Goal: Information Seeking & Learning: Check status

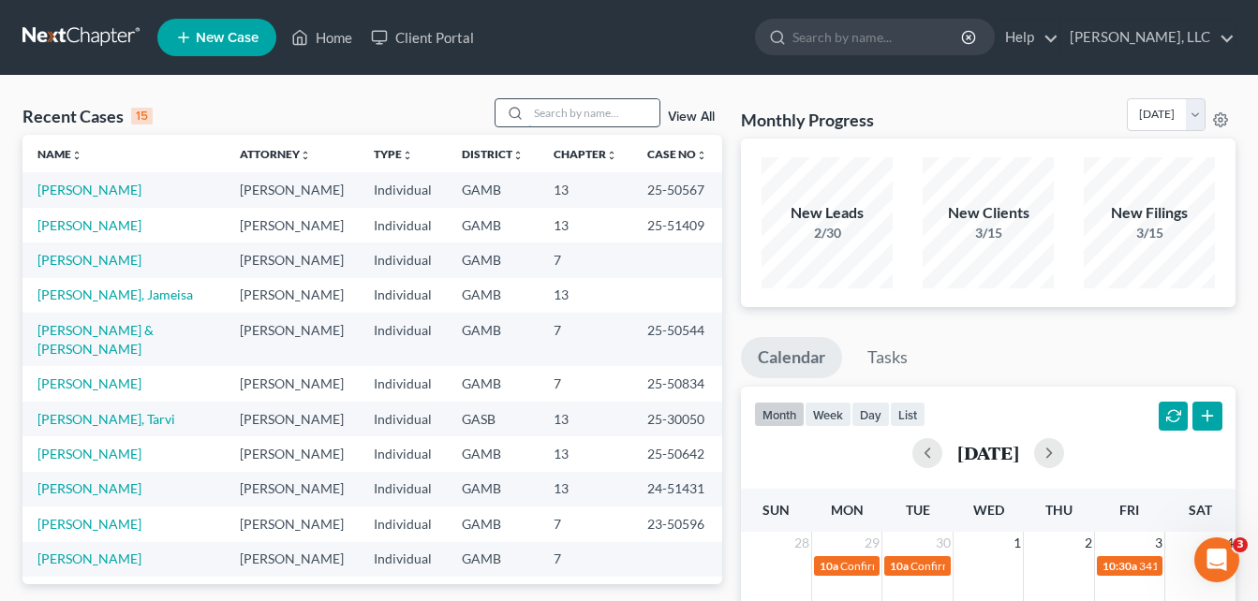
click at [567, 115] on input "search" at bounding box center [593, 112] width 131 height 27
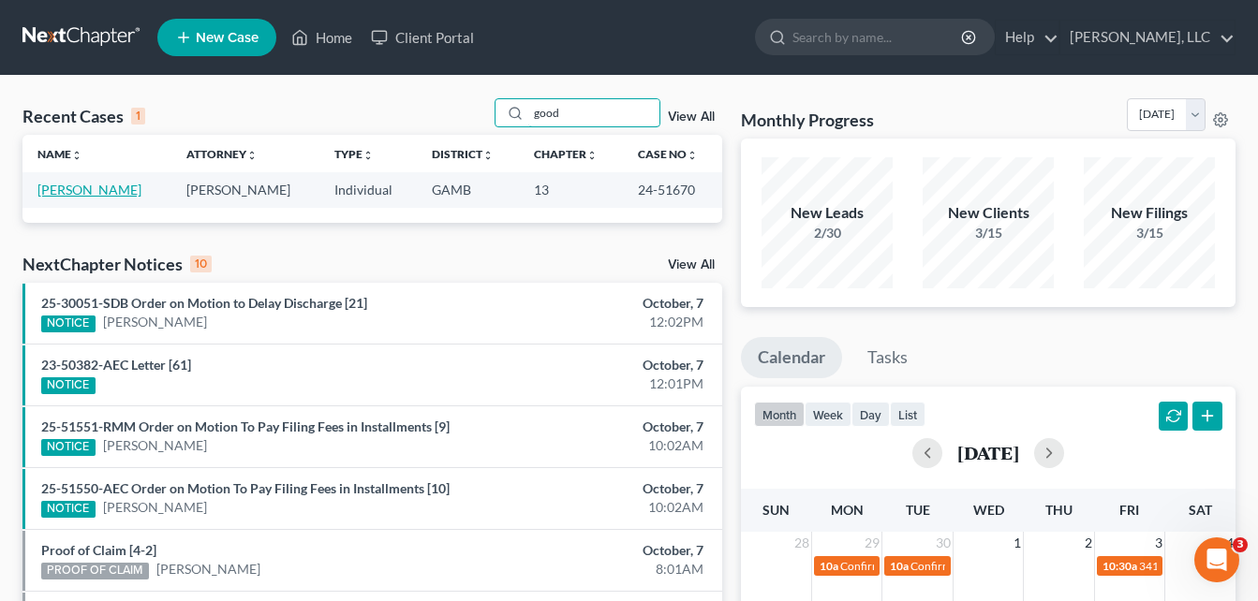
type input "good"
click at [121, 189] on link "[PERSON_NAME]" at bounding box center [89, 190] width 104 height 16
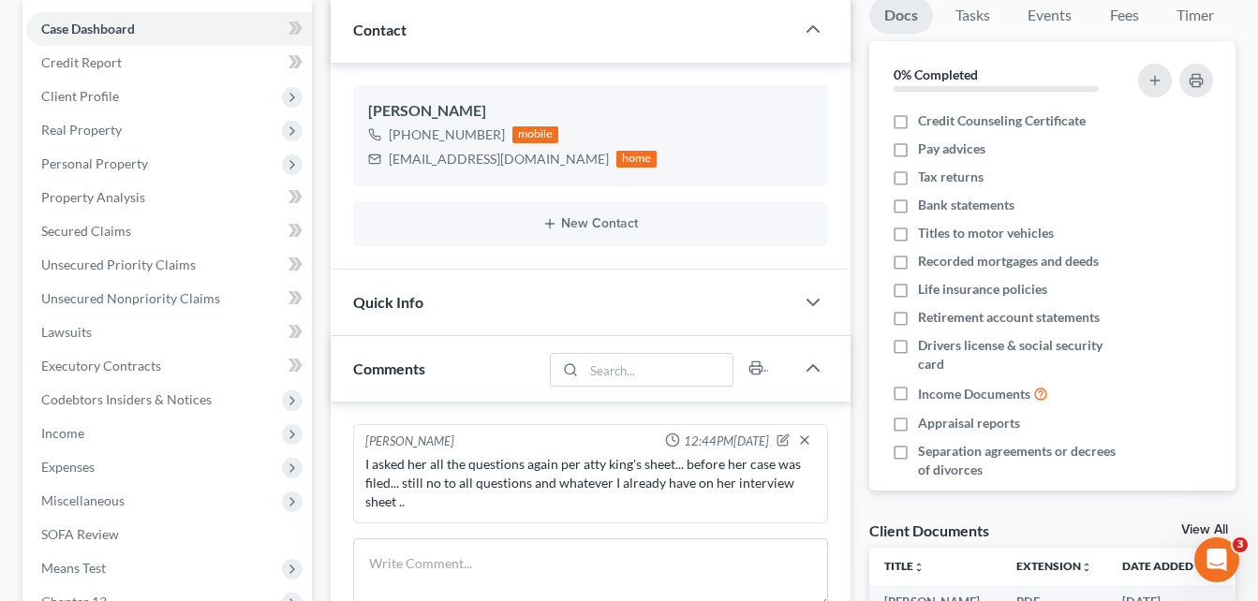
scroll to position [187, 0]
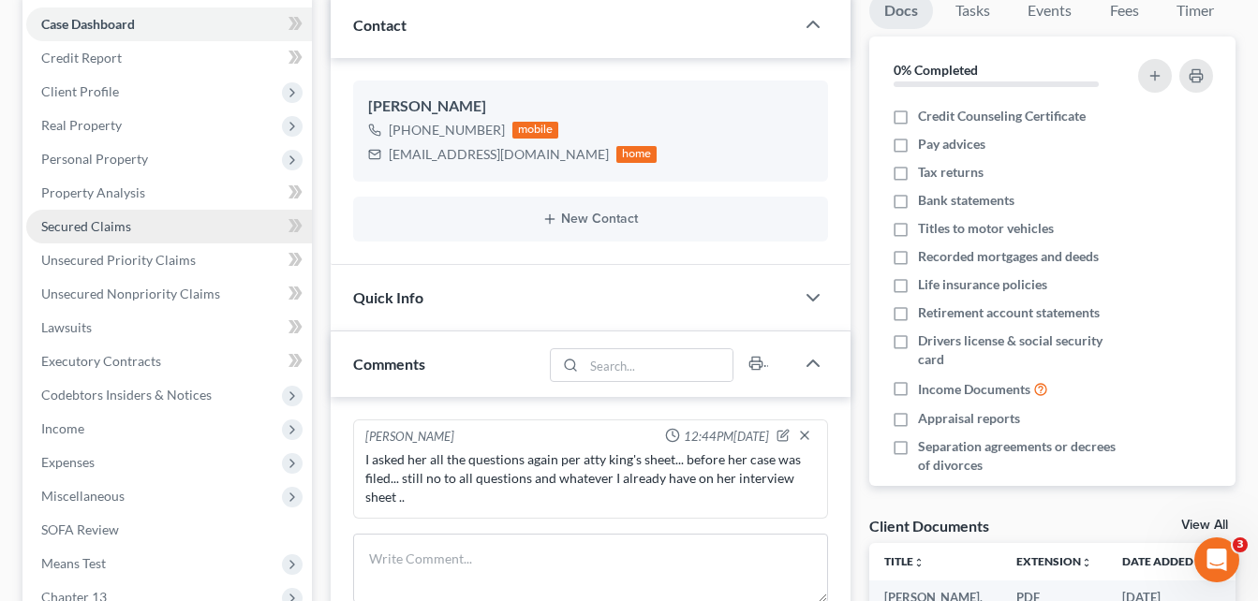
click at [73, 229] on span "Secured Claims" at bounding box center [86, 226] width 90 height 16
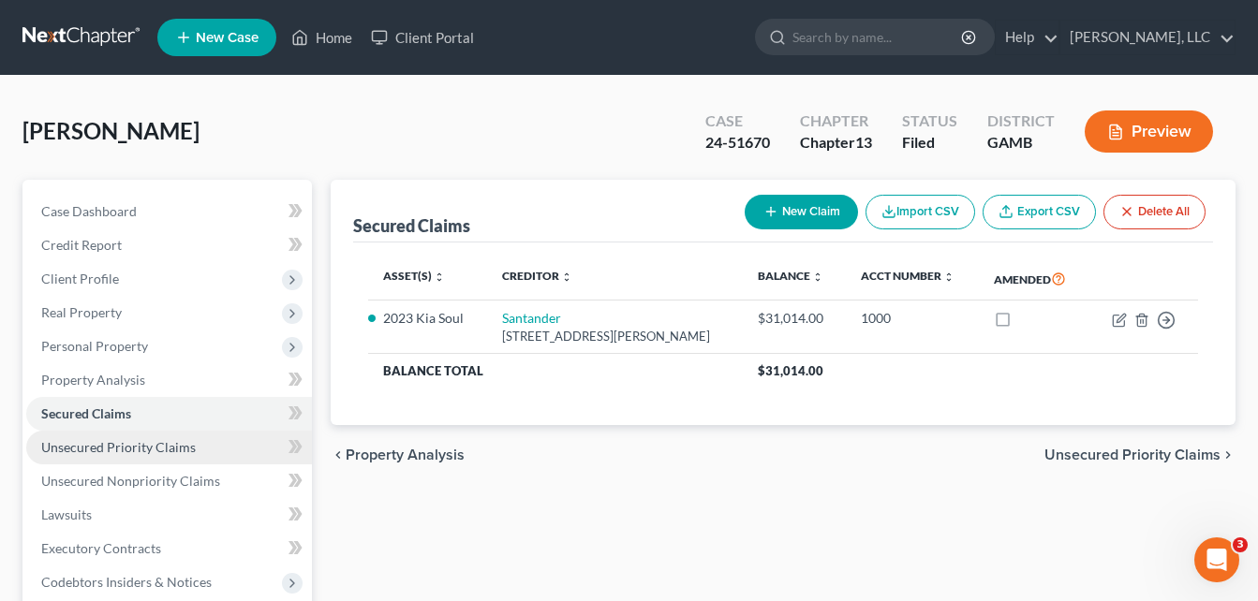
click at [77, 448] on span "Unsecured Priority Claims" at bounding box center [118, 447] width 155 height 16
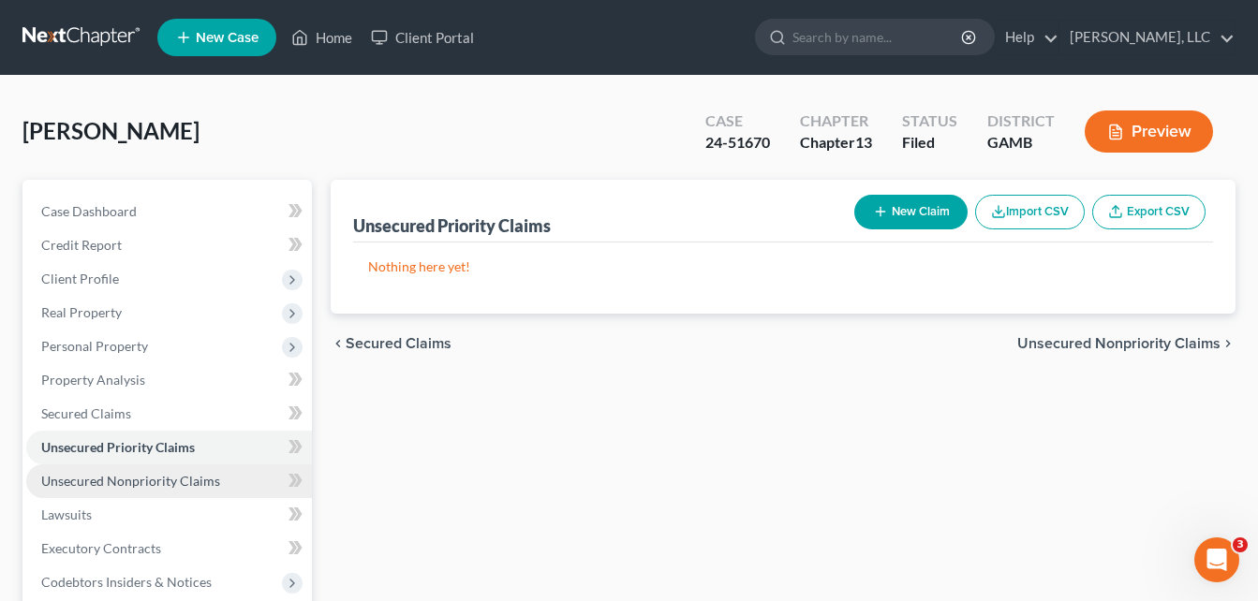
click at [95, 480] on span "Unsecured Nonpriority Claims" at bounding box center [130, 481] width 179 height 16
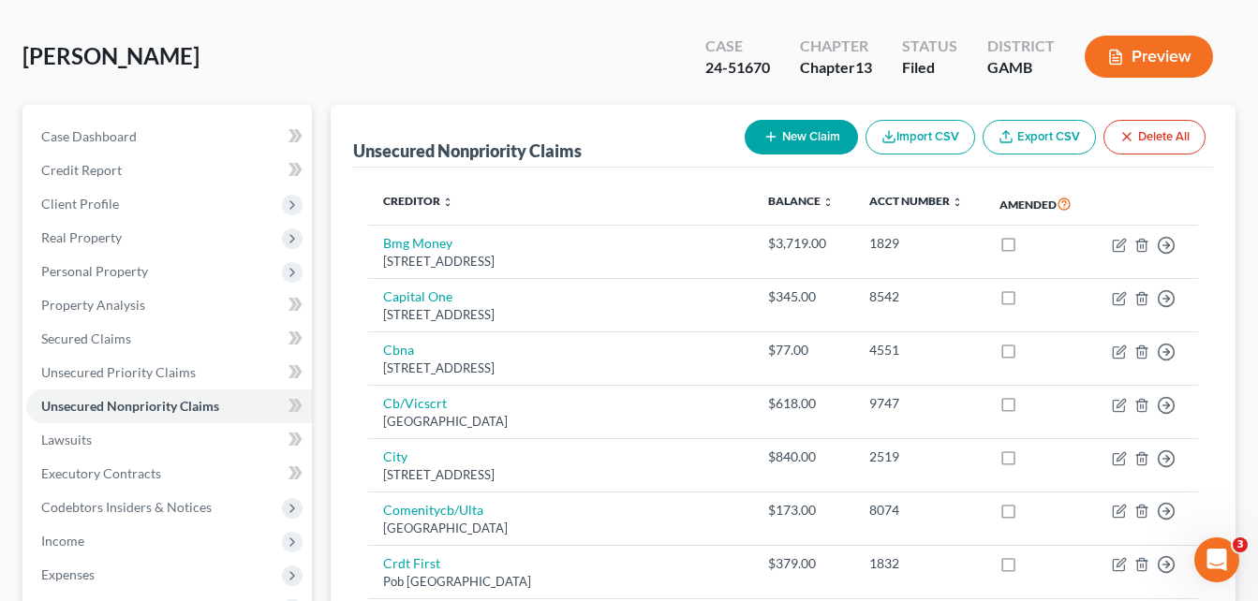
scroll to position [37, 0]
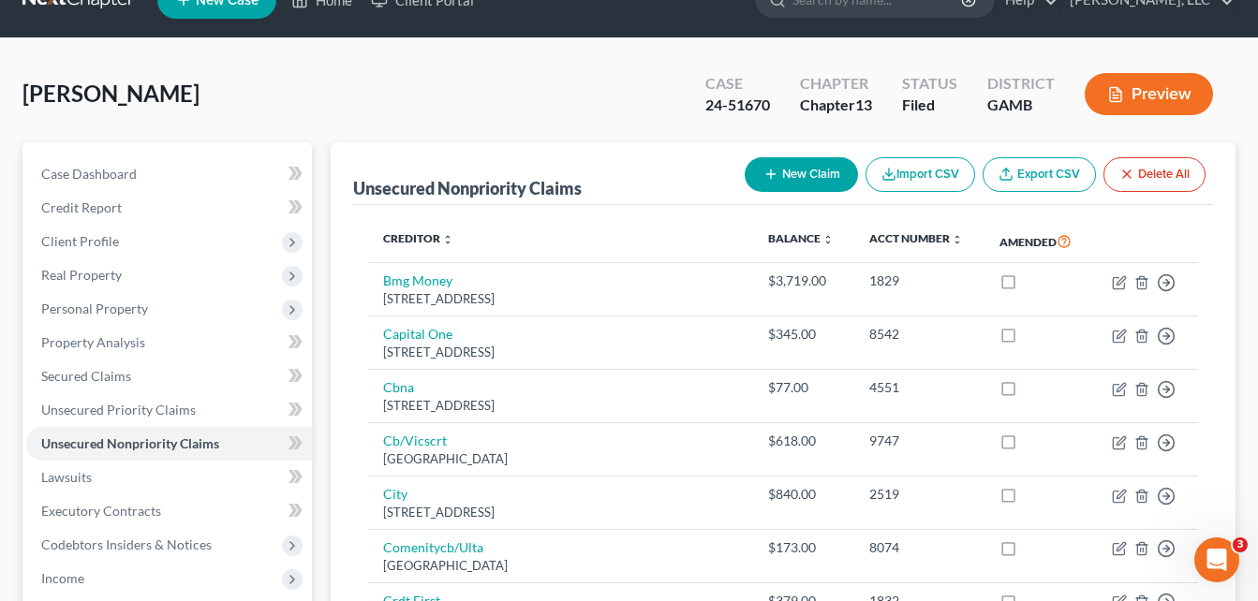
click at [323, 124] on div "[PERSON_NAME] Upgraded Case 24-51670 Chapter Chapter 13 Status Filed [GEOGRAPHI…" at bounding box center [628, 101] width 1213 height 81
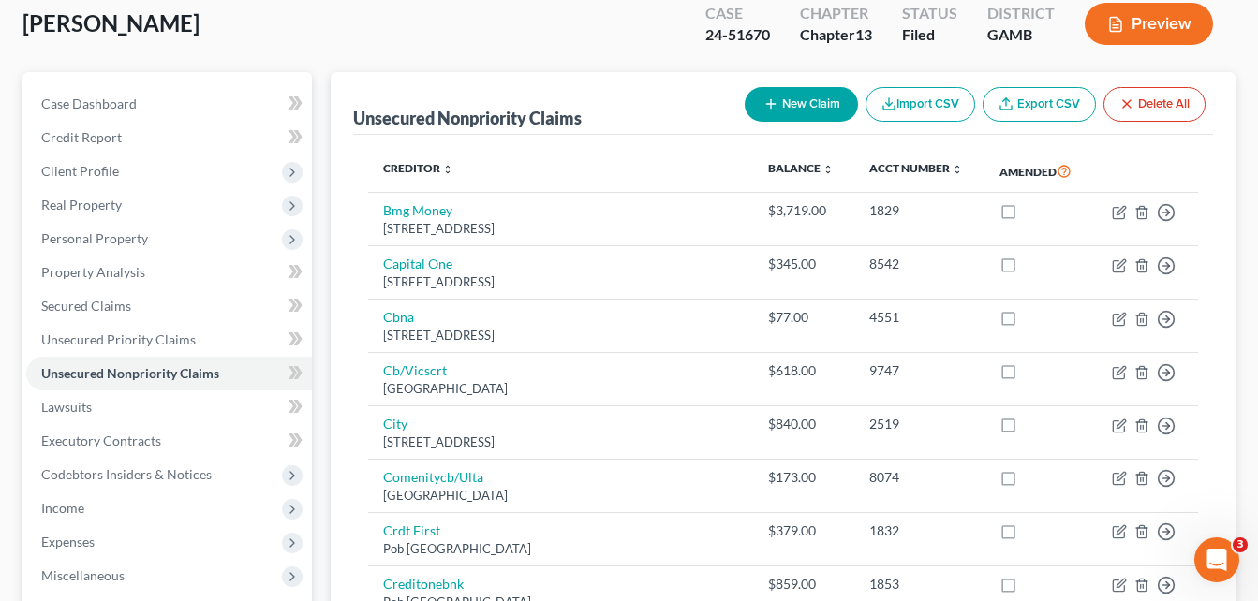
scroll to position [112, 0]
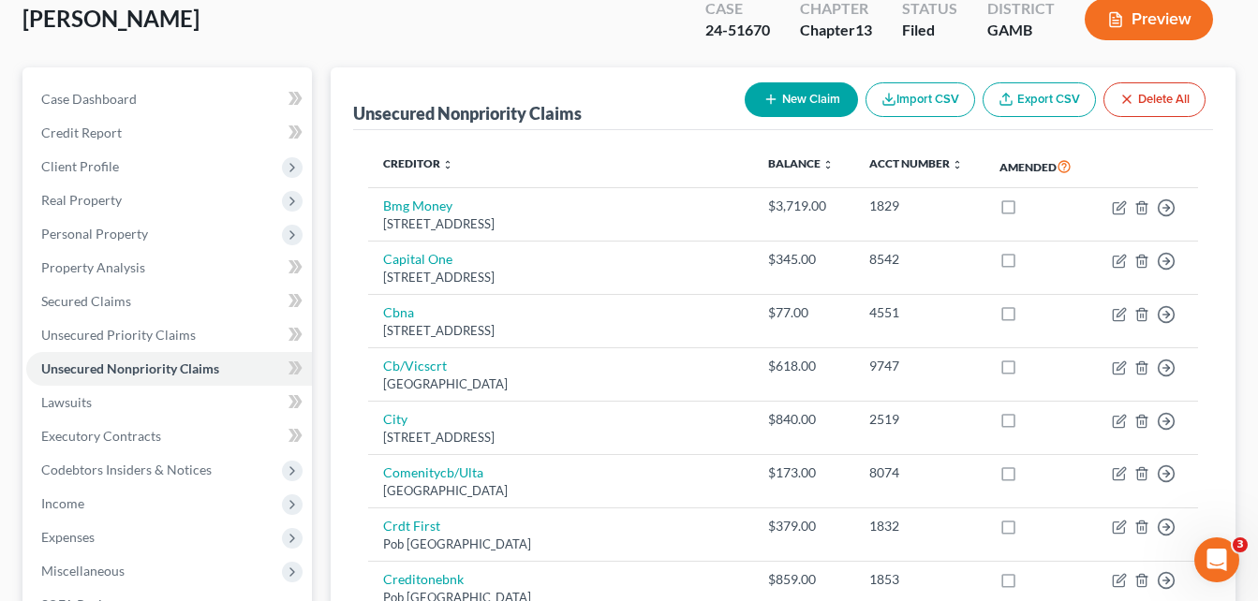
click at [11, 368] on div "[PERSON_NAME] Upgraded Case 24-51670 Chapter Chapter 13 Status Filed District […" at bounding box center [629, 480] width 1258 height 1034
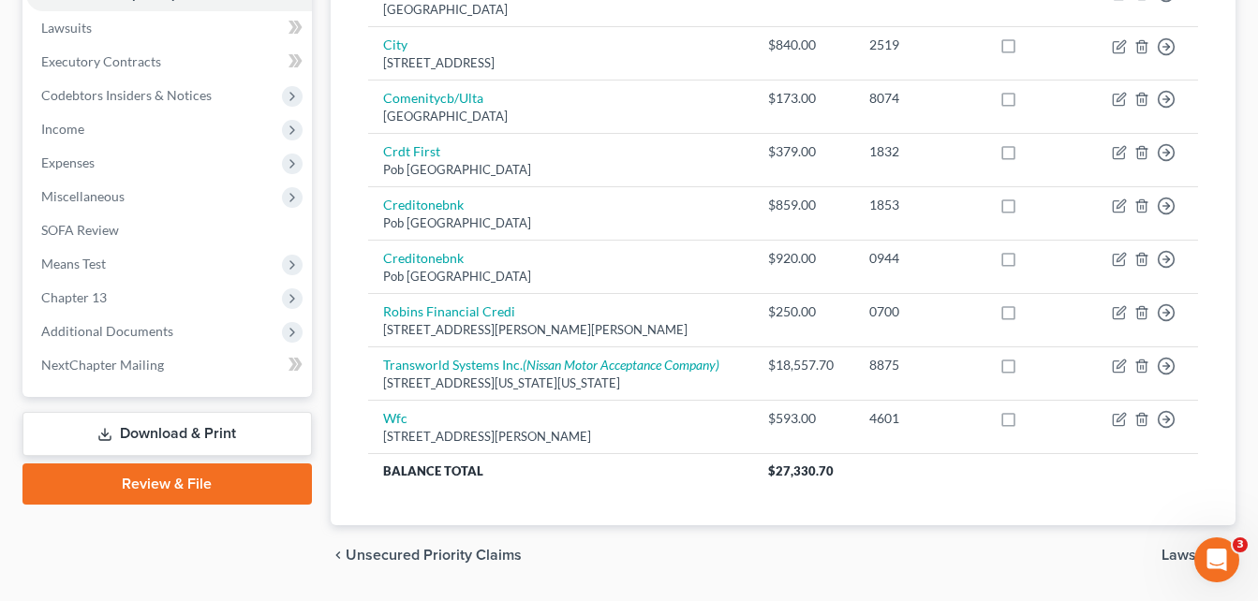
scroll to position [524, 0]
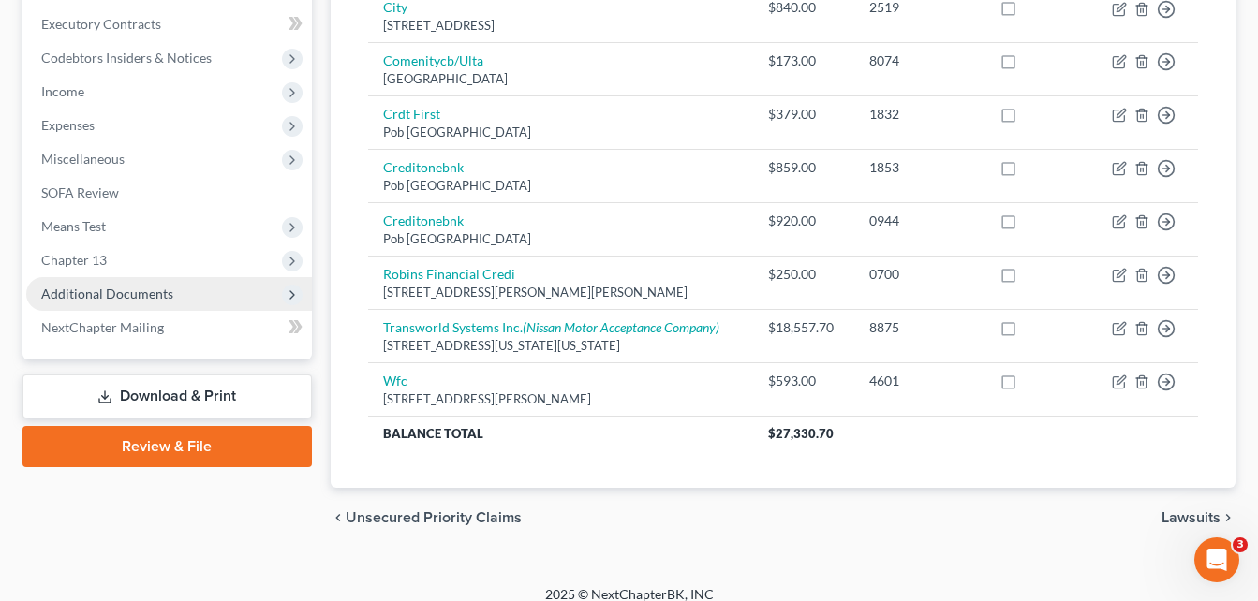
click at [101, 290] on span "Additional Documents" at bounding box center [107, 294] width 132 height 16
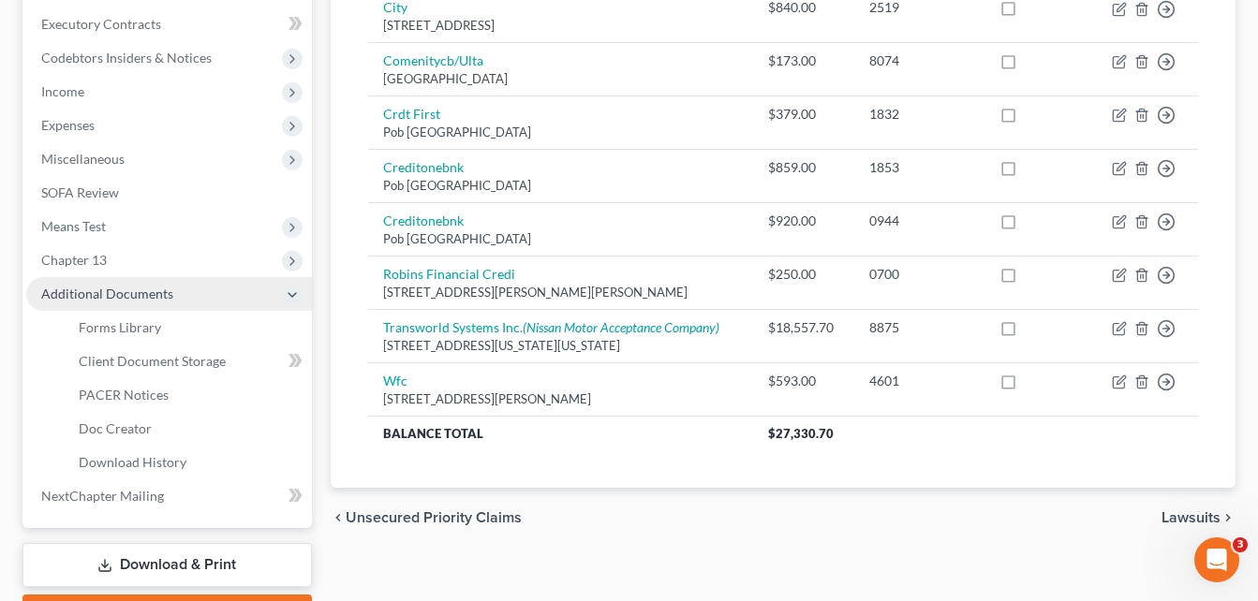
click at [89, 304] on span "Additional Documents" at bounding box center [169, 294] width 286 height 34
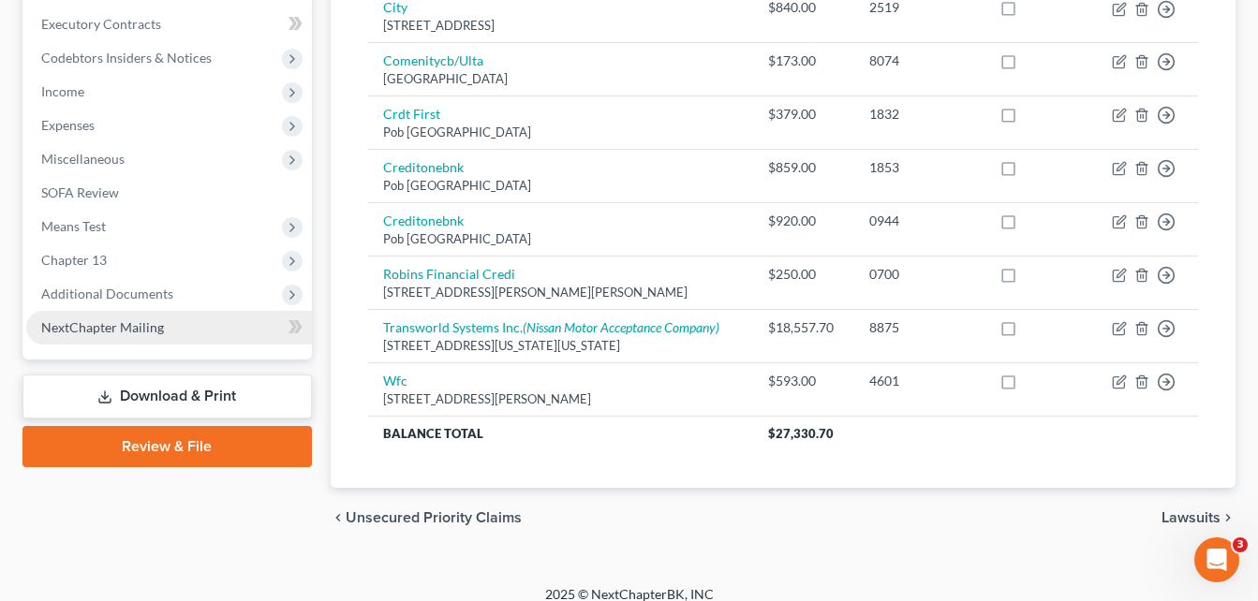
click at [66, 330] on span "NextChapter Mailing" at bounding box center [102, 327] width 123 height 16
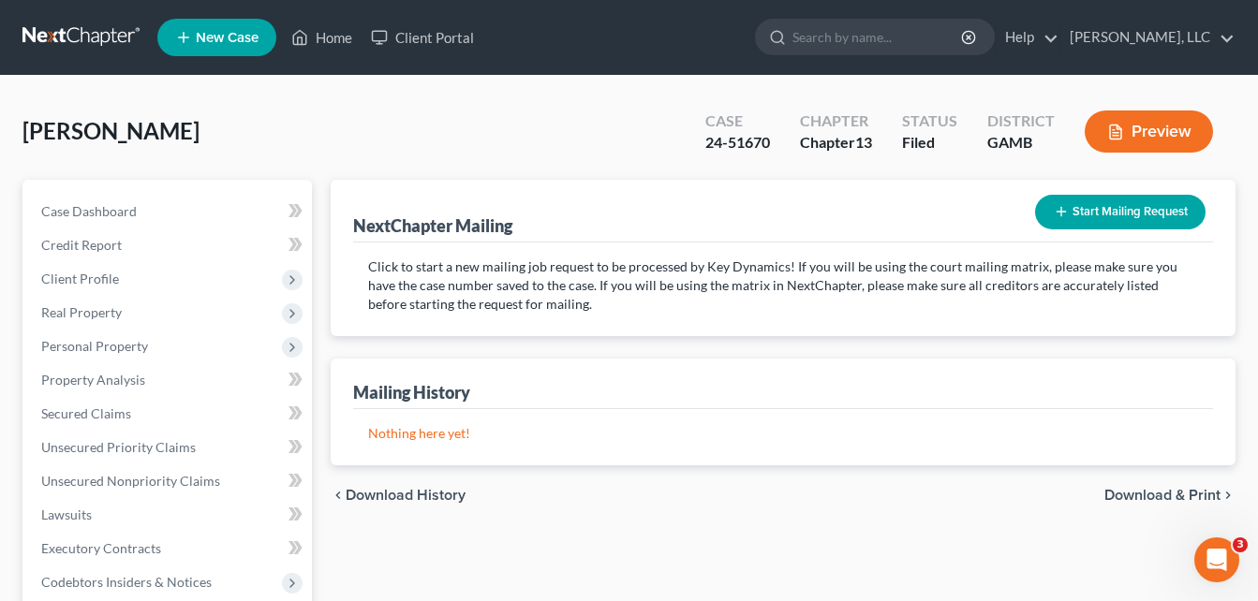
click at [15, 508] on div "Case Dashboard Payments Invoices Payments Payments Credit Report Client Profile" at bounding box center [167, 586] width 308 height 812
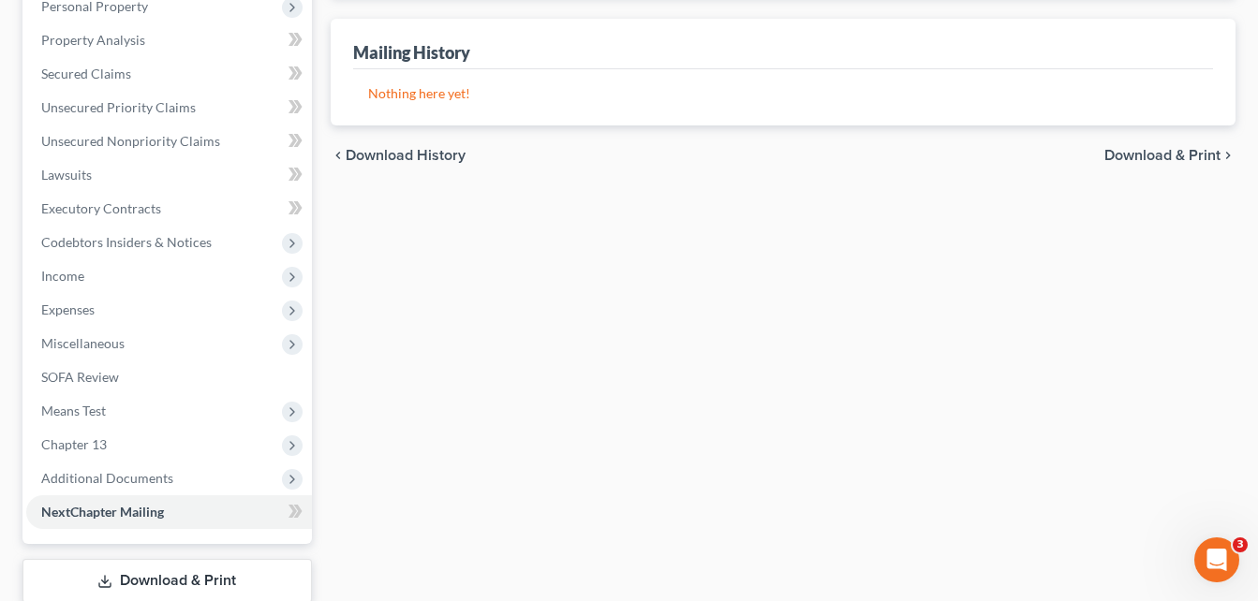
scroll to position [337, 0]
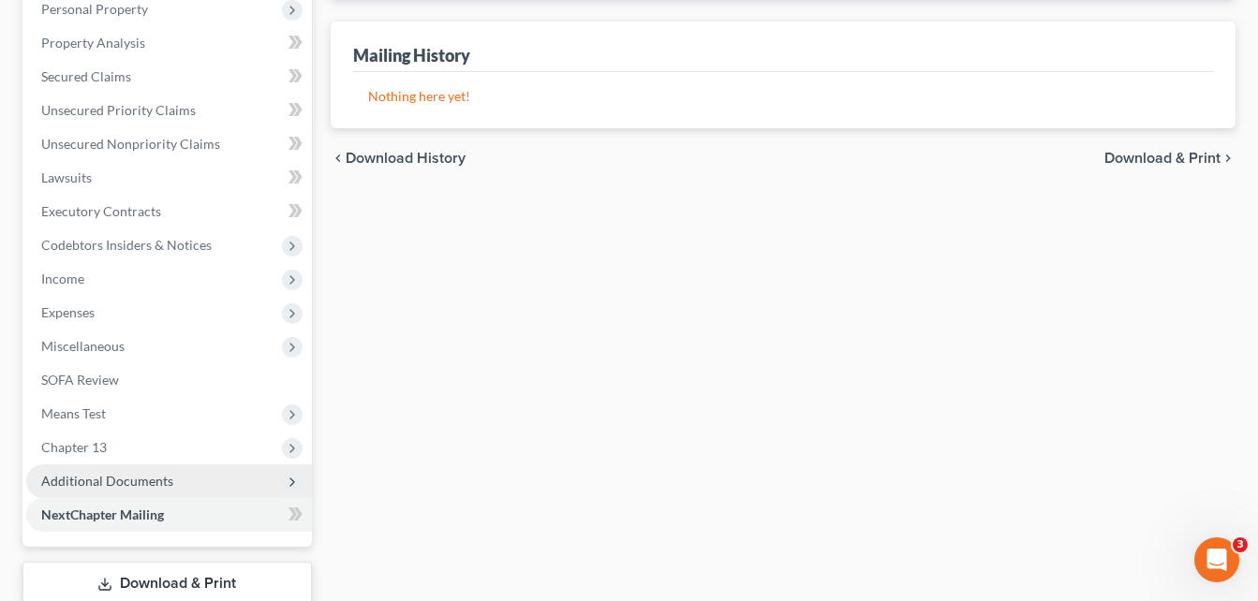
click at [84, 479] on span "Additional Documents" at bounding box center [107, 481] width 132 height 16
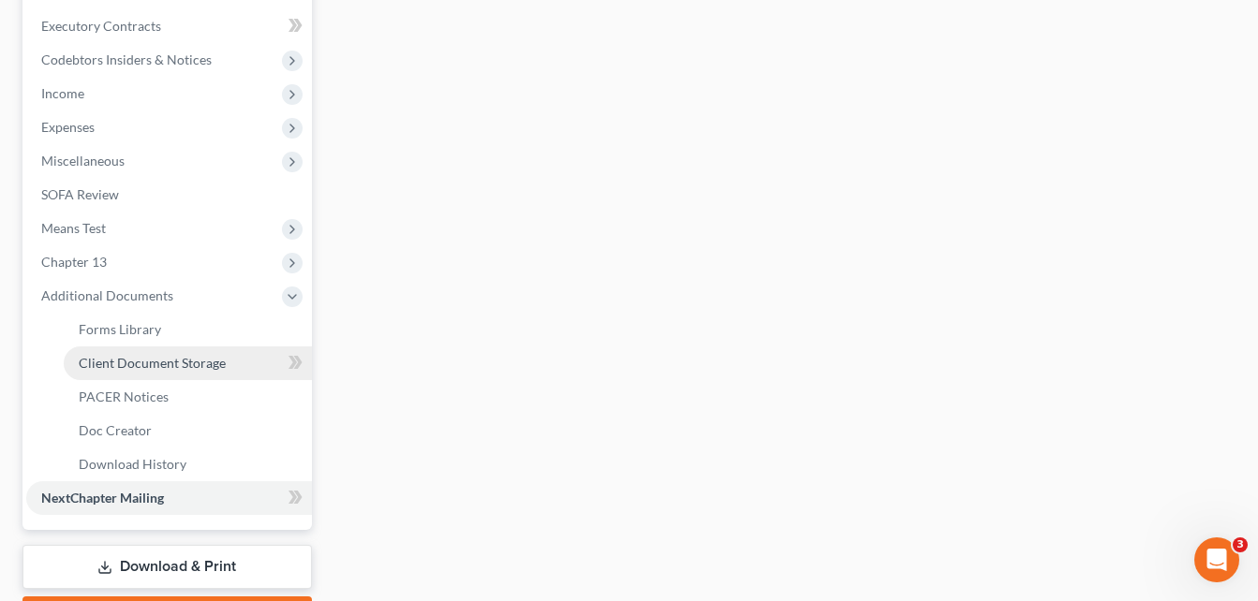
scroll to position [524, 0]
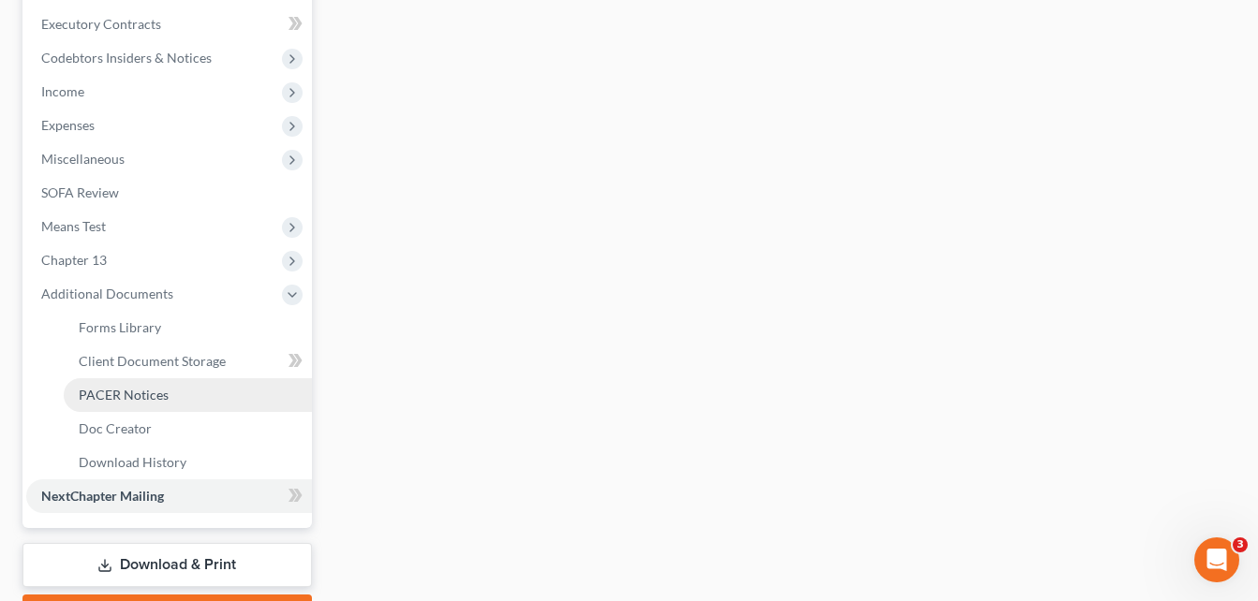
click at [135, 405] on link "PACER Notices" at bounding box center [188, 395] width 248 height 34
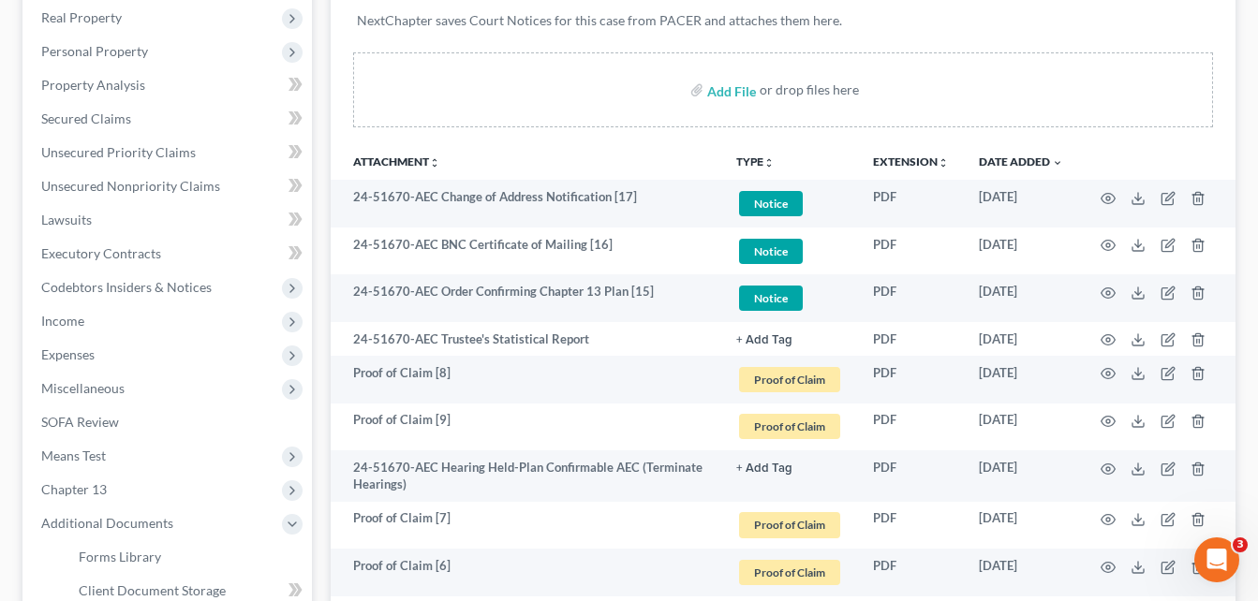
scroll to position [337, 0]
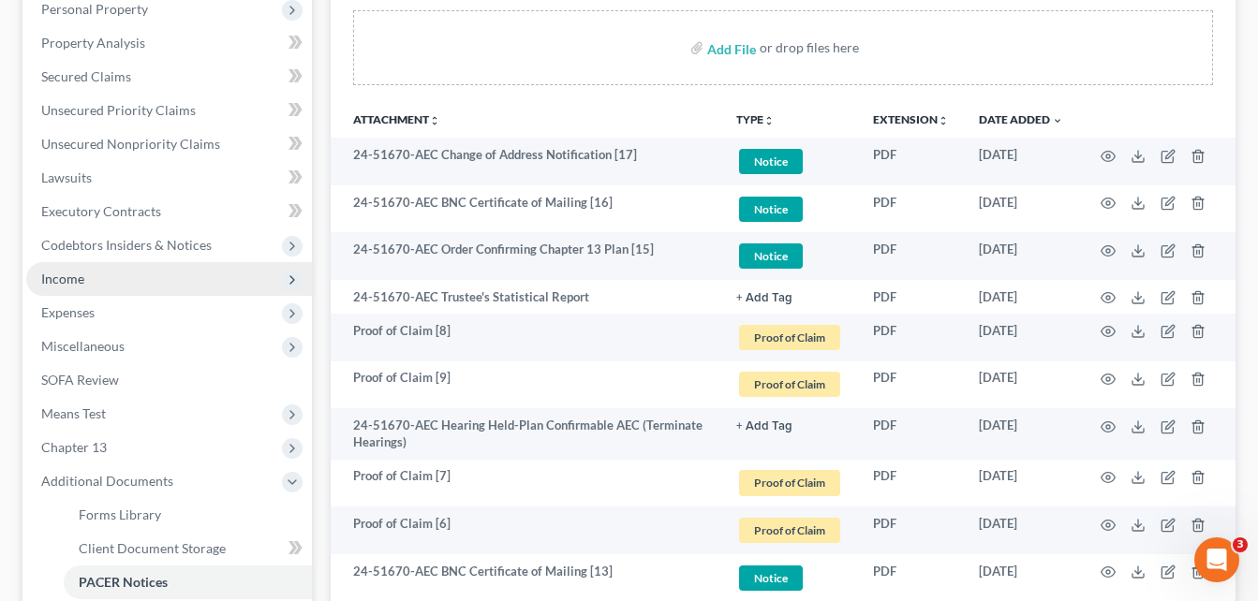
click at [53, 281] on span "Income" at bounding box center [62, 279] width 43 height 16
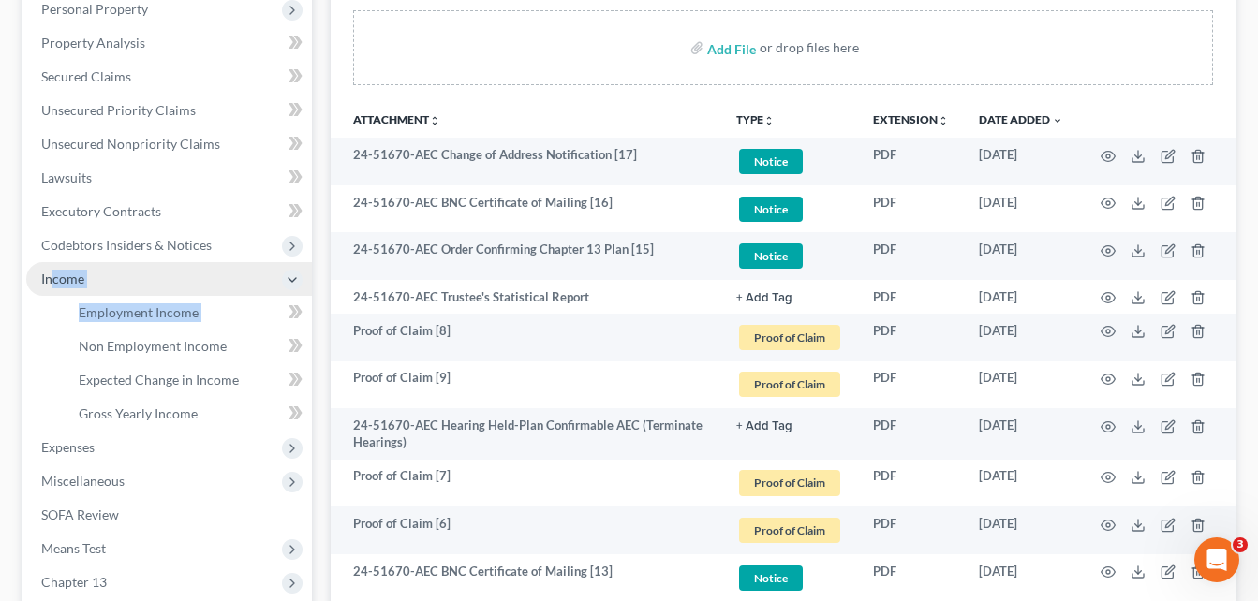
drag, startPoint x: 32, startPoint y: 357, endPoint x: 50, endPoint y: 265, distance: 93.5
click at [50, 265] on li "Income Employment Income Non Employment Income Expected Change in Income Gross …" at bounding box center [169, 346] width 286 height 169
click at [50, 265] on span "Income" at bounding box center [169, 279] width 286 height 34
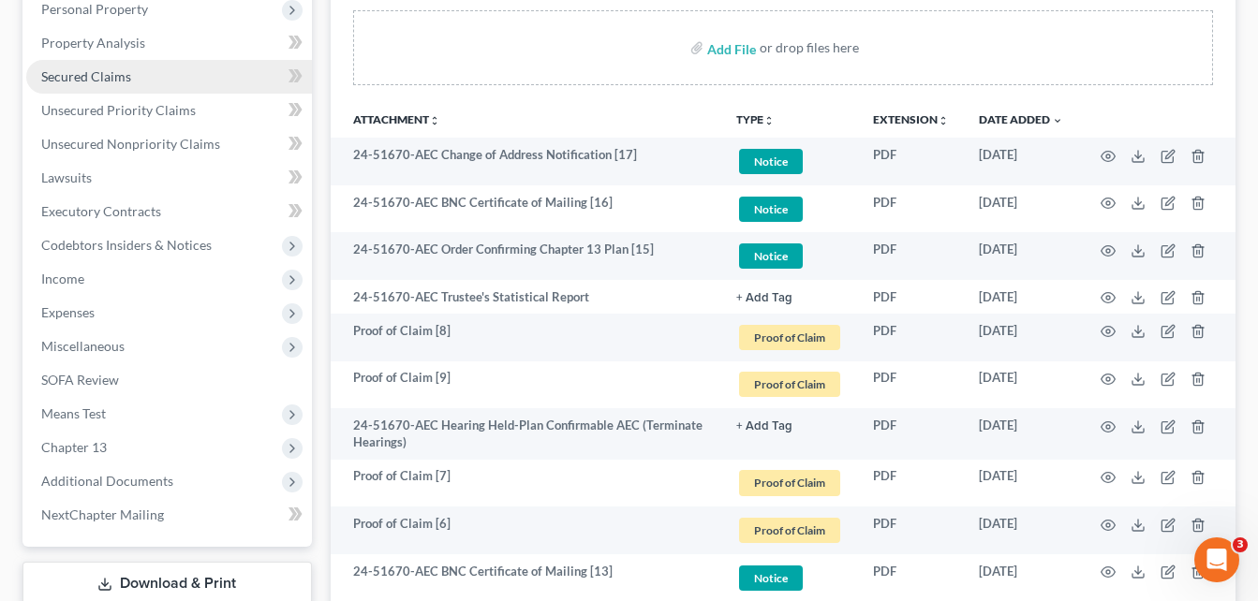
click at [57, 79] on span "Secured Claims" at bounding box center [86, 76] width 90 height 16
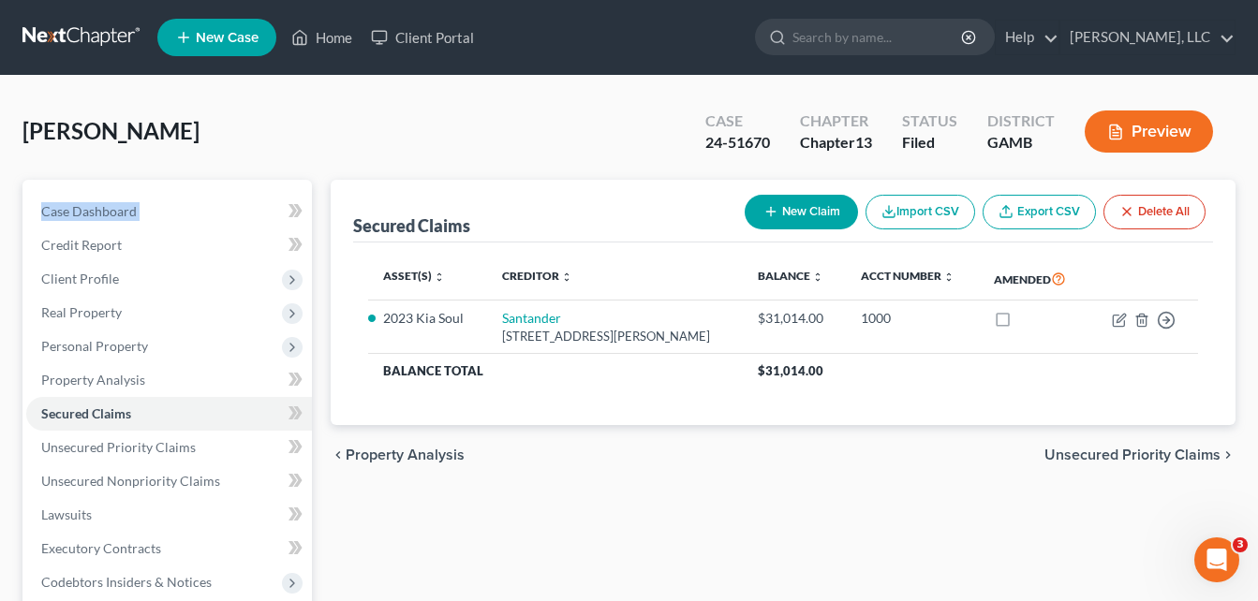
drag, startPoint x: 22, startPoint y: 205, endPoint x: 10, endPoint y: 254, distance: 50.0
click at [10, 254] on div "[PERSON_NAME] Upgraded Case 24-51670 Chapter Chapter 13 Status Filed District […" at bounding box center [629, 552] width 1258 height 953
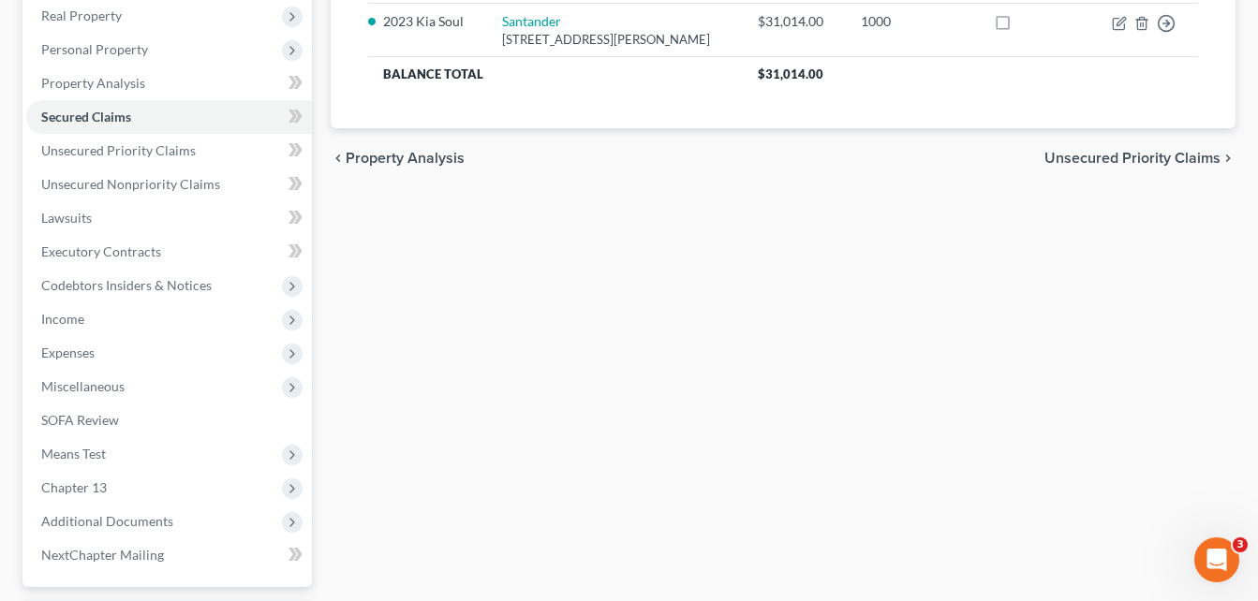
scroll to position [300, 0]
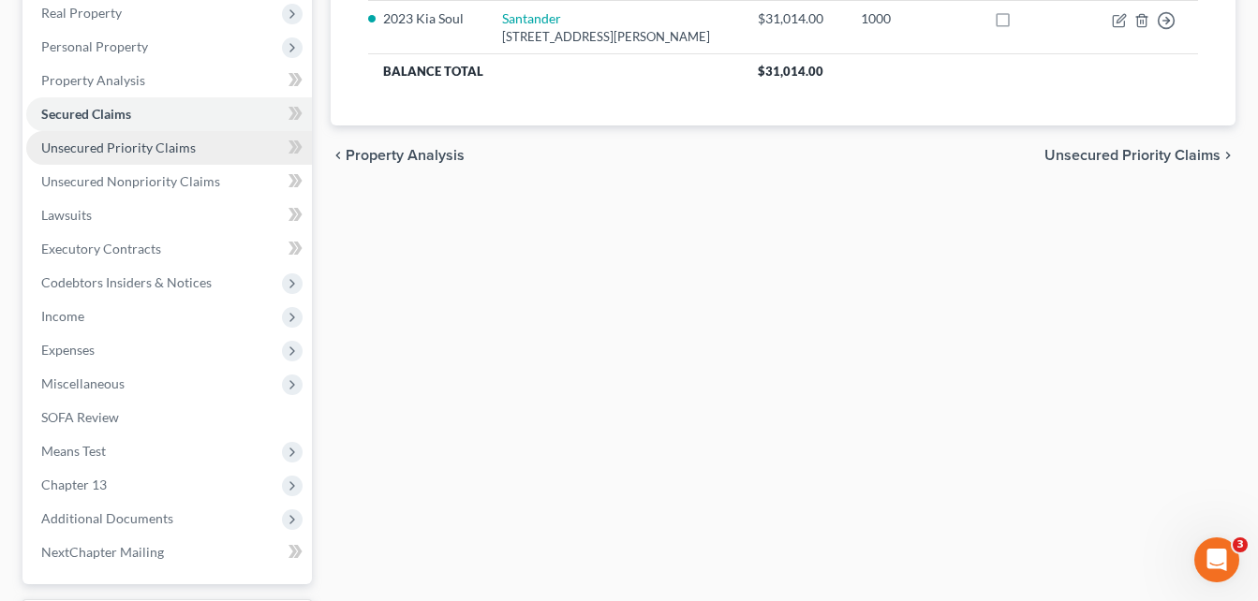
click at [73, 160] on link "Unsecured Priority Claims" at bounding box center [169, 148] width 286 height 34
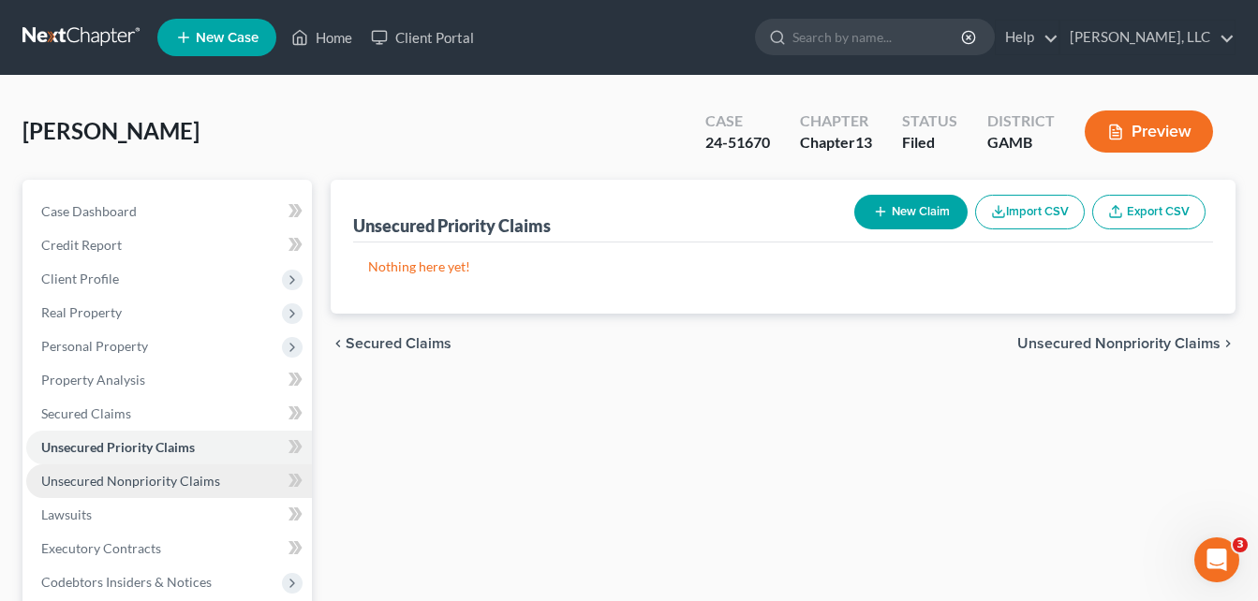
click at [101, 480] on span "Unsecured Nonpriority Claims" at bounding box center [130, 481] width 179 height 16
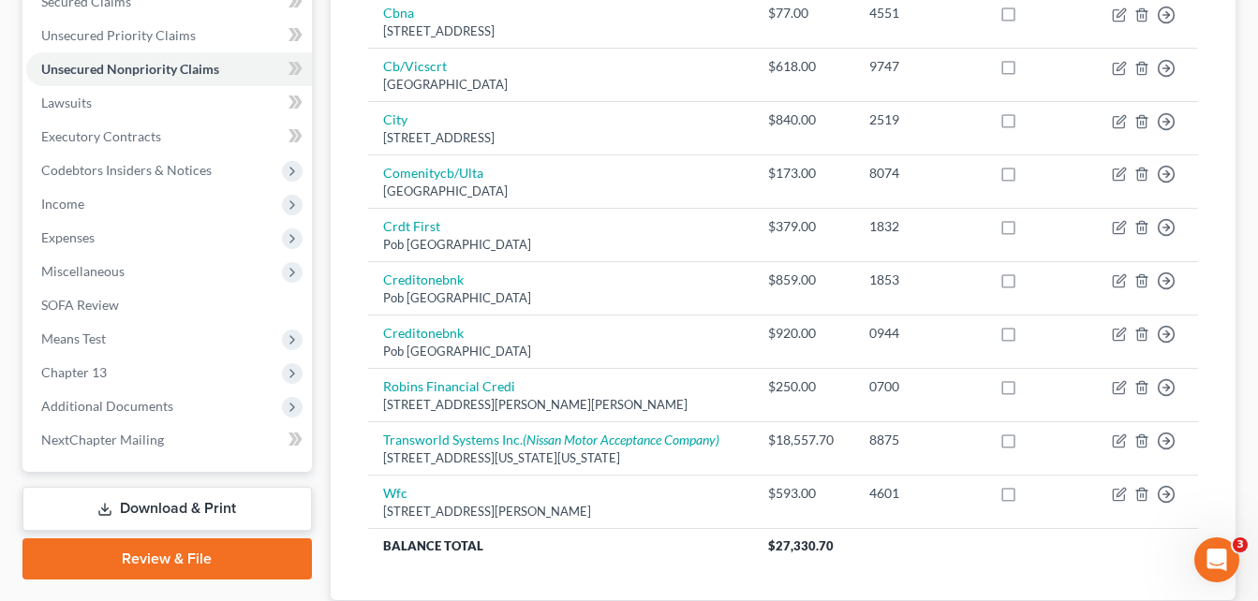
scroll to position [375, 0]
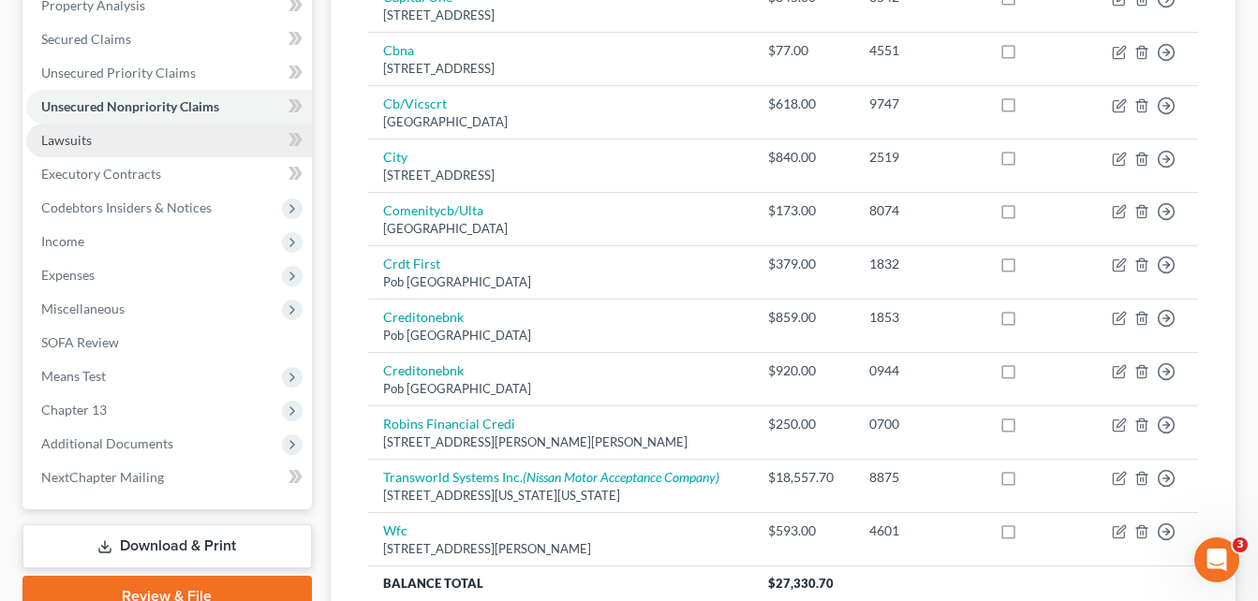
click at [66, 140] on span "Lawsuits" at bounding box center [66, 140] width 51 height 16
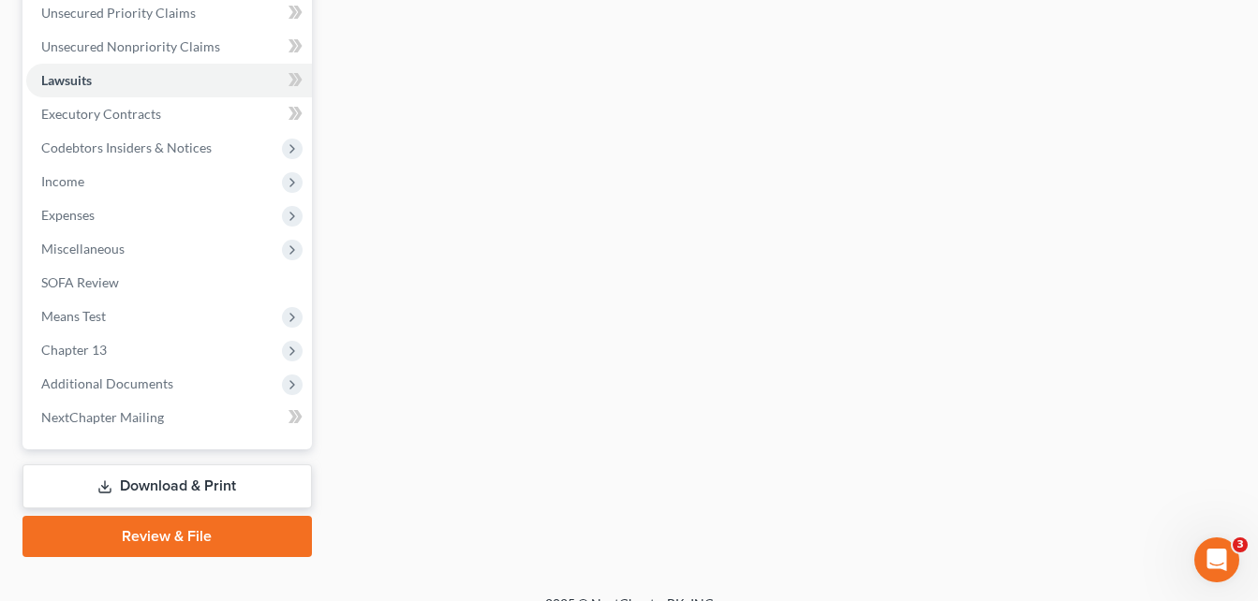
scroll to position [462, 0]
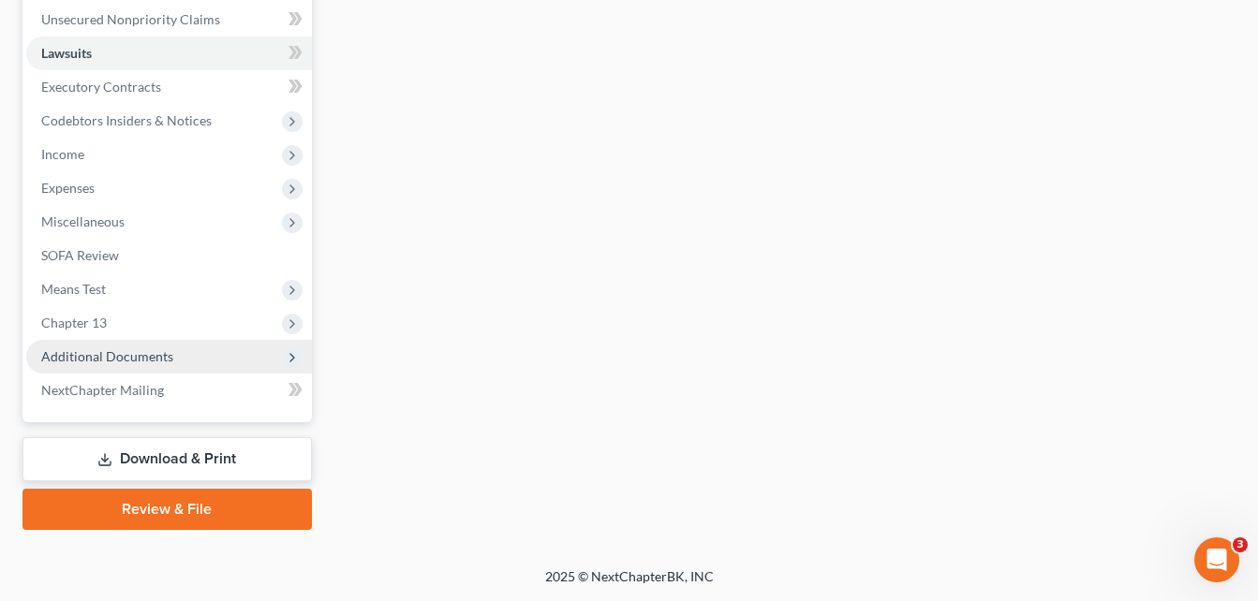
click at [121, 354] on span "Additional Documents" at bounding box center [107, 356] width 132 height 16
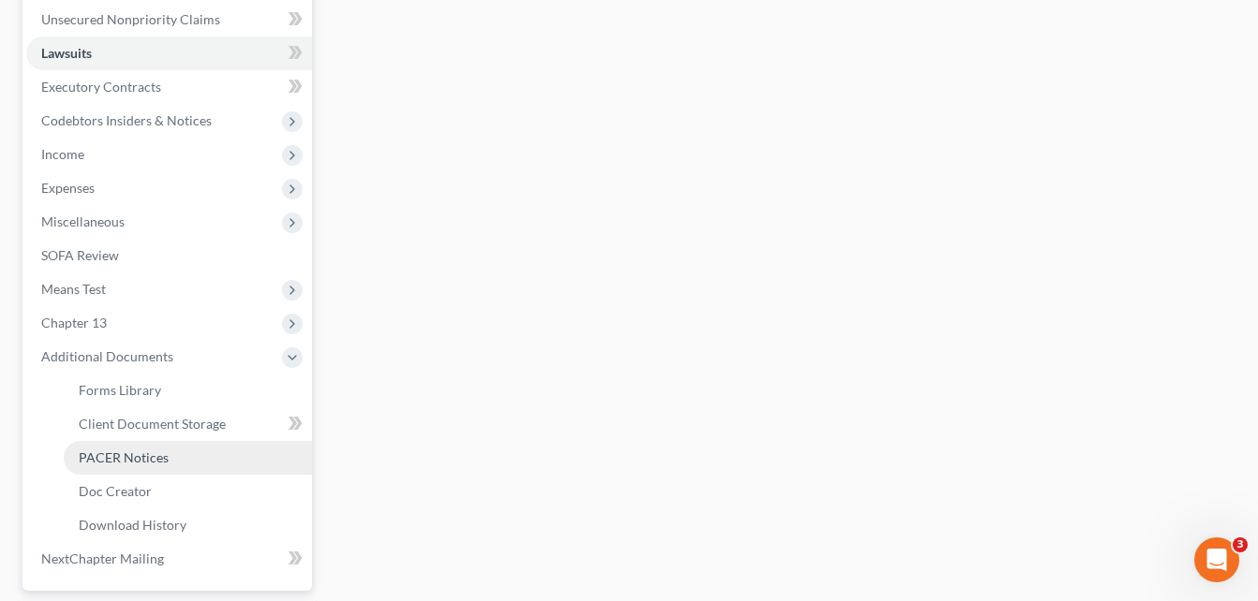
click at [112, 458] on span "PACER Notices" at bounding box center [124, 458] width 90 height 16
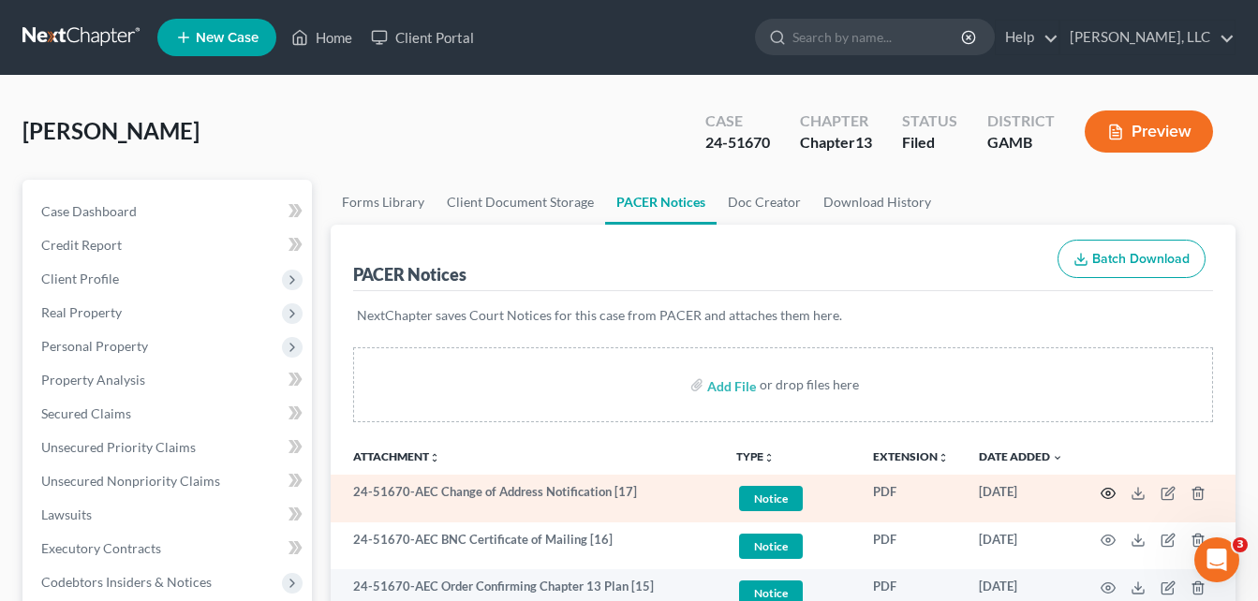
click at [1108, 493] on icon "button" at bounding box center [1107, 493] width 15 height 15
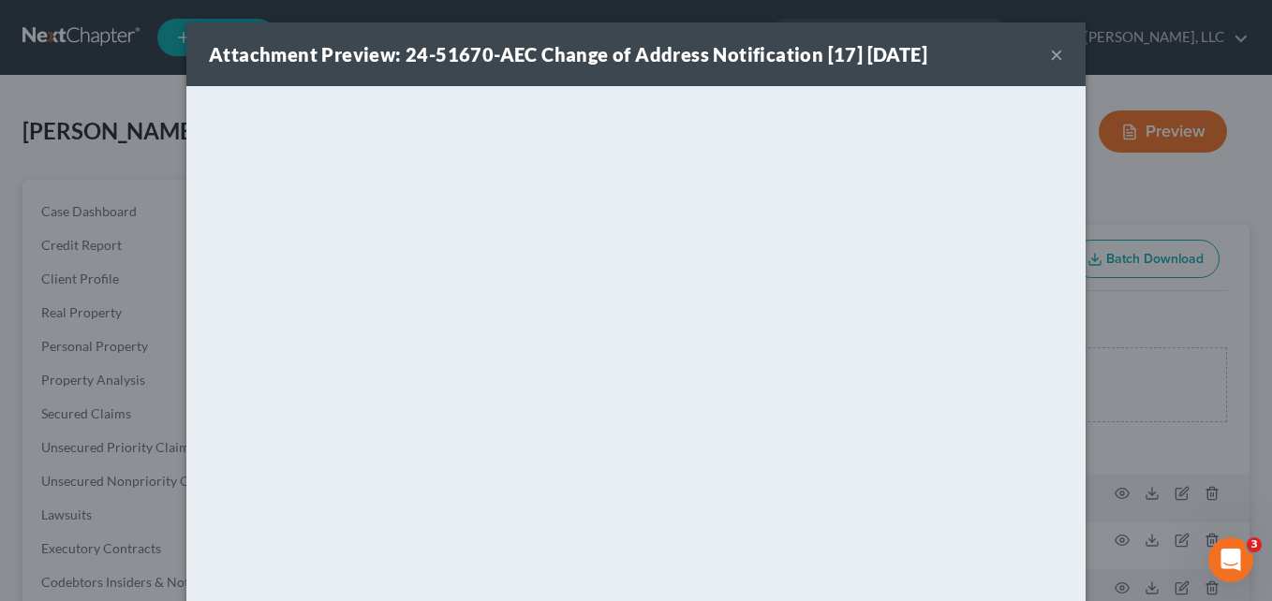
click at [1050, 55] on button "×" at bounding box center [1056, 54] width 13 height 22
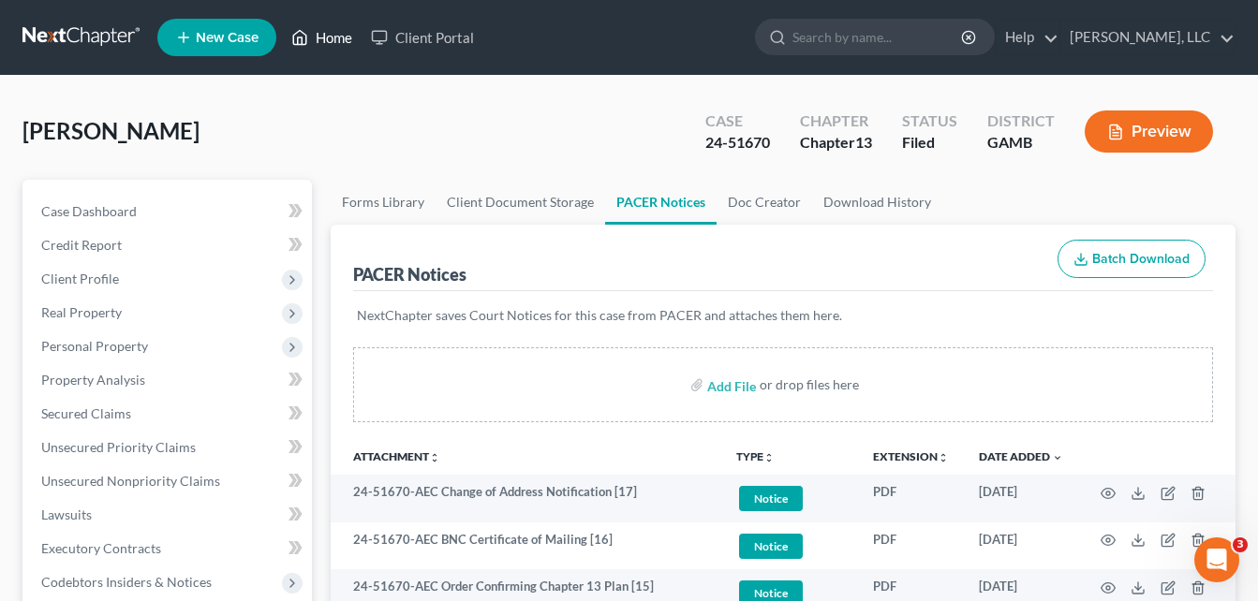
click at [342, 37] on link "Home" at bounding box center [322, 38] width 80 height 34
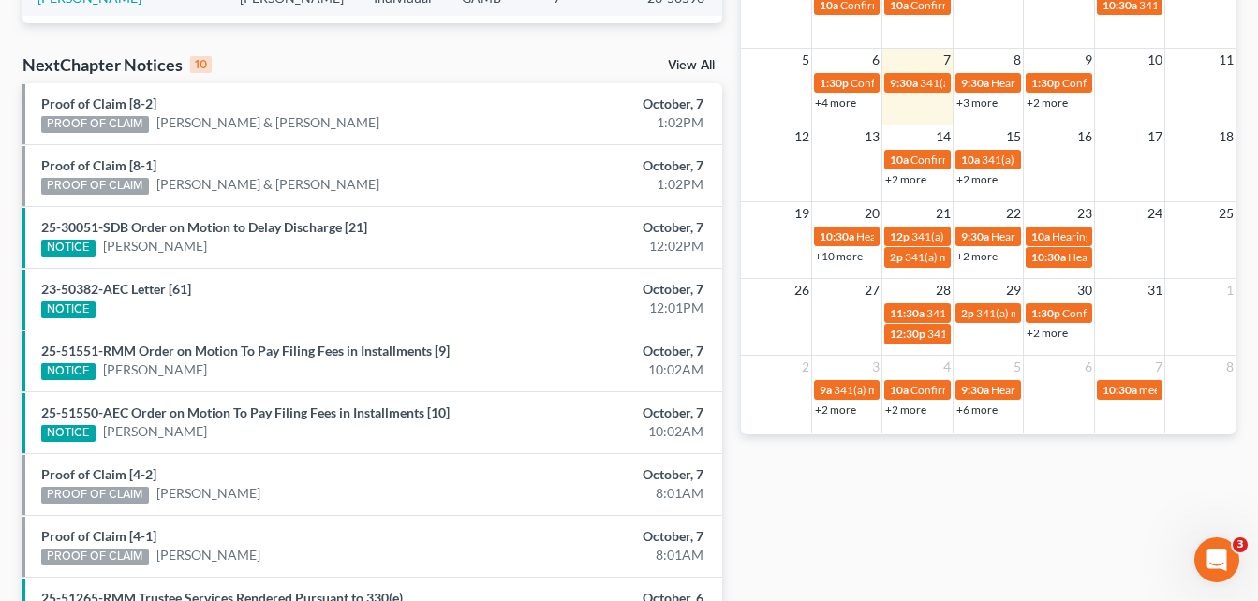
scroll to position [562, 0]
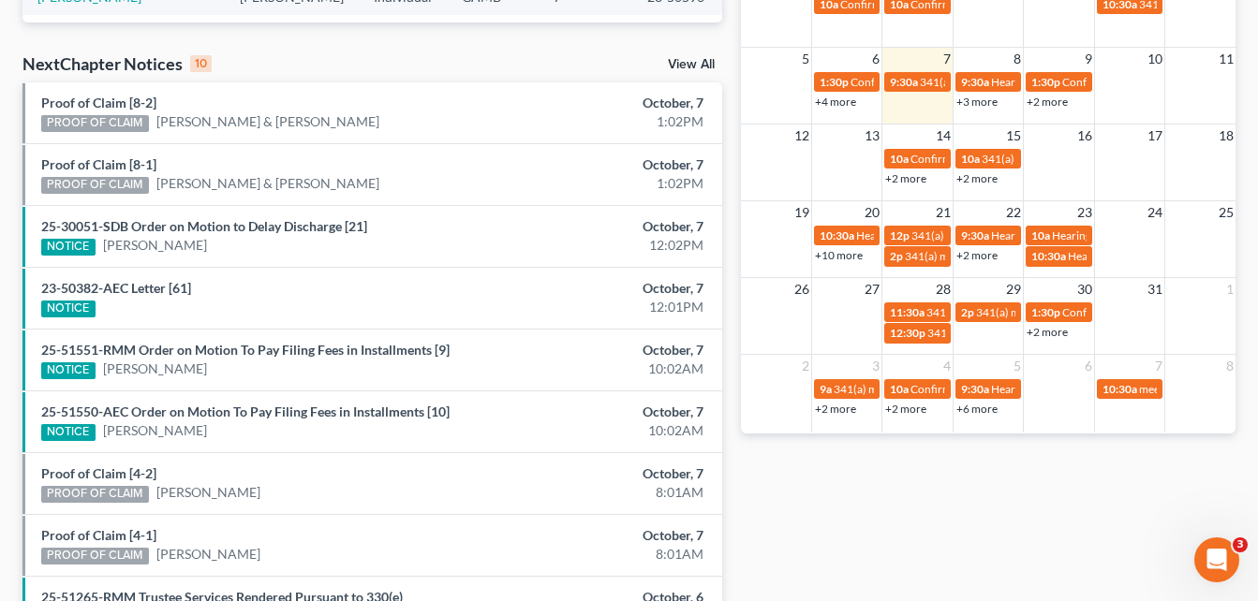
drag, startPoint x: 1044, startPoint y: 104, endPoint x: 741, endPoint y: 107, distance: 303.5
click at [741, 107] on td at bounding box center [776, 90] width 70 height 40
drag, startPoint x: 984, startPoint y: 101, endPoint x: 737, endPoint y: 136, distance: 249.7
click at [737, 136] on div "Monthly Progress Bankruptcy Bankruptcy [DATE] [DATE] [DATE] [DATE] [DATE] [DATE…" at bounding box center [987, 132] width 513 height 1193
click at [979, 104] on link "+3 more" at bounding box center [976, 102] width 41 height 14
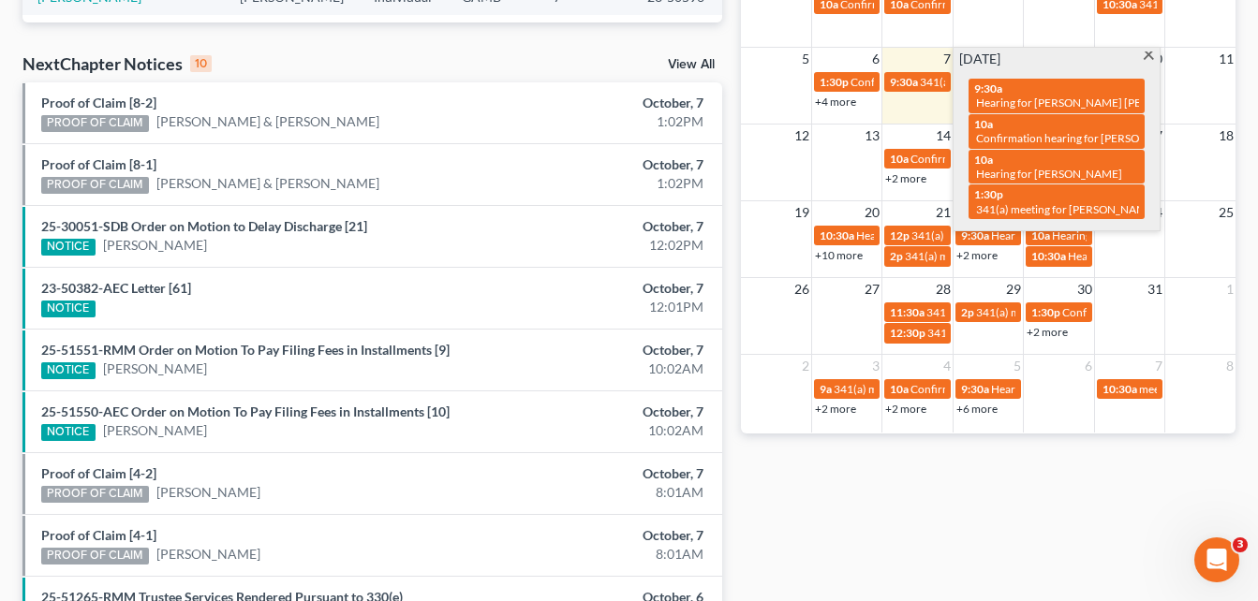
click at [1149, 55] on span at bounding box center [1149, 58] width 14 height 12
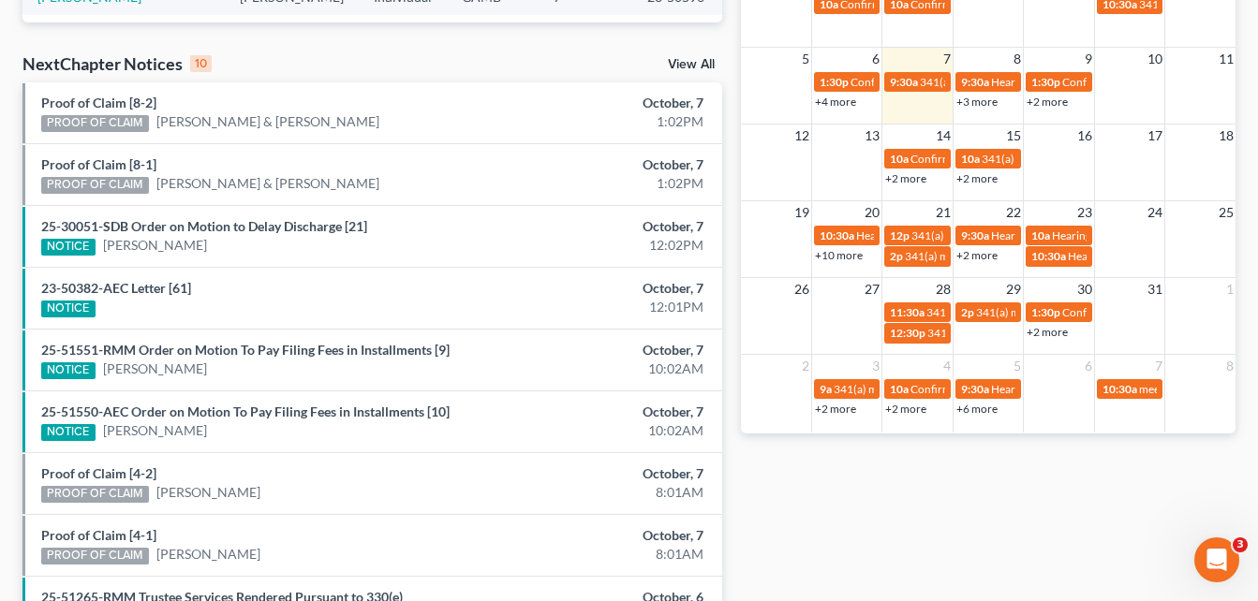
click at [1055, 99] on link "+2 more" at bounding box center [1046, 102] width 41 height 14
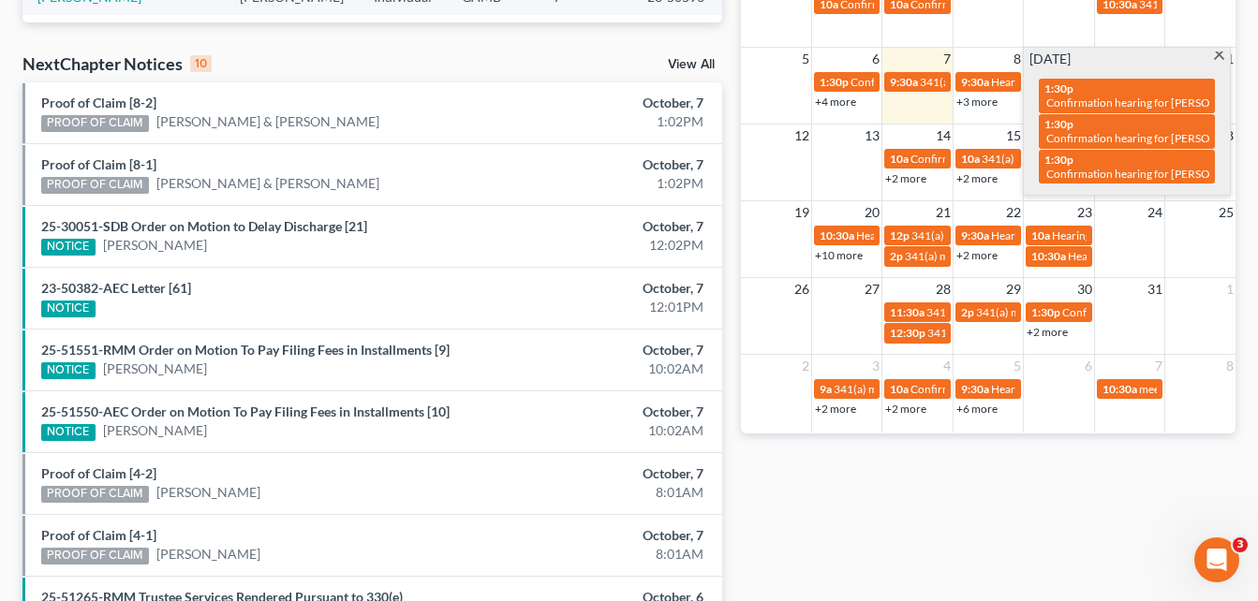
click at [1218, 57] on span at bounding box center [1219, 58] width 14 height 12
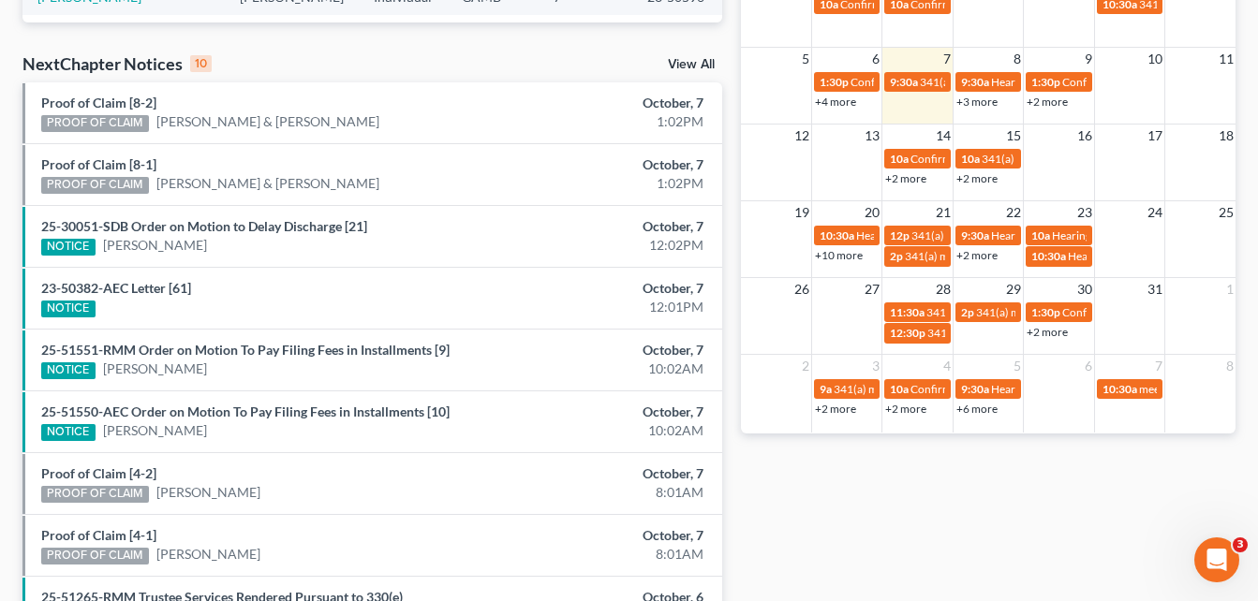
click at [985, 104] on link "+3 more" at bounding box center [976, 102] width 41 height 14
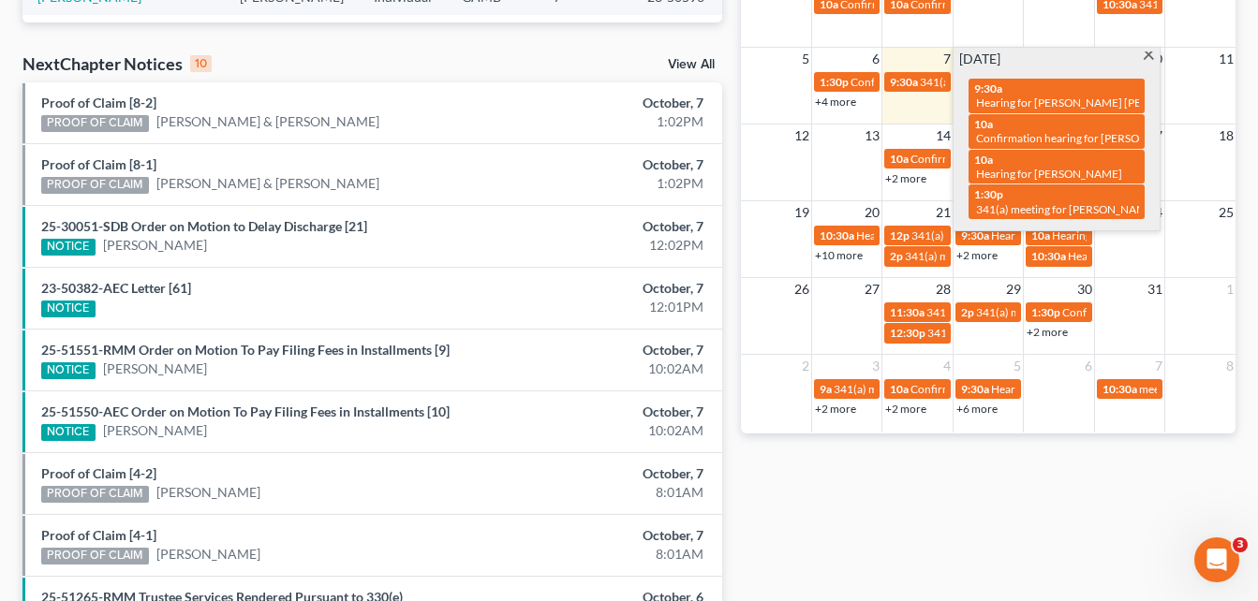
click at [1144, 54] on span at bounding box center [1149, 58] width 14 height 12
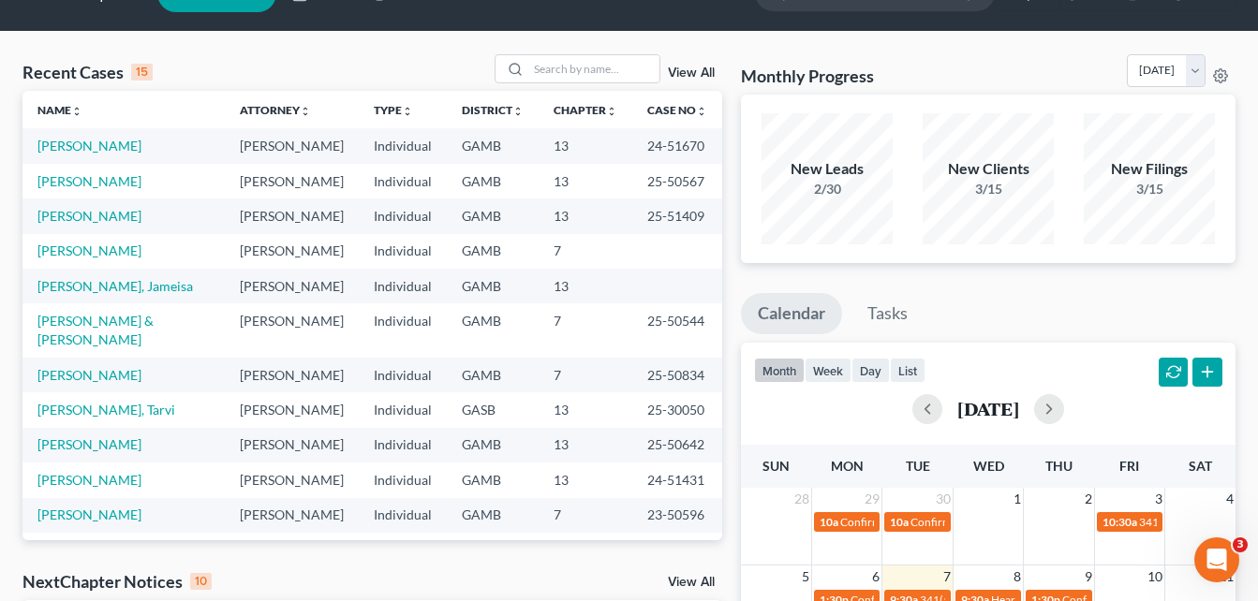
scroll to position [0, 0]
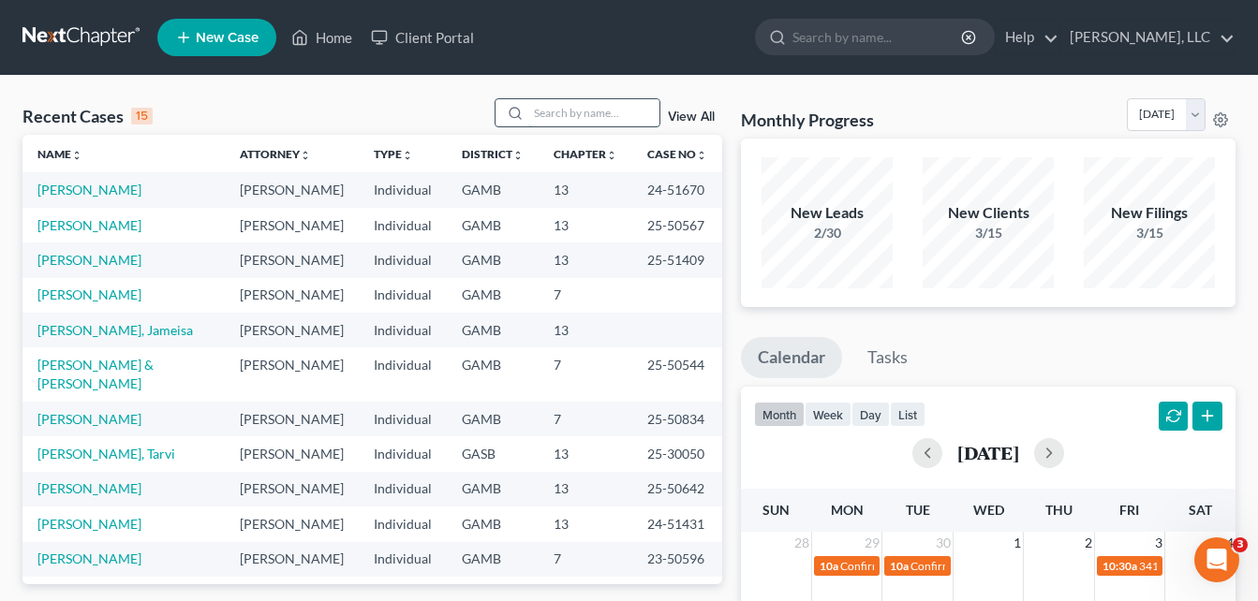
click at [544, 115] on input "search" at bounding box center [593, 112] width 131 height 27
type input "[PERSON_NAME]"
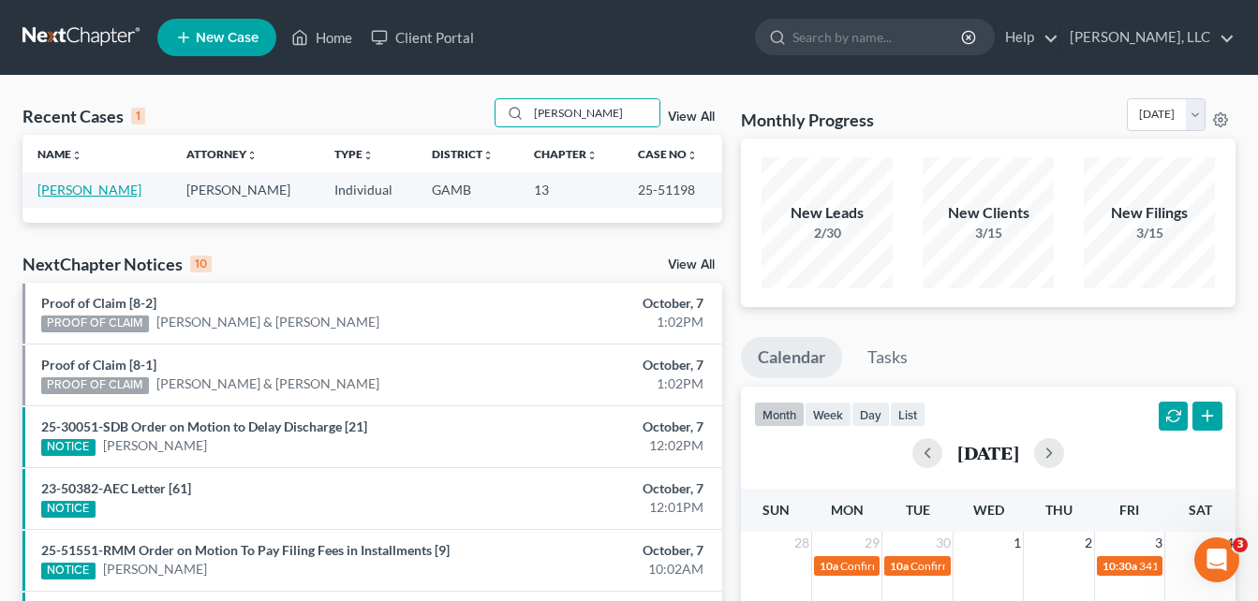
click at [81, 186] on link "[PERSON_NAME]" at bounding box center [89, 190] width 104 height 16
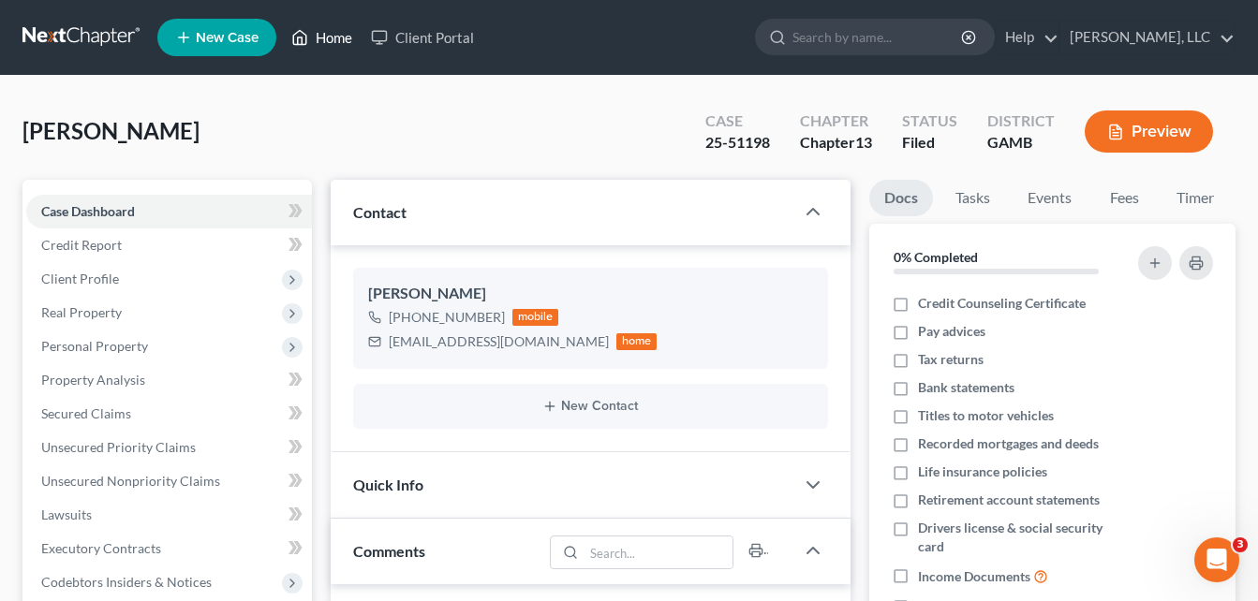
click at [325, 39] on link "Home" at bounding box center [322, 38] width 80 height 34
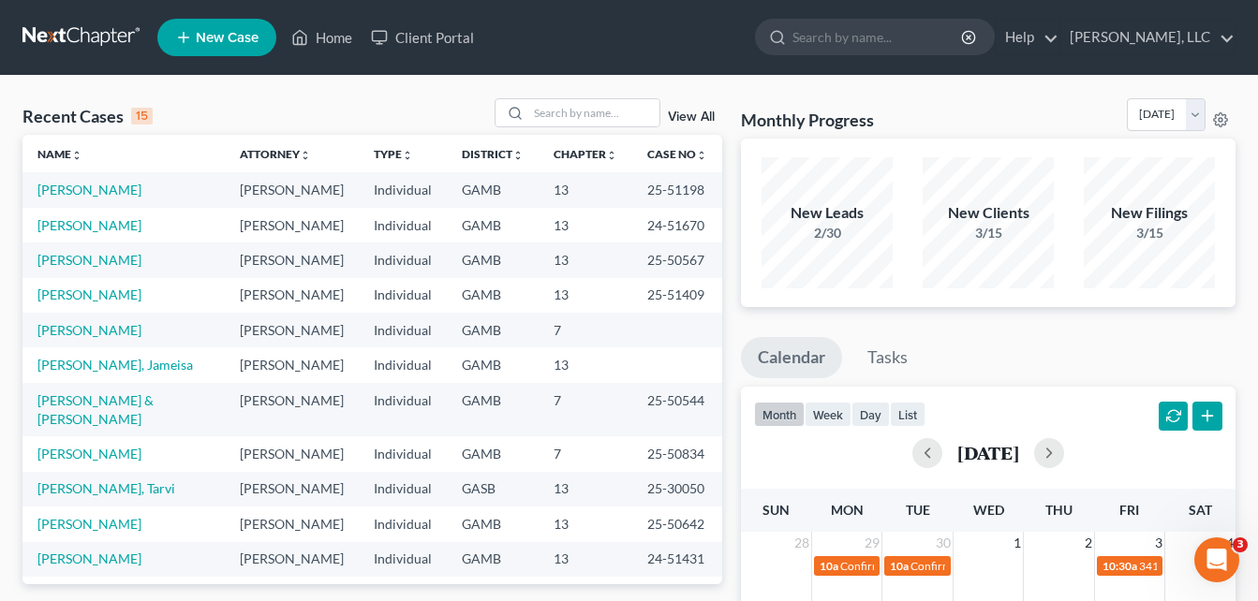
click at [267, 68] on nav "Home New Case Client Portal [PERSON_NAME], LLC [EMAIL_ADDRESS][DOMAIN_NAME] My …" at bounding box center [629, 37] width 1258 height 75
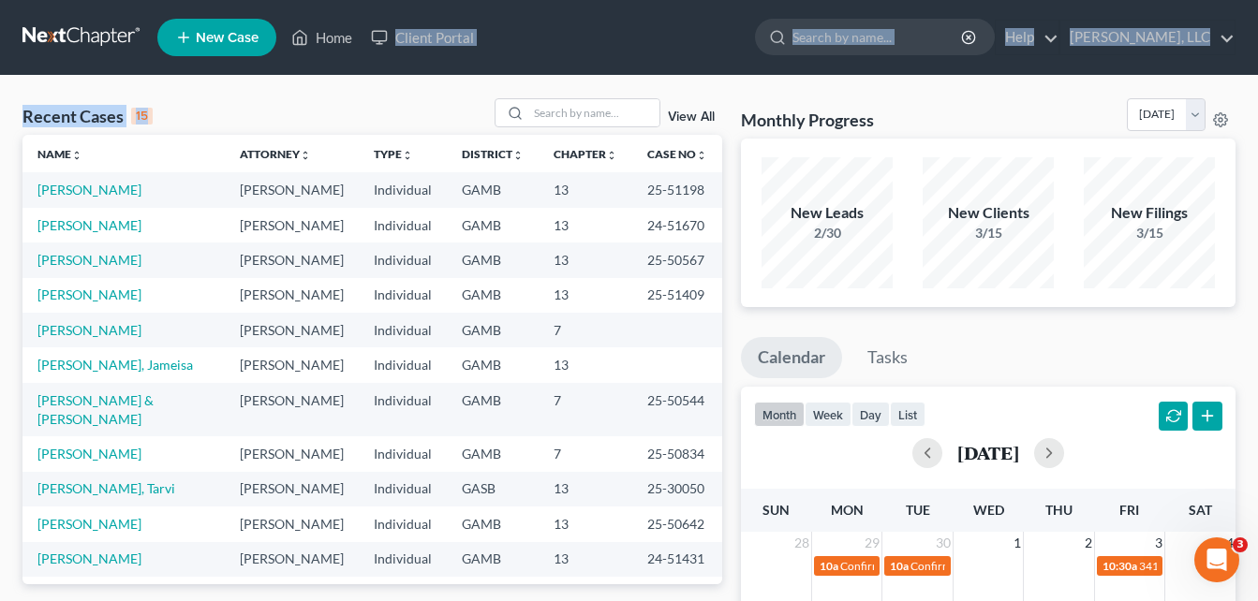
drag, startPoint x: 396, startPoint y: 96, endPoint x: 565, endPoint y: 23, distance: 183.7
click at [425, 100] on div "Recent Cases 15 View All" at bounding box center [372, 116] width 700 height 37
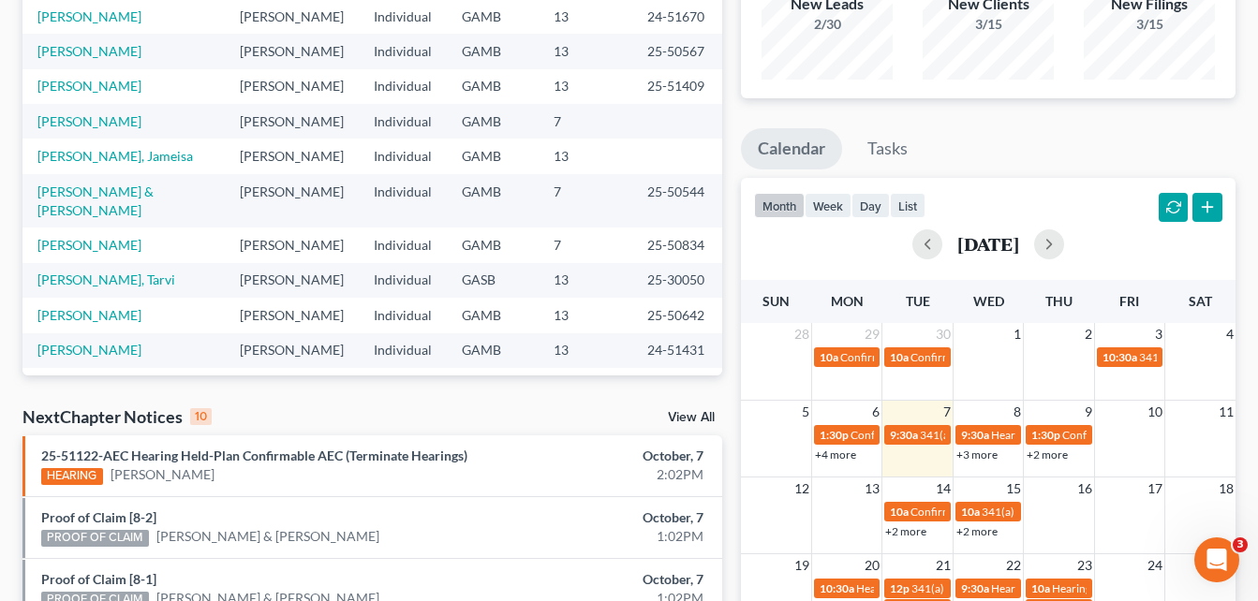
scroll to position [562, 0]
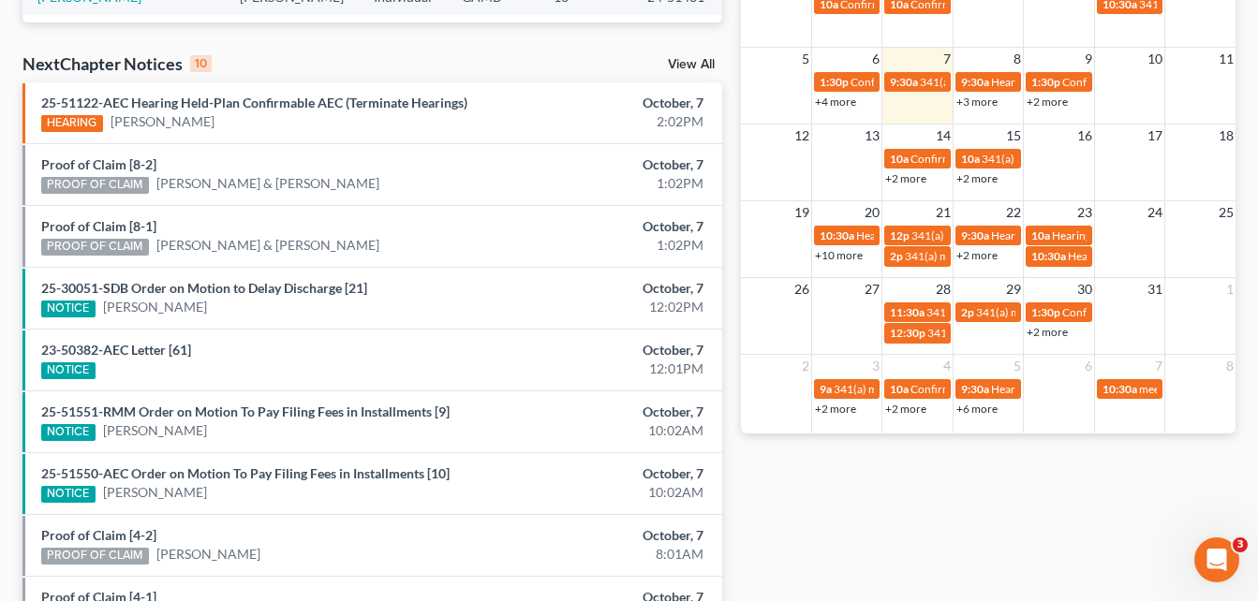
click at [845, 258] on link "+10 more" at bounding box center [839, 255] width 48 height 14
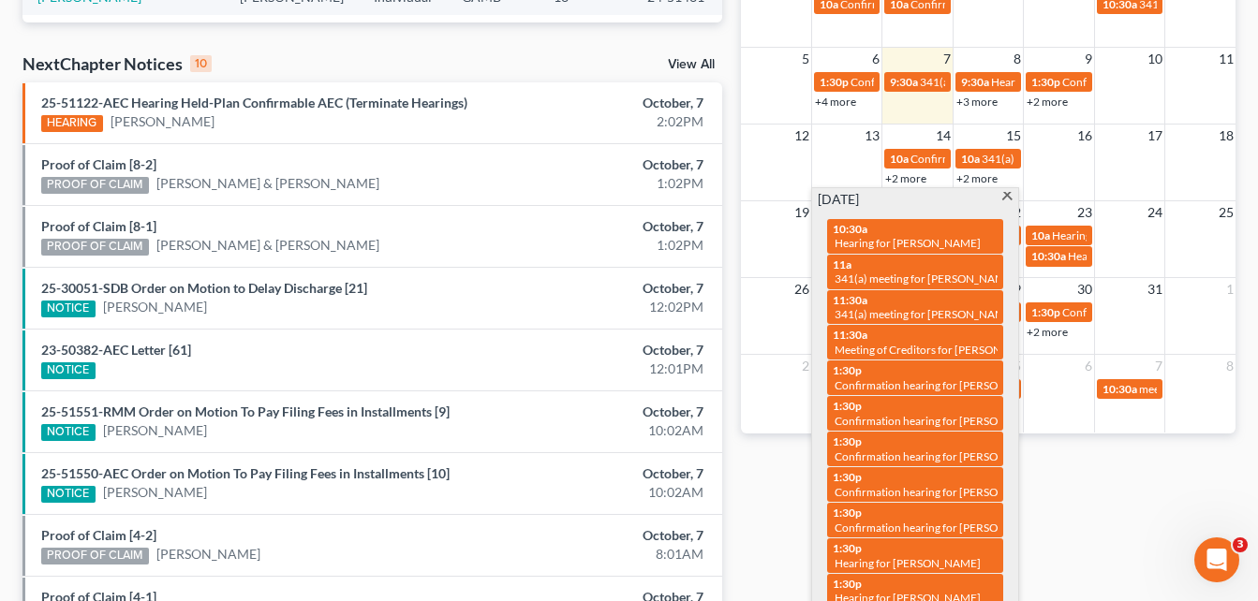
click at [733, 111] on div "Monthly Progress Bankruptcy Bankruptcy [DATE] [DATE] [DATE] [DATE] [DATE] [DATE…" at bounding box center [987, 132] width 513 height 1193
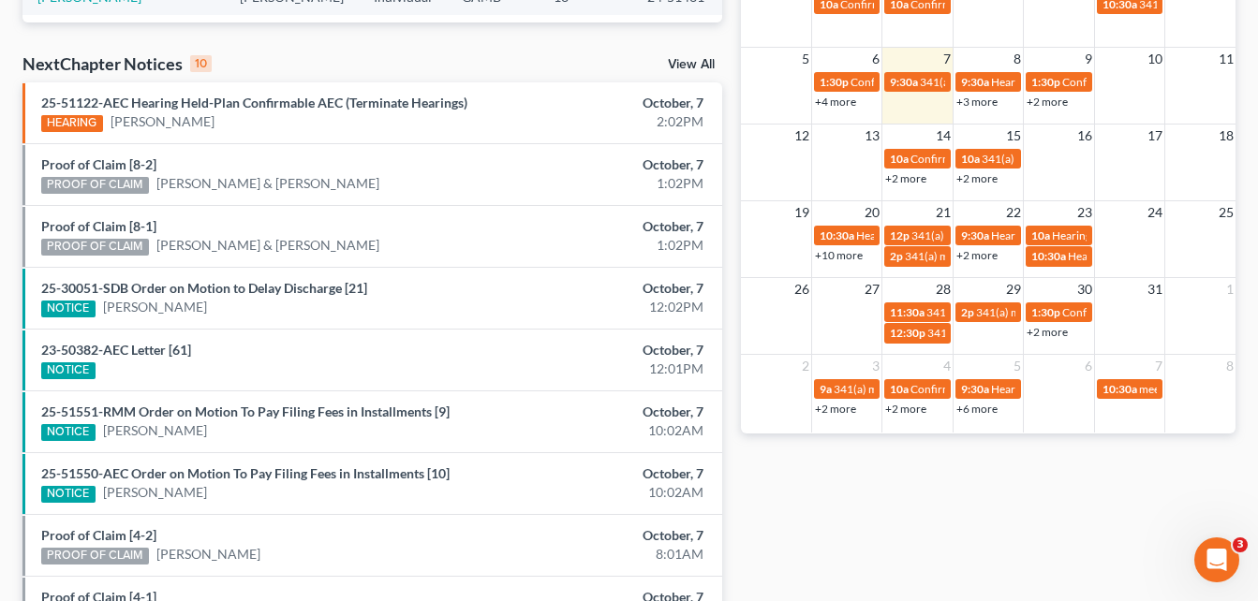
click at [836, 107] on link "+4 more" at bounding box center [835, 102] width 41 height 14
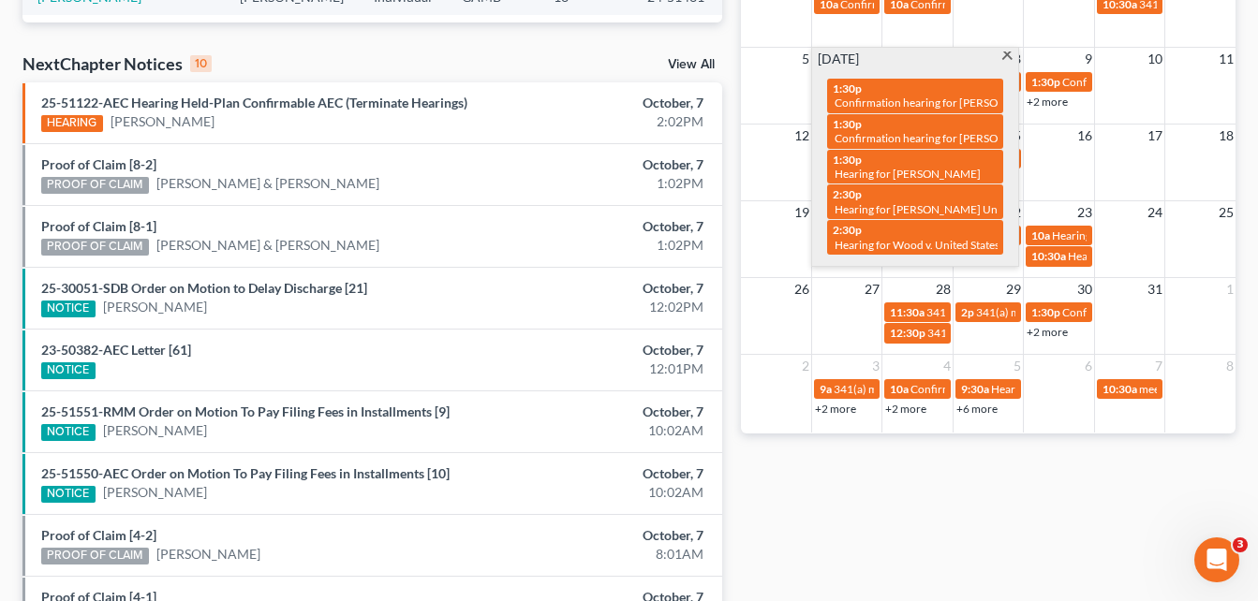
click at [1007, 54] on span at bounding box center [1007, 58] width 14 height 12
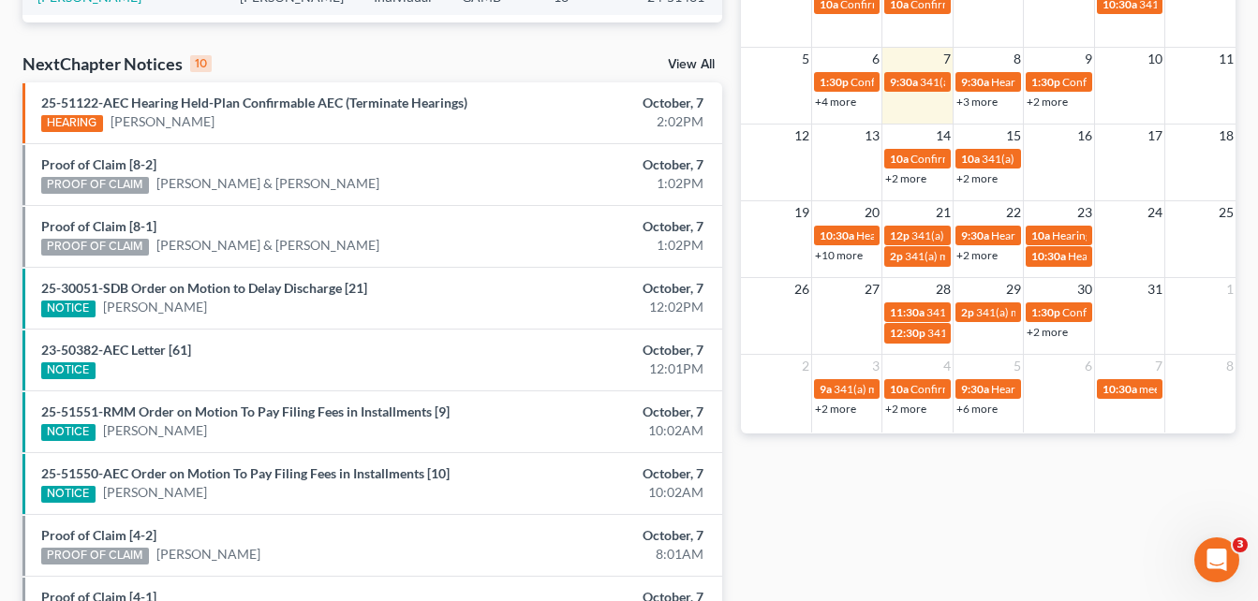
click at [981, 102] on link "+3 more" at bounding box center [976, 102] width 41 height 14
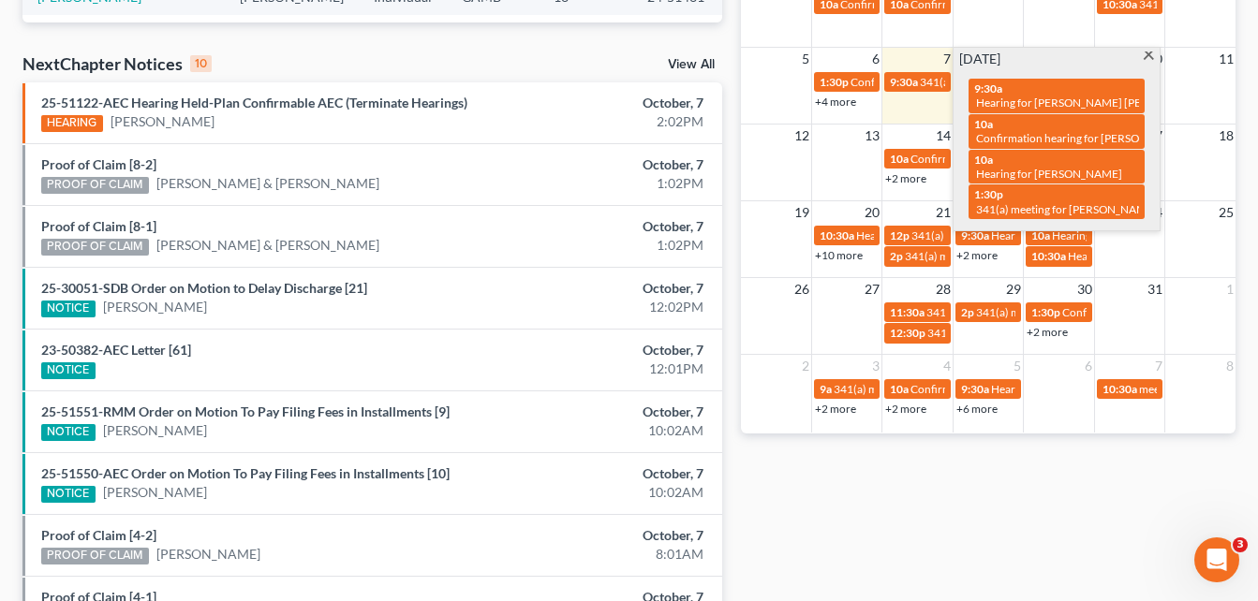
click at [1149, 53] on span at bounding box center [1149, 58] width 14 height 12
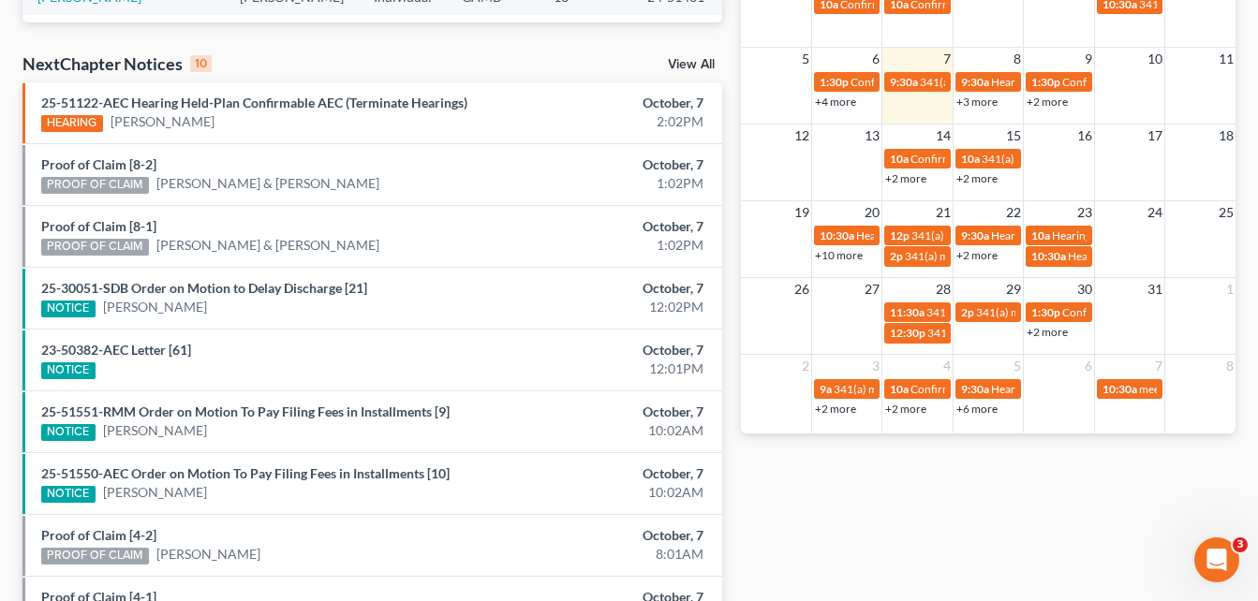
click at [737, 72] on div "Monthly Progress Bankruptcy Bankruptcy [DATE] [DATE] [DATE] [DATE] [DATE] [DATE…" at bounding box center [987, 132] width 513 height 1193
click at [12, 72] on div "Recent Cases 15 View All Name unfold_more expand_more expand_less Attorney unfo…" at bounding box center [629, 133] width 1258 height 1238
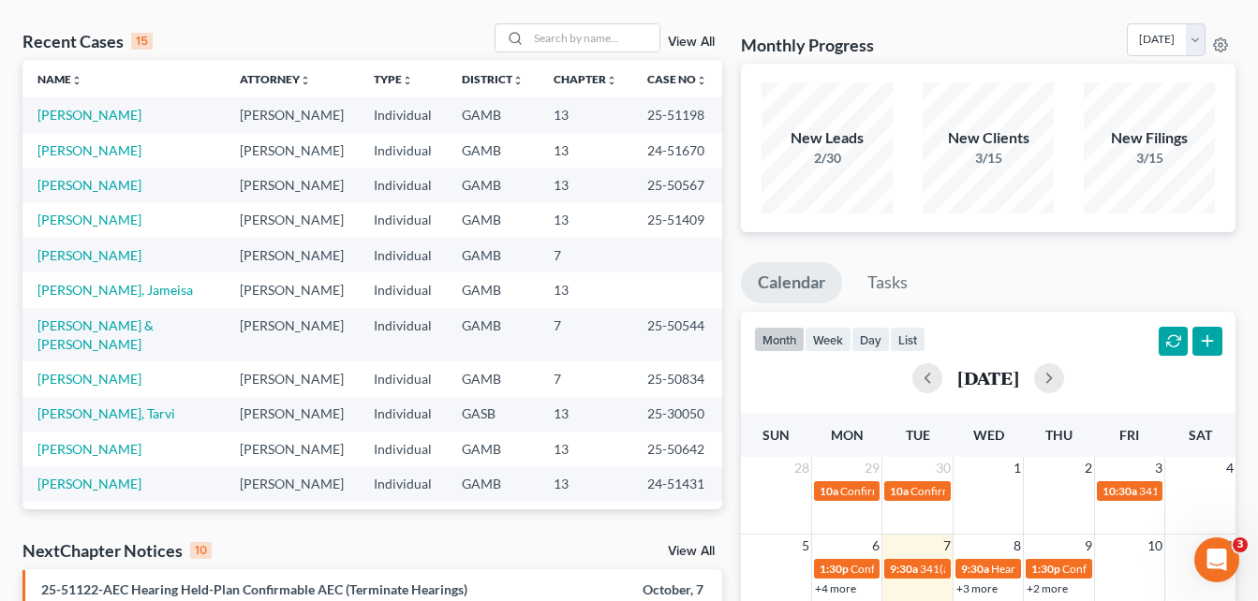
scroll to position [0, 0]
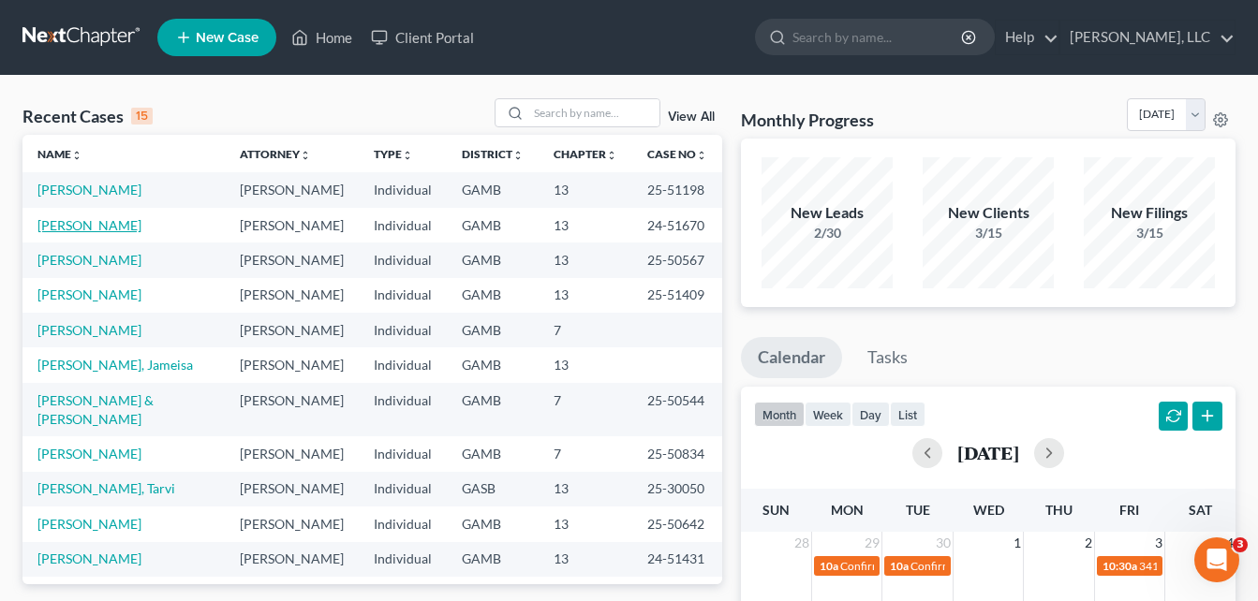
click at [93, 229] on link "[PERSON_NAME]" at bounding box center [89, 225] width 104 height 16
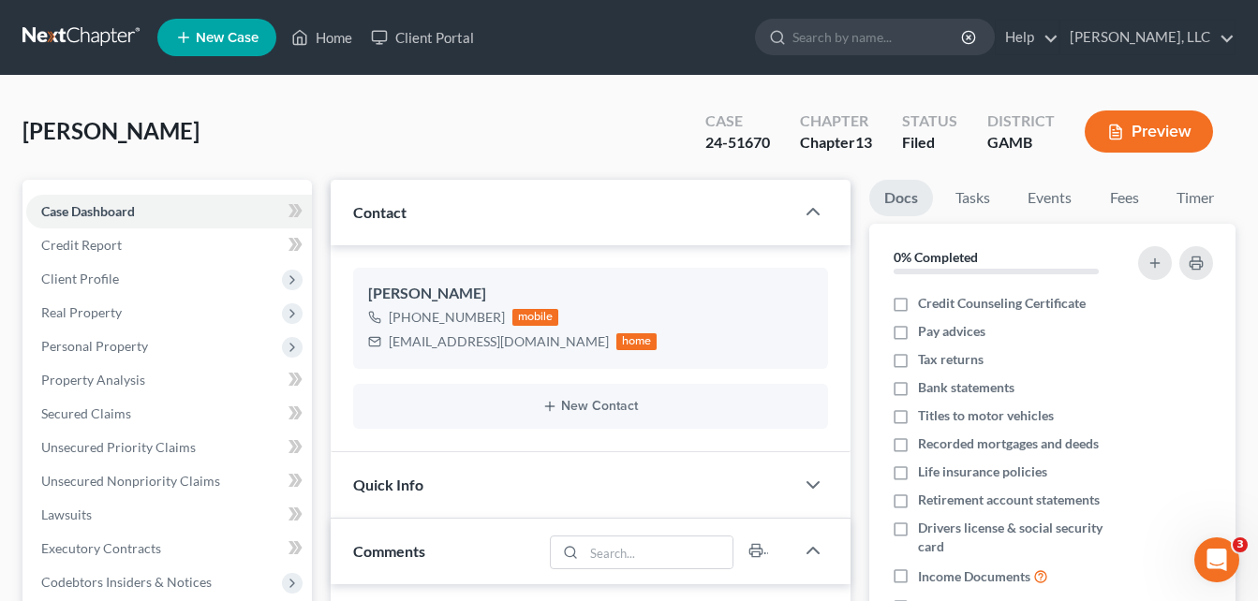
click at [332, 129] on div "[PERSON_NAME] Upgraded Case 24-51670 Chapter Chapter 13 Status Filed [GEOGRAPHI…" at bounding box center [628, 138] width 1213 height 81
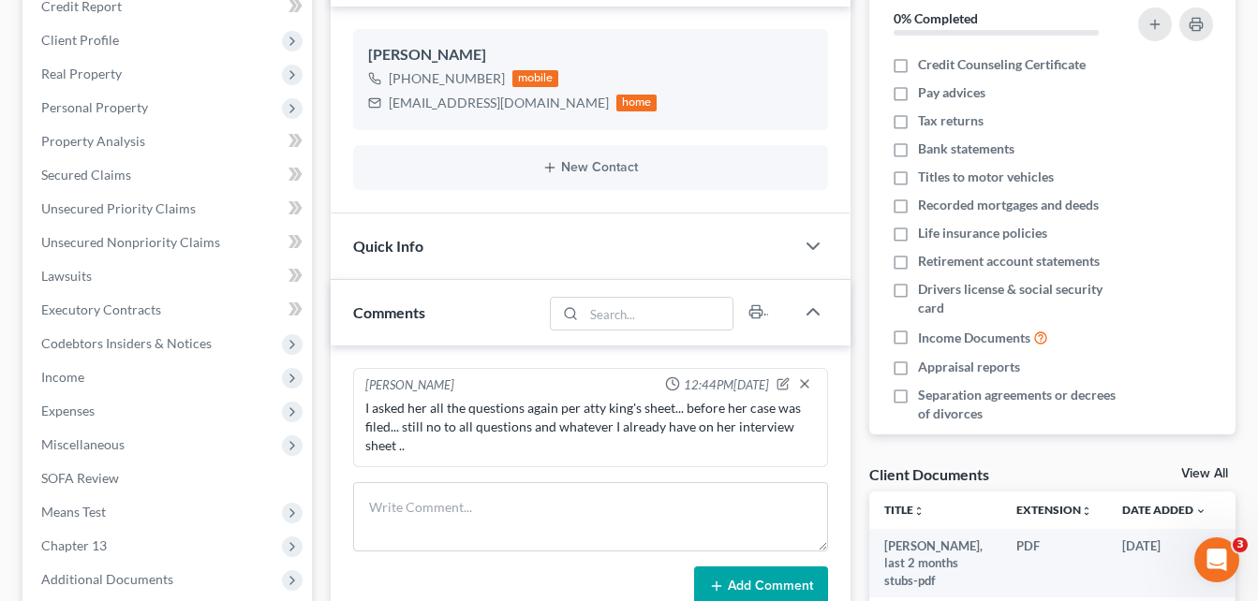
scroll to position [300, 0]
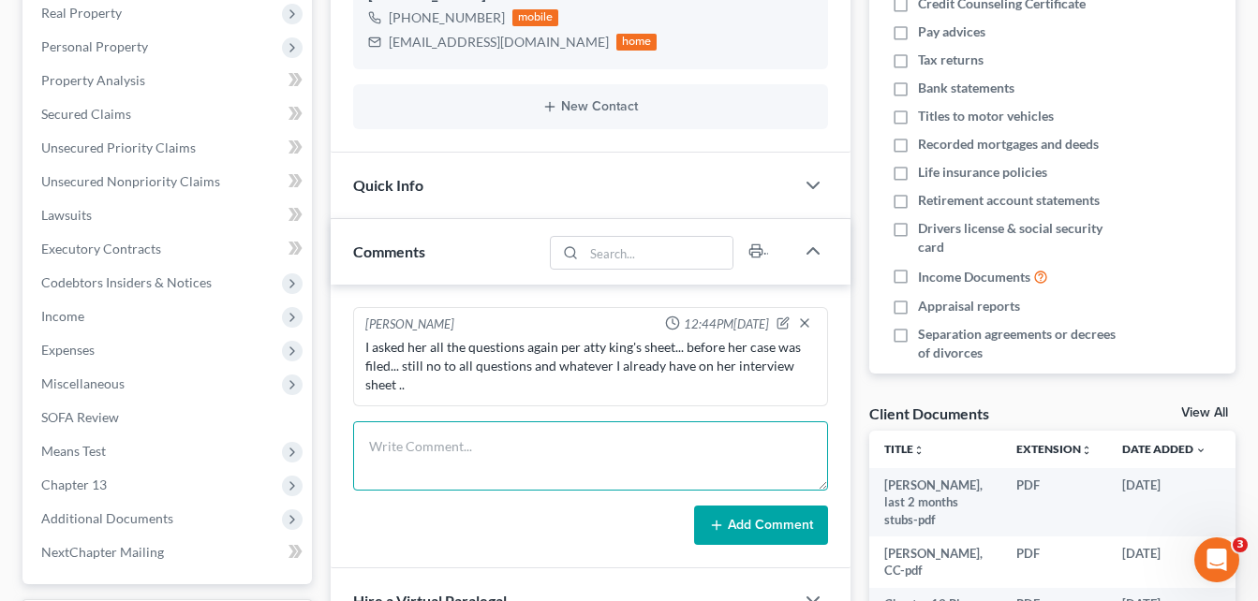
click at [430, 445] on textarea at bounding box center [590, 455] width 475 height 69
click at [431, 440] on textarea at bounding box center [590, 455] width 475 height 69
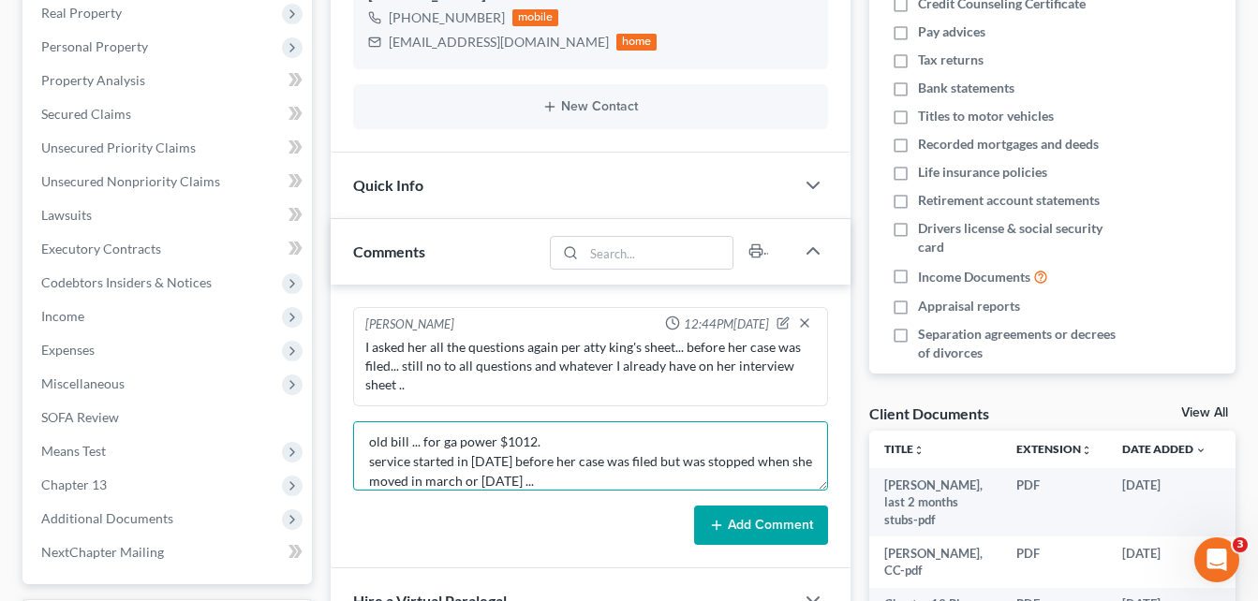
scroll to position [24, 0]
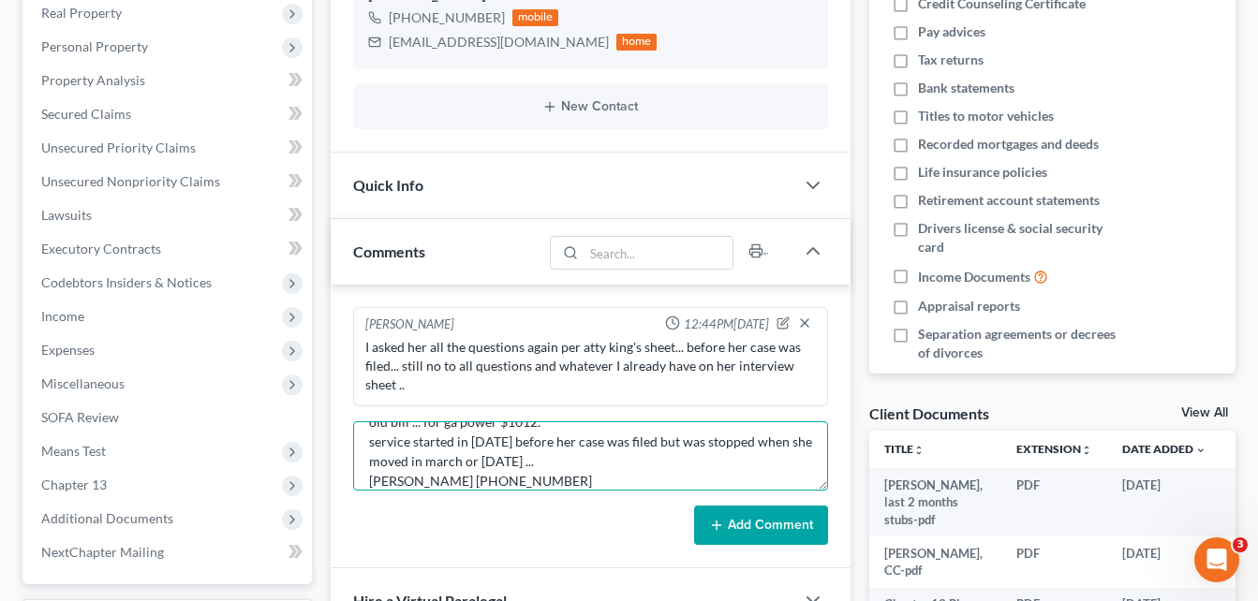
type textarea "old bill ... for ga power $1012. service started in [DATE] before her case was …"
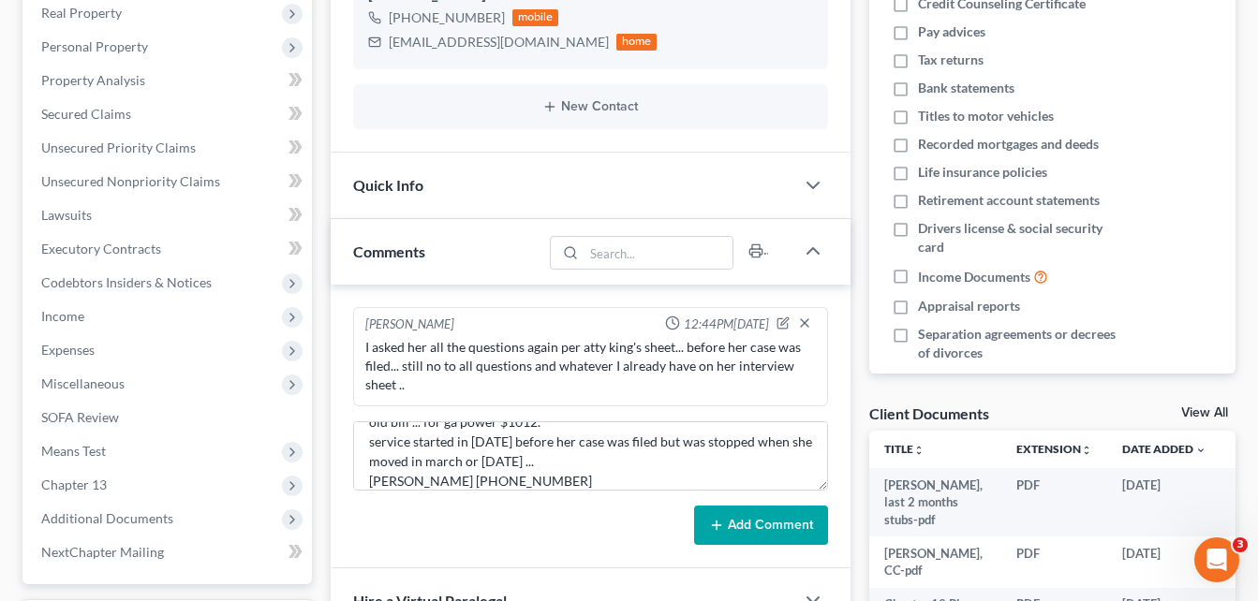
click at [759, 528] on button "Add Comment" at bounding box center [761, 525] width 134 height 39
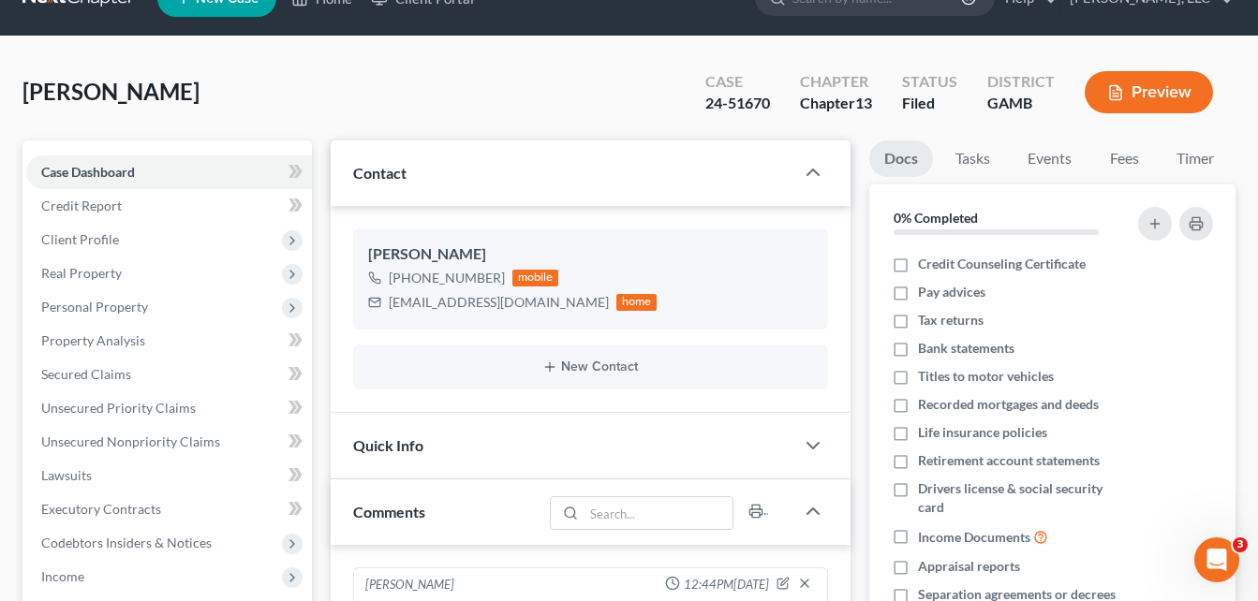
scroll to position [0, 0]
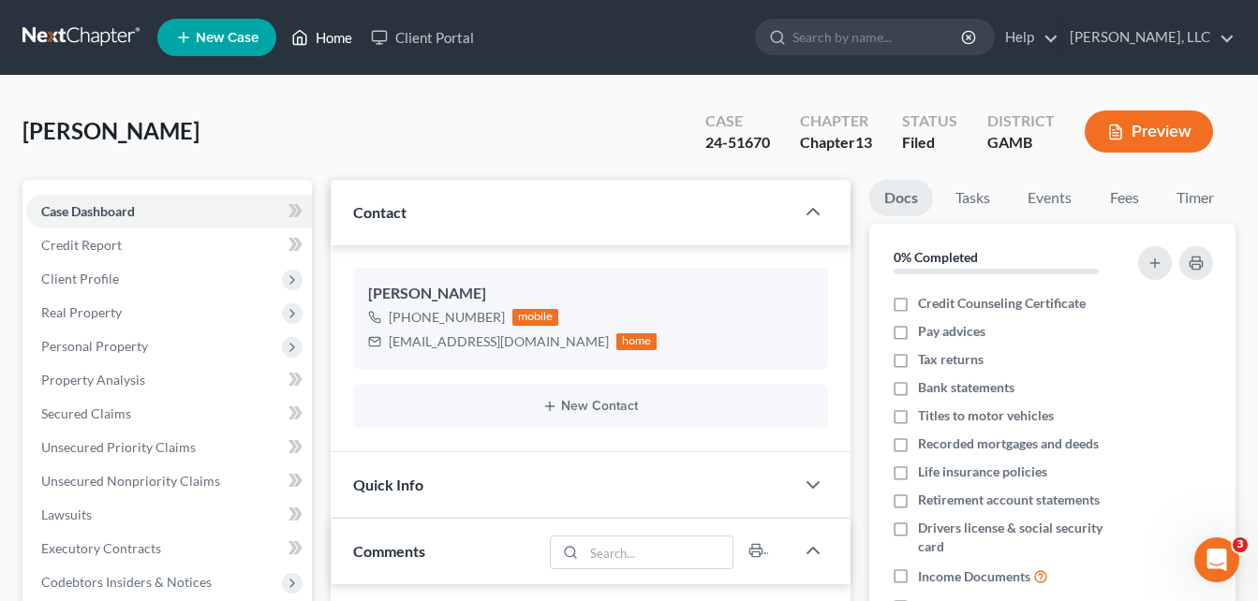
click at [337, 37] on link "Home" at bounding box center [322, 38] width 80 height 34
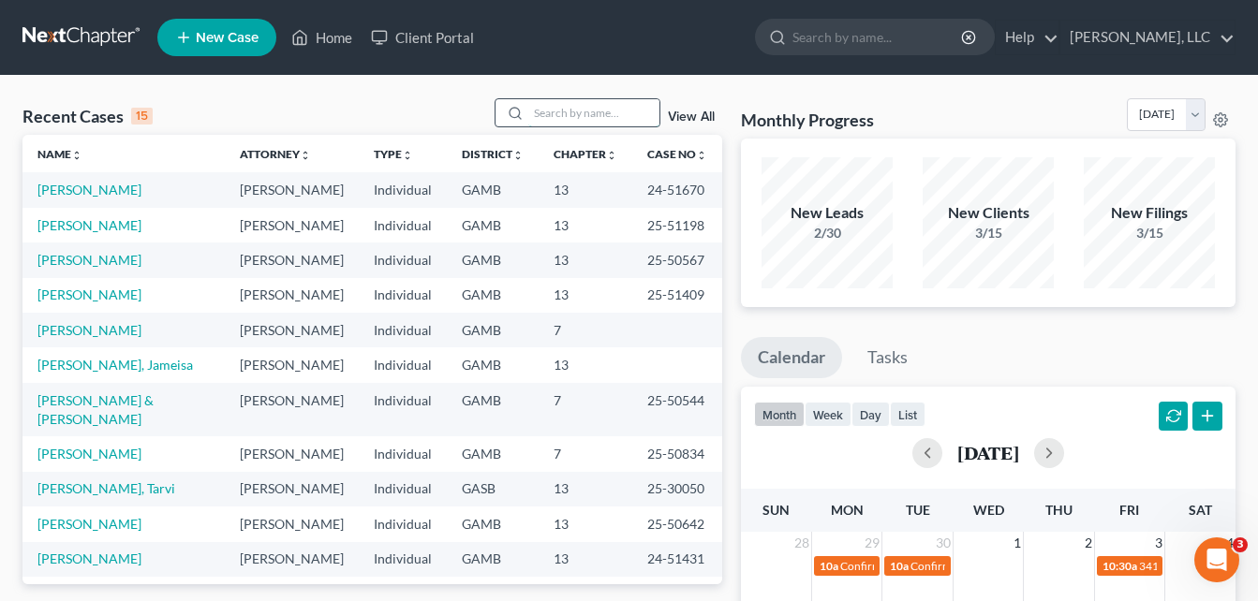
click at [556, 125] on input "search" at bounding box center [593, 112] width 131 height 27
type input "[PERSON_NAME]"
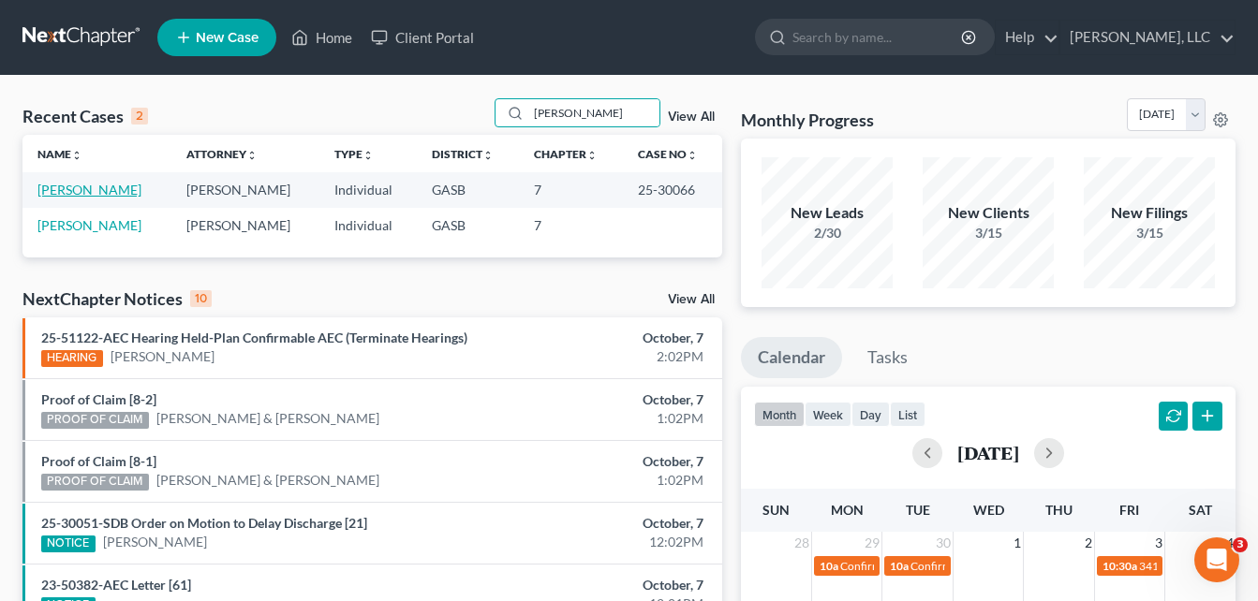
click at [106, 194] on link "[PERSON_NAME]" at bounding box center [89, 190] width 104 height 16
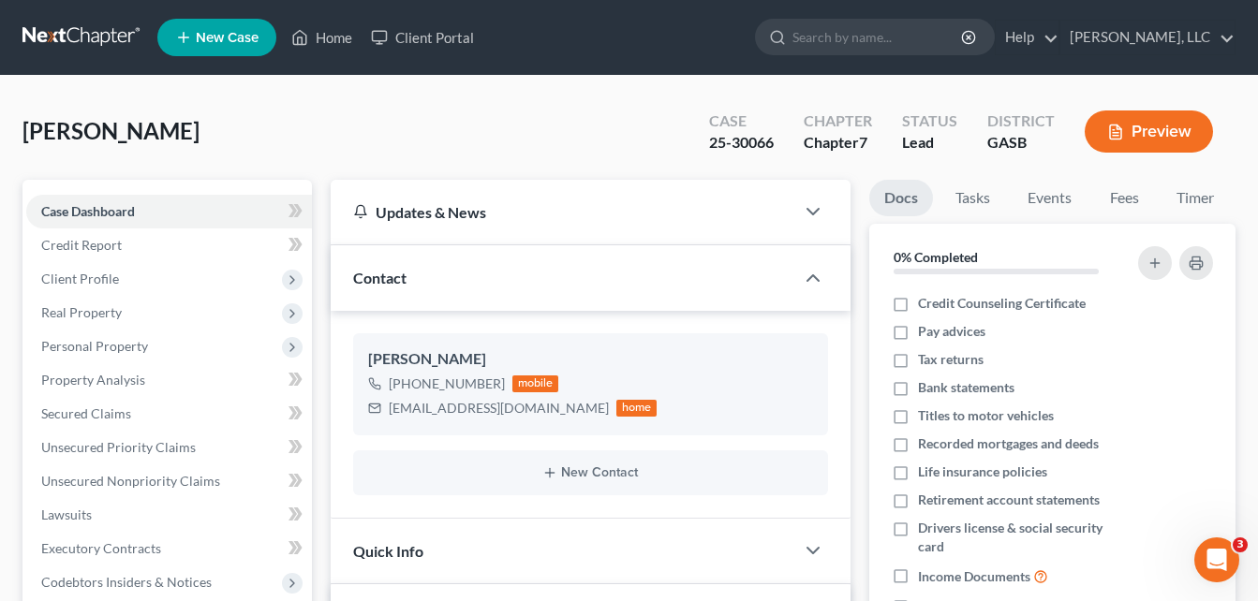
click at [371, 135] on div "[PERSON_NAME] Upgraded Case 25-30066 Chapter Chapter 7 Status Lead District GAS…" at bounding box center [628, 138] width 1213 height 81
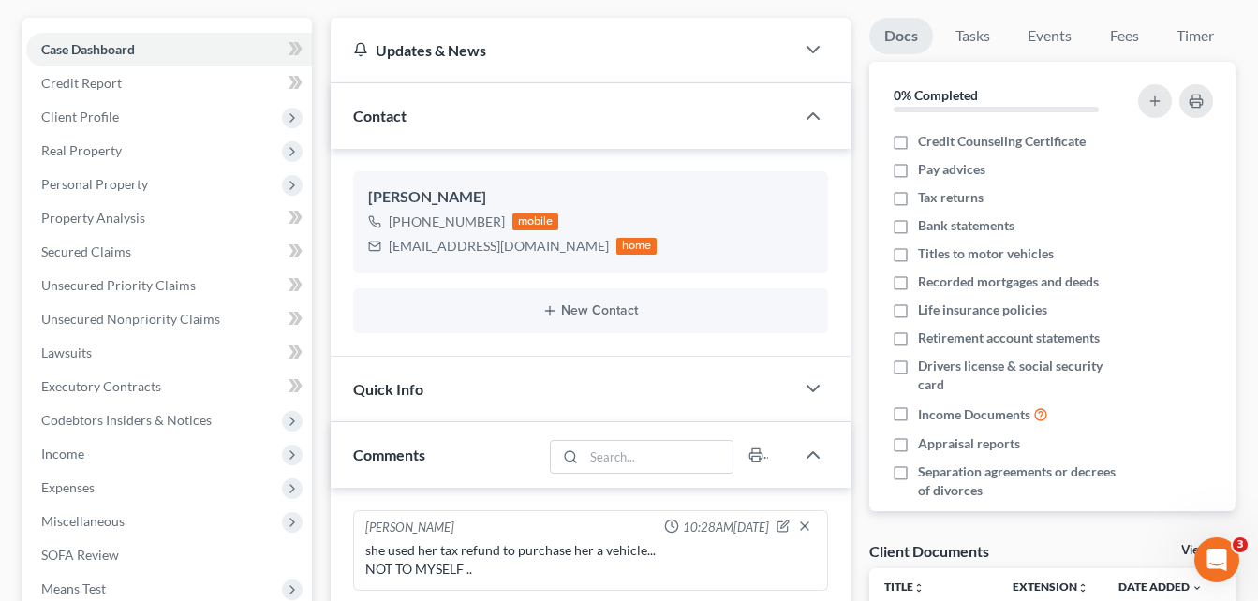
scroll to position [187, 0]
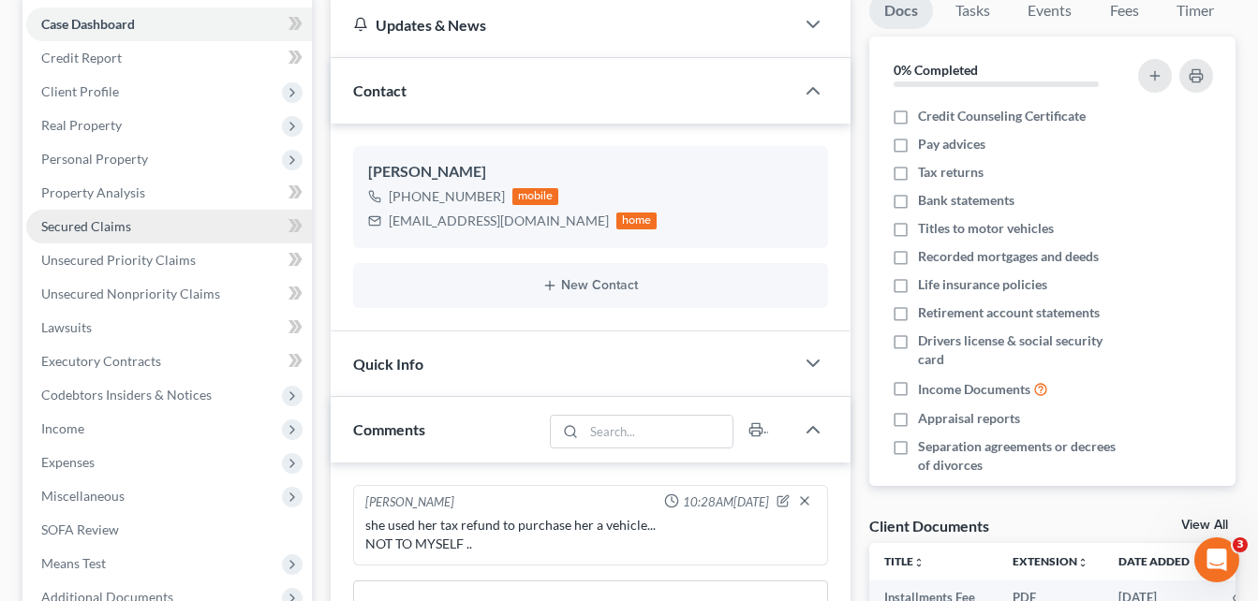
click at [100, 225] on span "Secured Claims" at bounding box center [86, 226] width 90 height 16
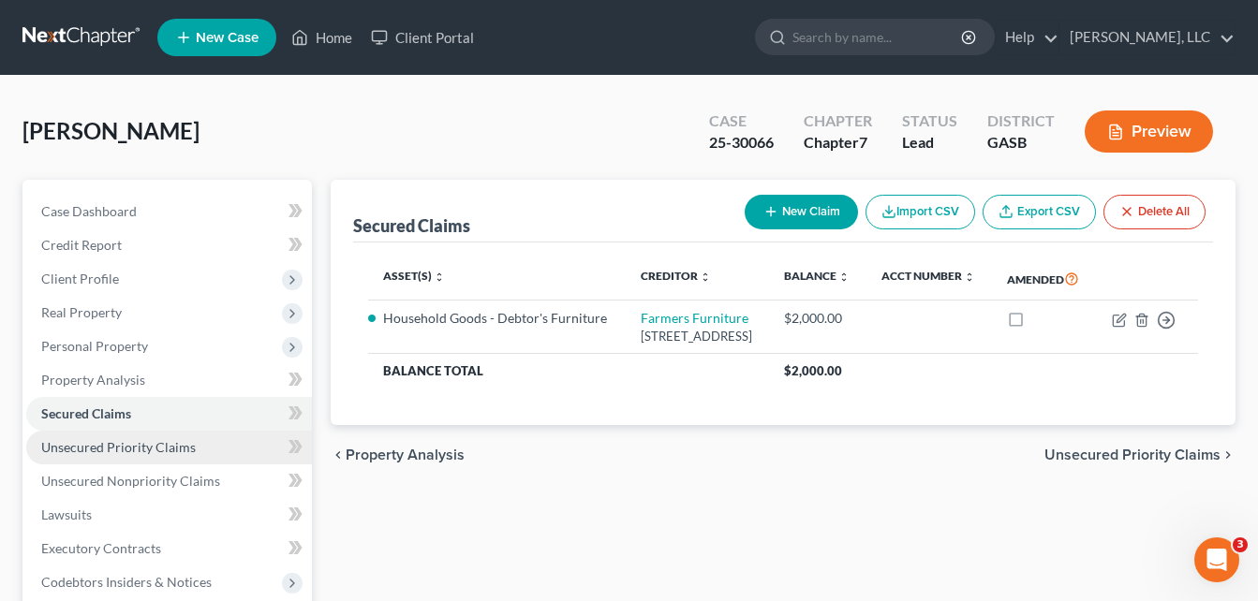
click at [121, 441] on span "Unsecured Priority Claims" at bounding box center [118, 447] width 155 height 16
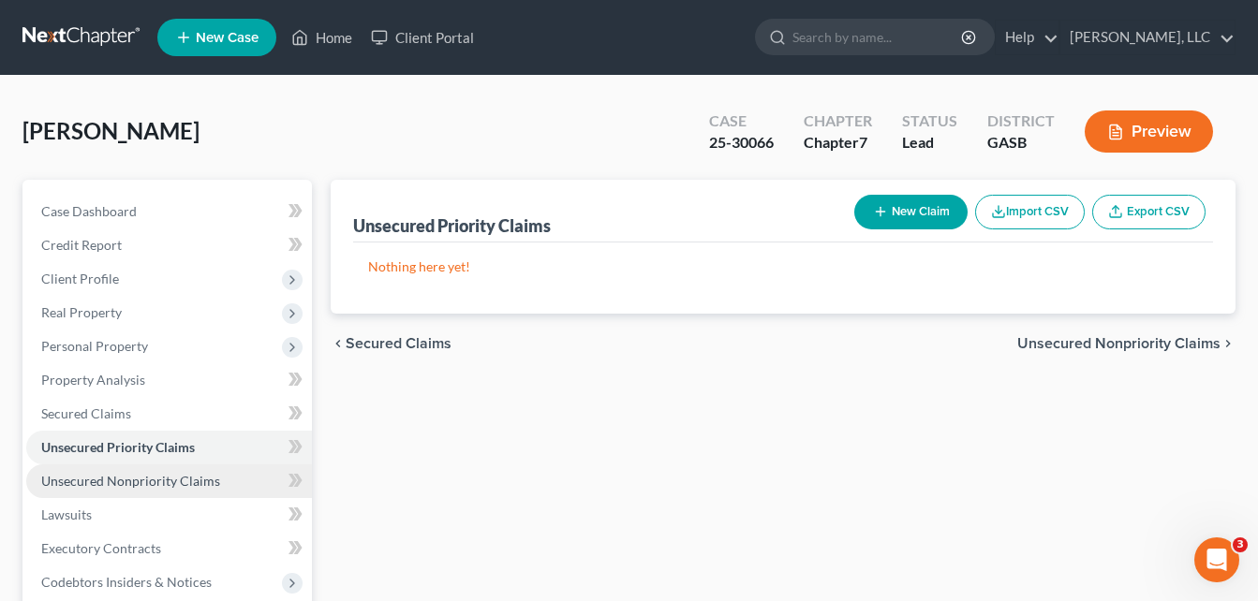
click at [114, 480] on span "Unsecured Nonpriority Claims" at bounding box center [130, 481] width 179 height 16
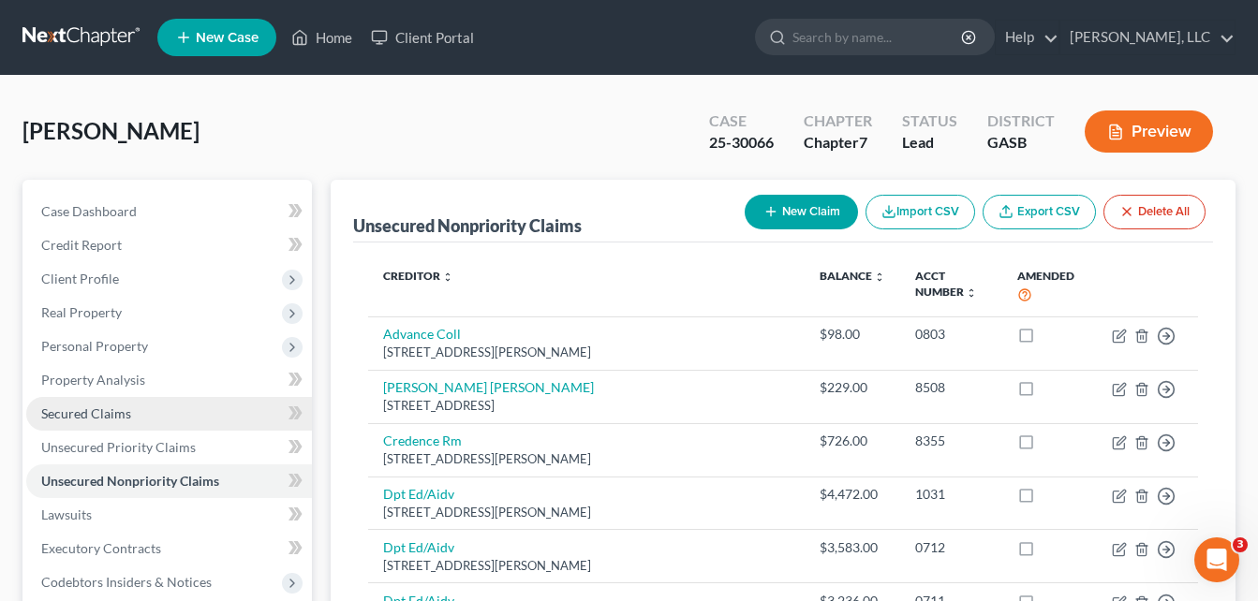
click at [66, 421] on link "Secured Claims" at bounding box center [169, 414] width 286 height 34
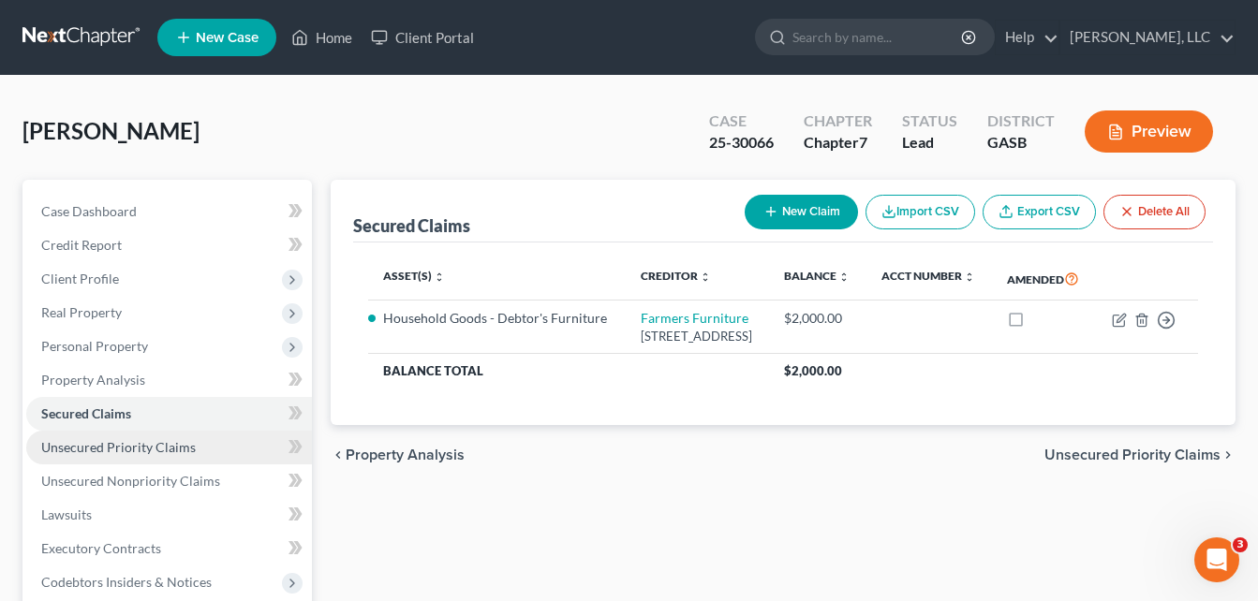
click at [77, 458] on link "Unsecured Priority Claims" at bounding box center [169, 448] width 286 height 34
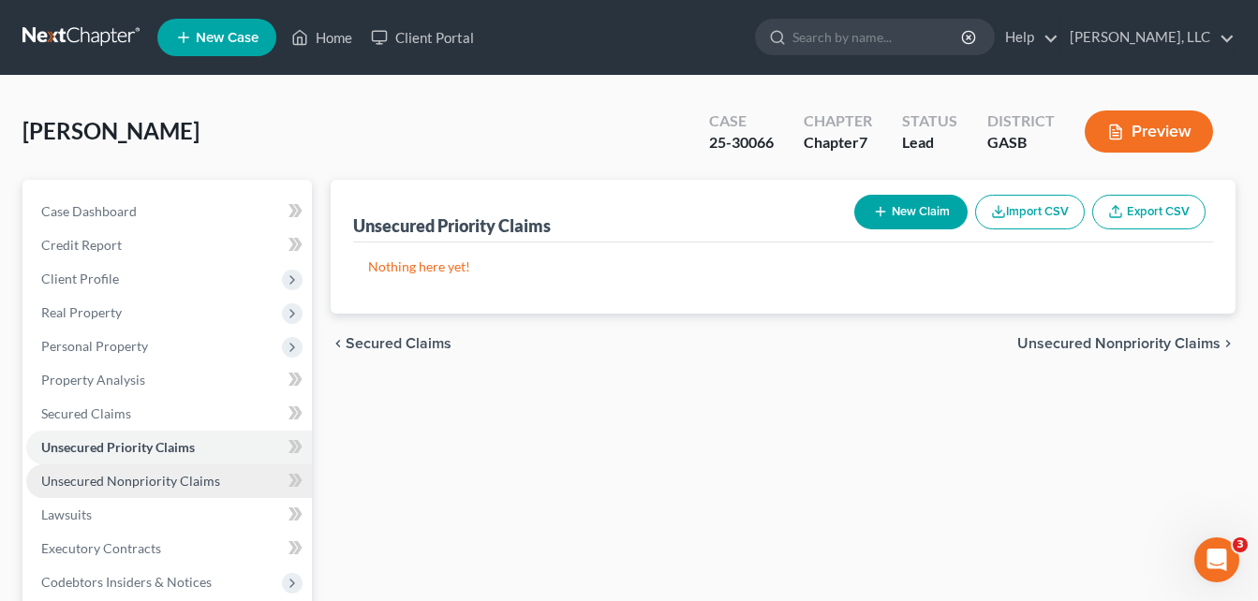
click at [90, 480] on span "Unsecured Nonpriority Claims" at bounding box center [130, 481] width 179 height 16
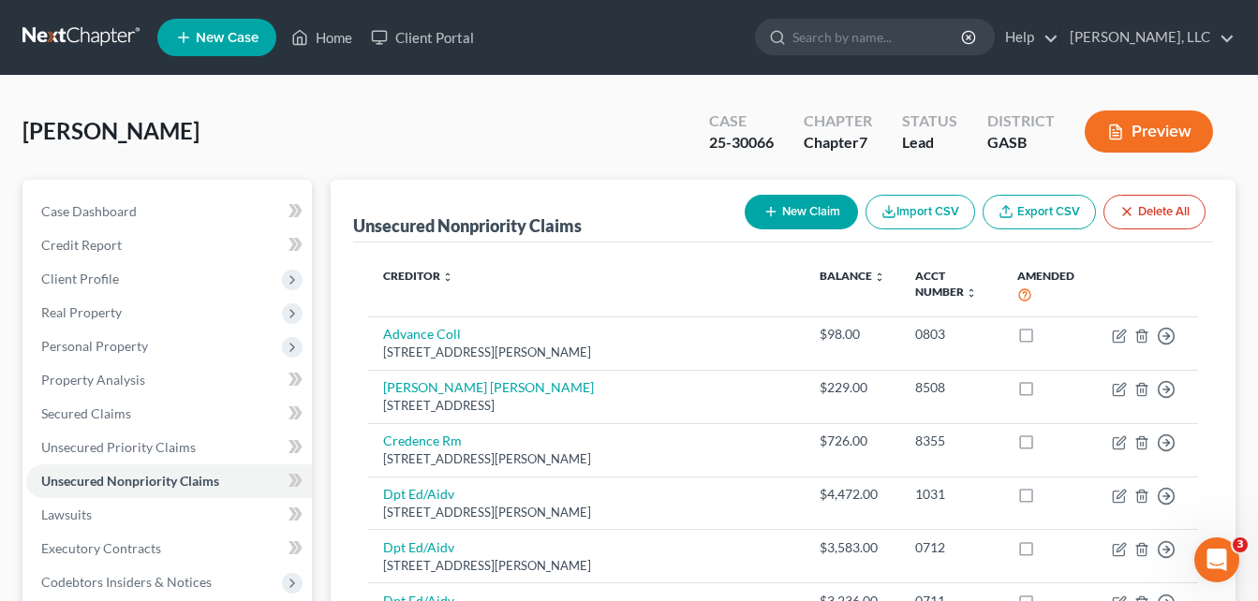
click at [324, 150] on div "[PERSON_NAME] Upgraded Case 25-30066 Chapter Chapter 7 Status Lead District GAS…" at bounding box center [628, 138] width 1213 height 81
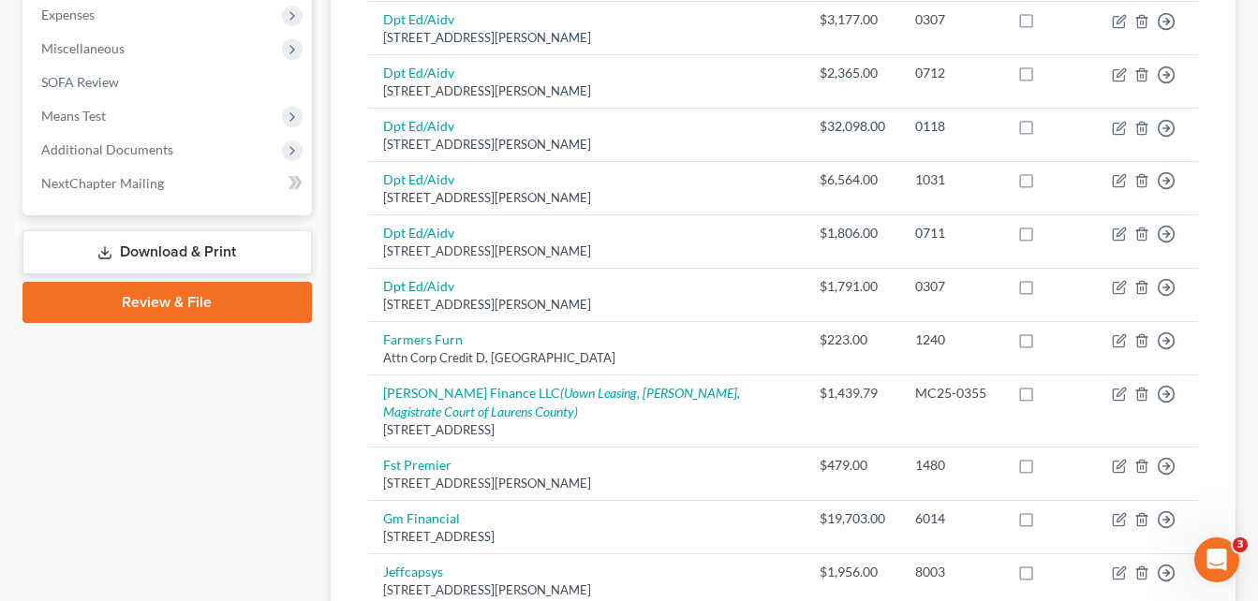
scroll to position [637, 0]
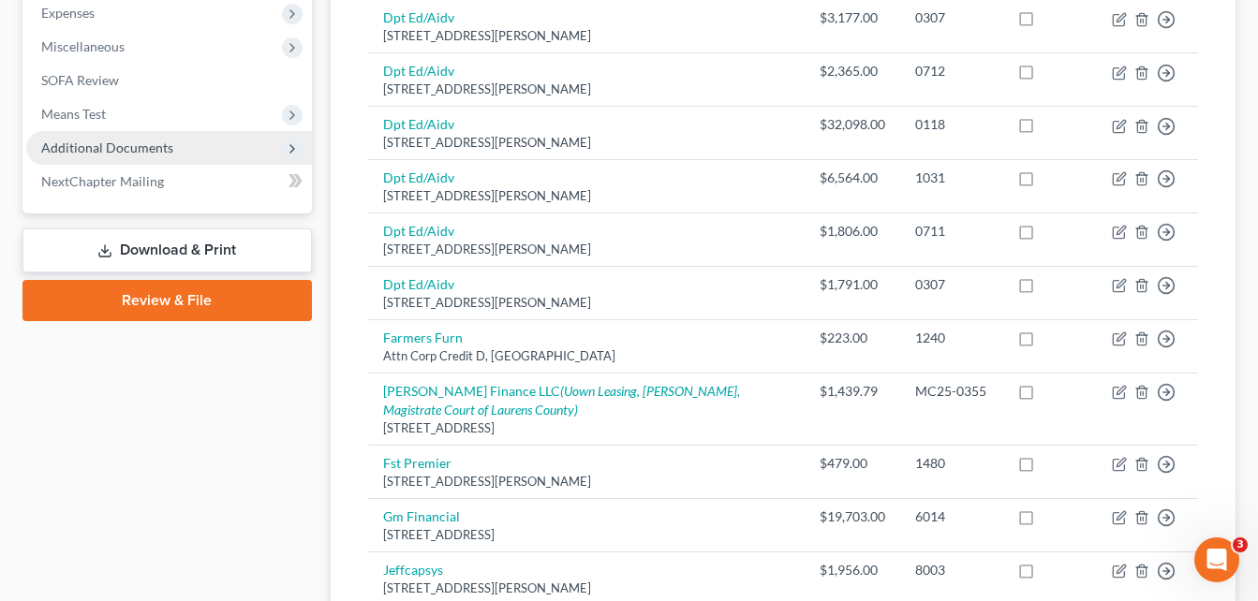
click at [96, 140] on span "Additional Documents" at bounding box center [107, 148] width 132 height 16
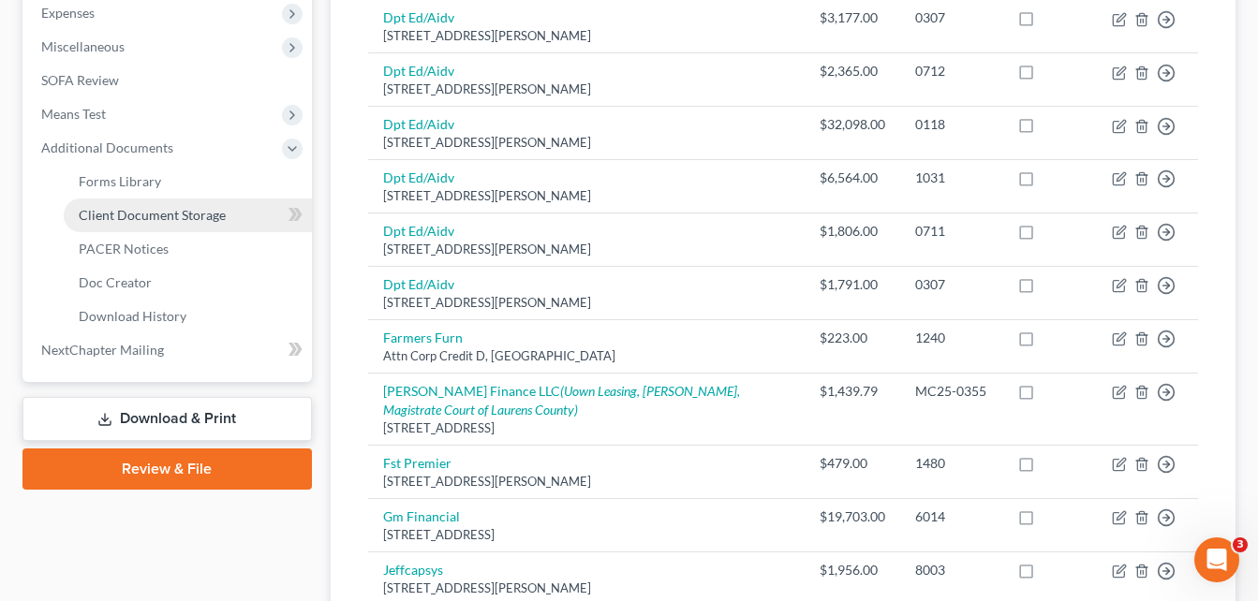
click at [114, 213] on span "Client Document Storage" at bounding box center [152, 215] width 147 height 16
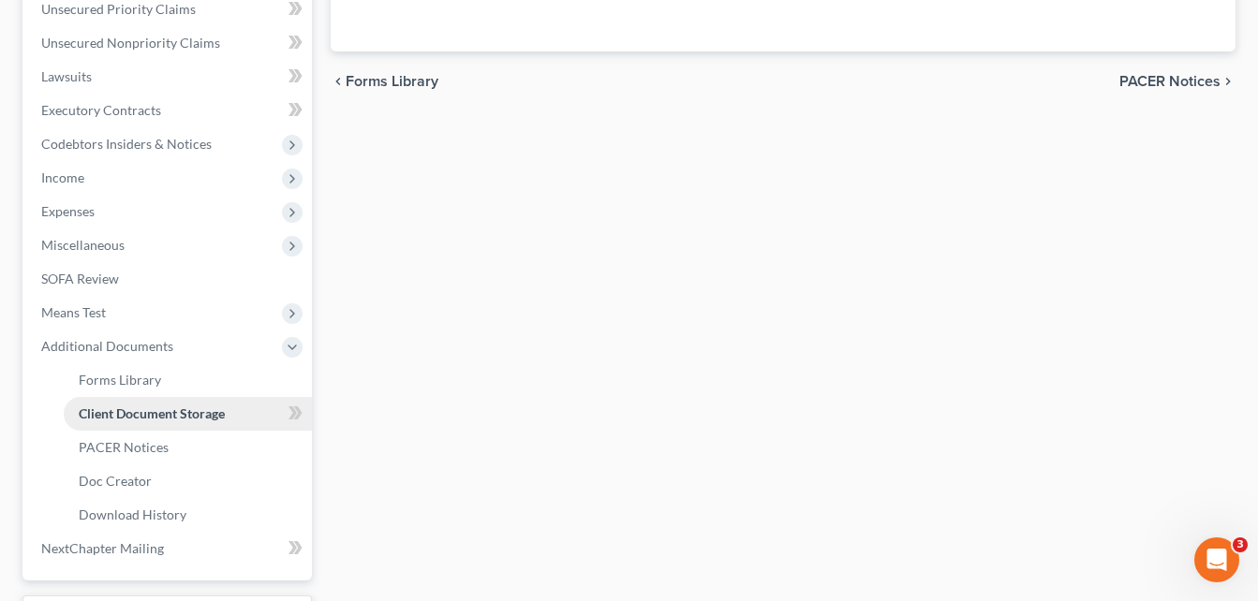
scroll to position [283, 0]
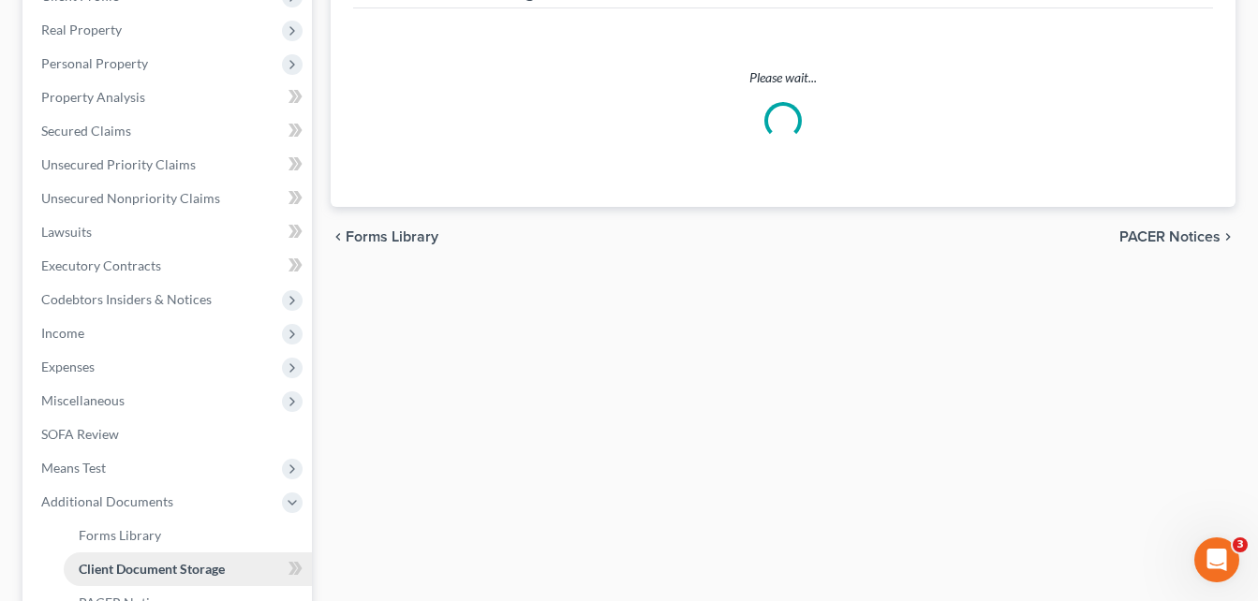
select select "0"
select select "1"
select select "5"
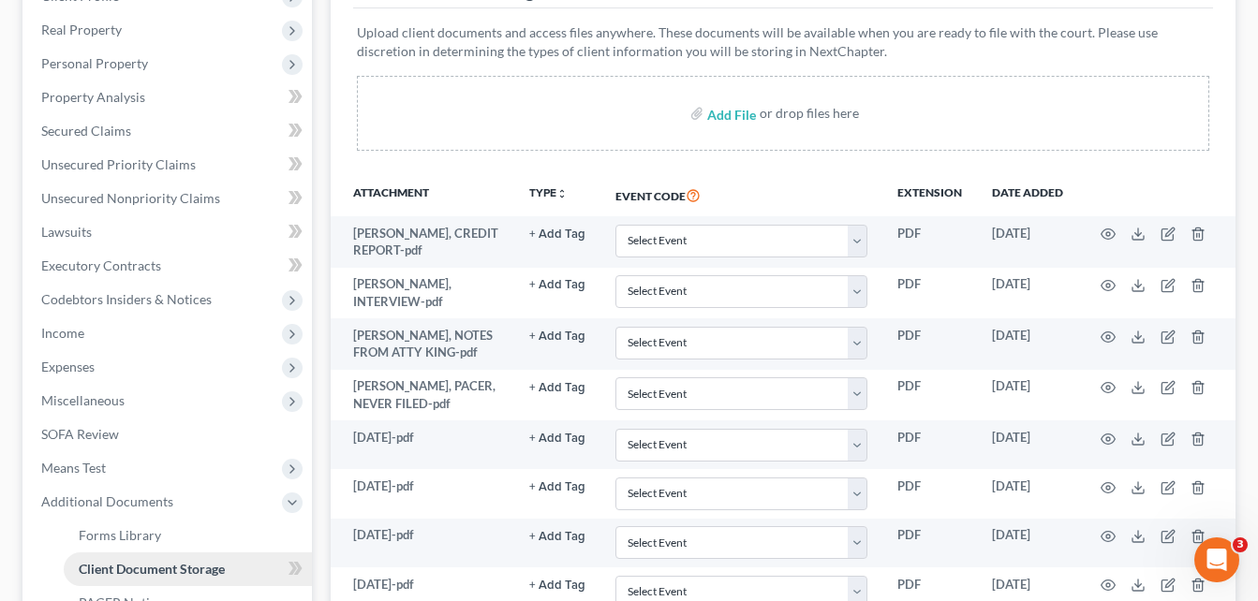
scroll to position [0, 0]
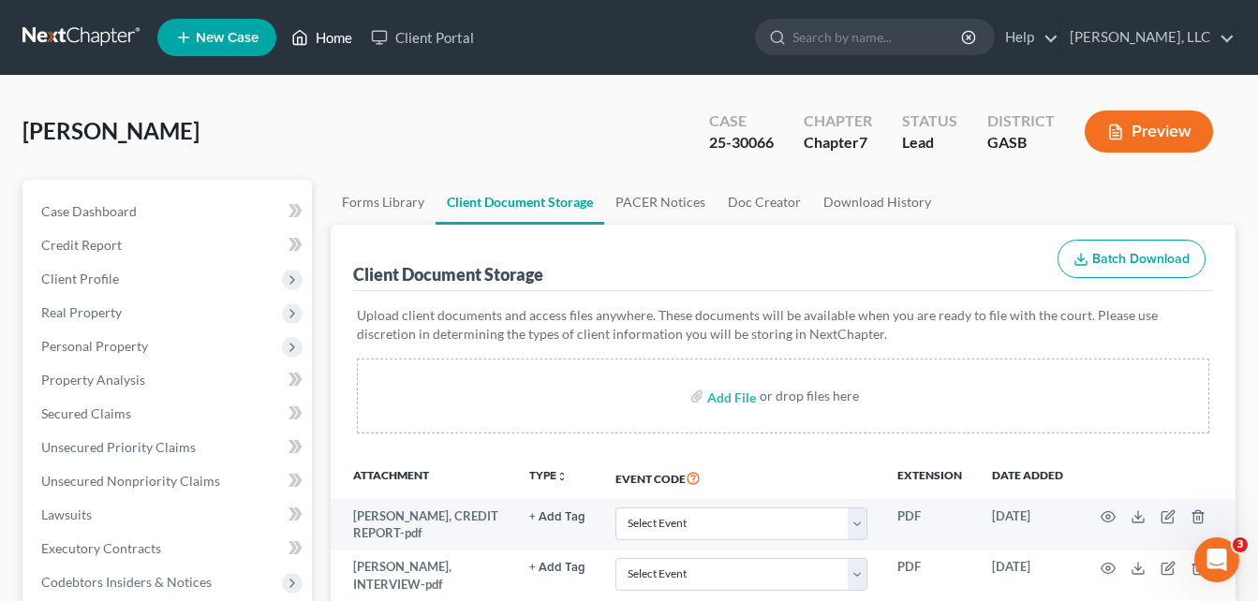
click at [332, 38] on link "Home" at bounding box center [322, 38] width 80 height 34
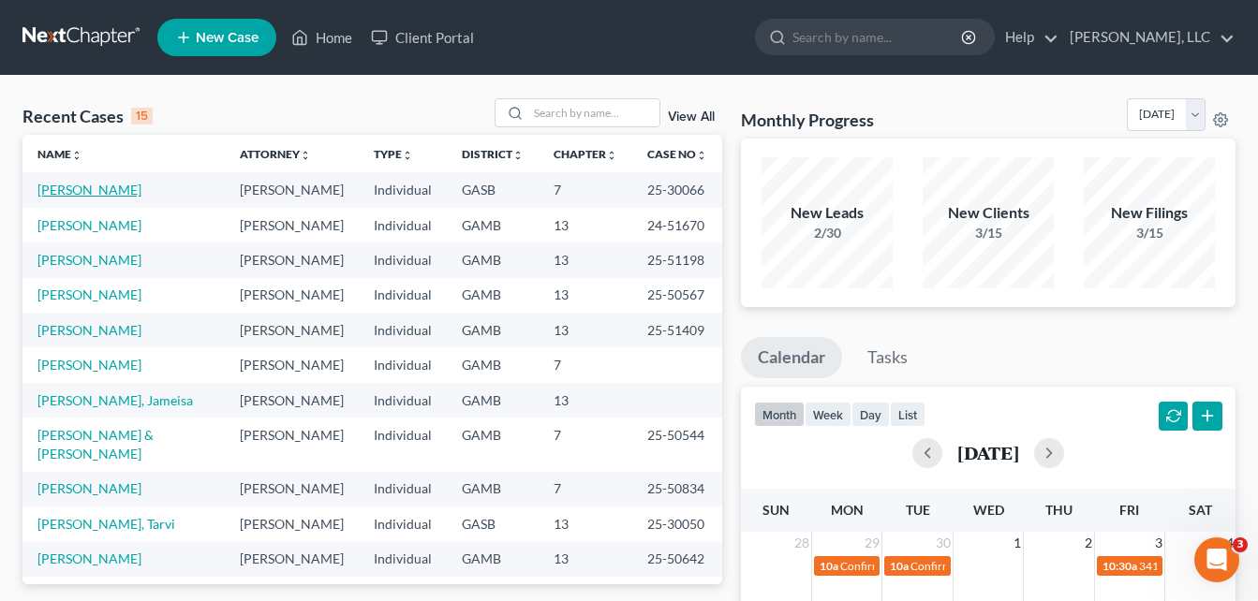
click at [89, 185] on link "[PERSON_NAME]" at bounding box center [89, 190] width 104 height 16
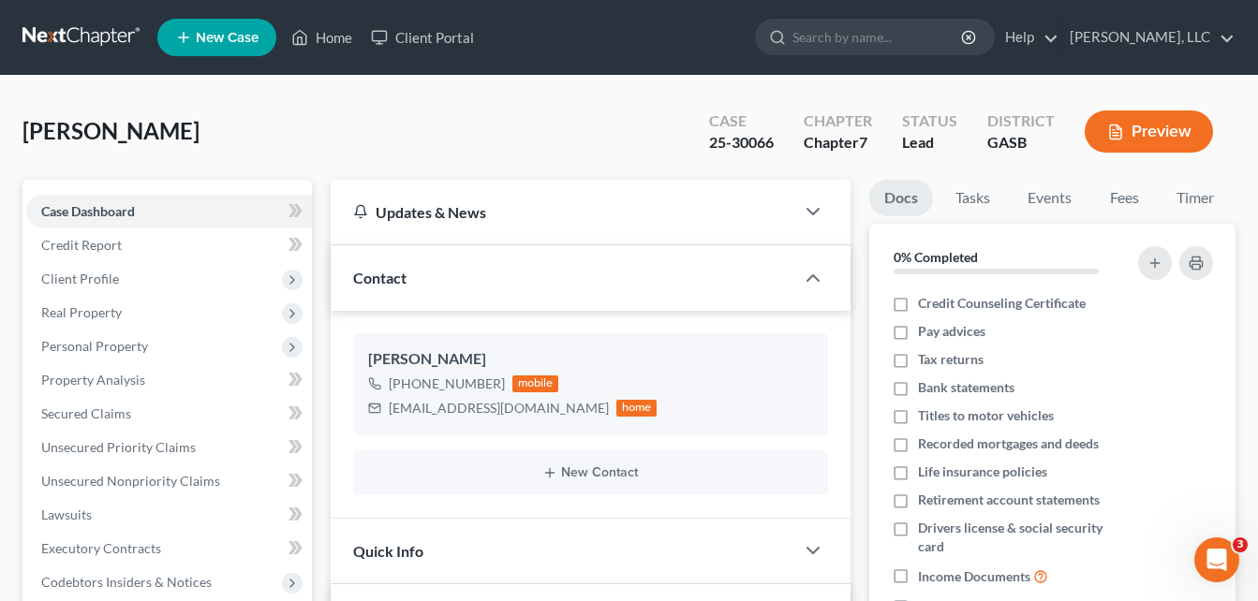
click at [5, 292] on div "[PERSON_NAME] Upgraded Case 25-30066 Chapter Chapter 7 Status Lead District GAS…" at bounding box center [629, 613] width 1258 height 1074
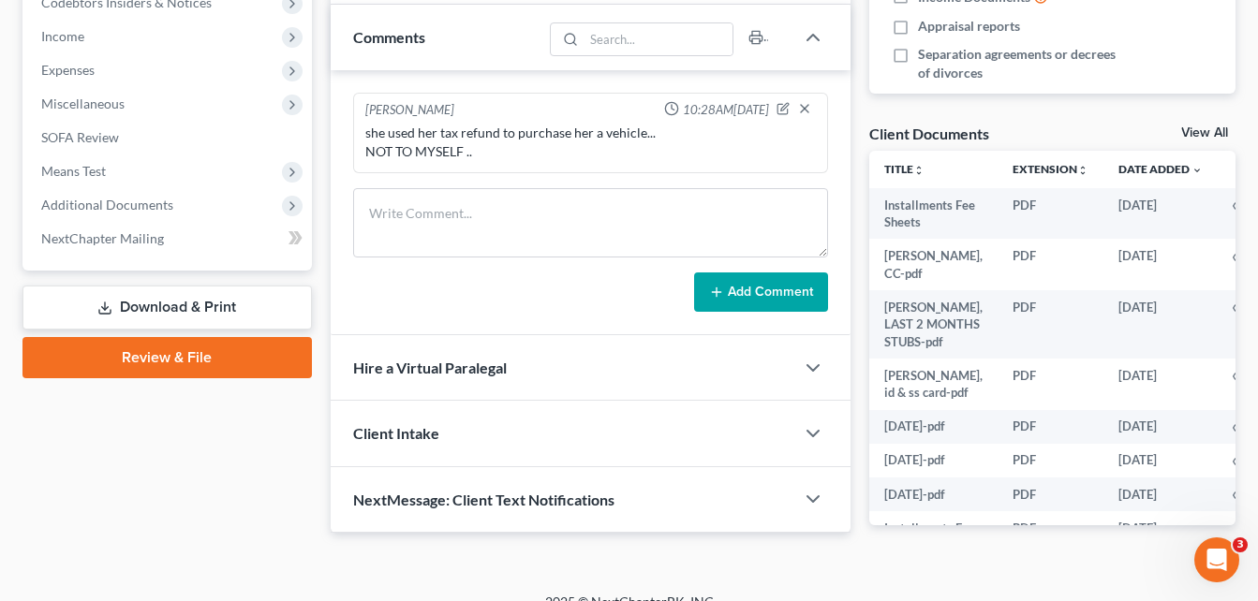
scroll to position [605, 0]
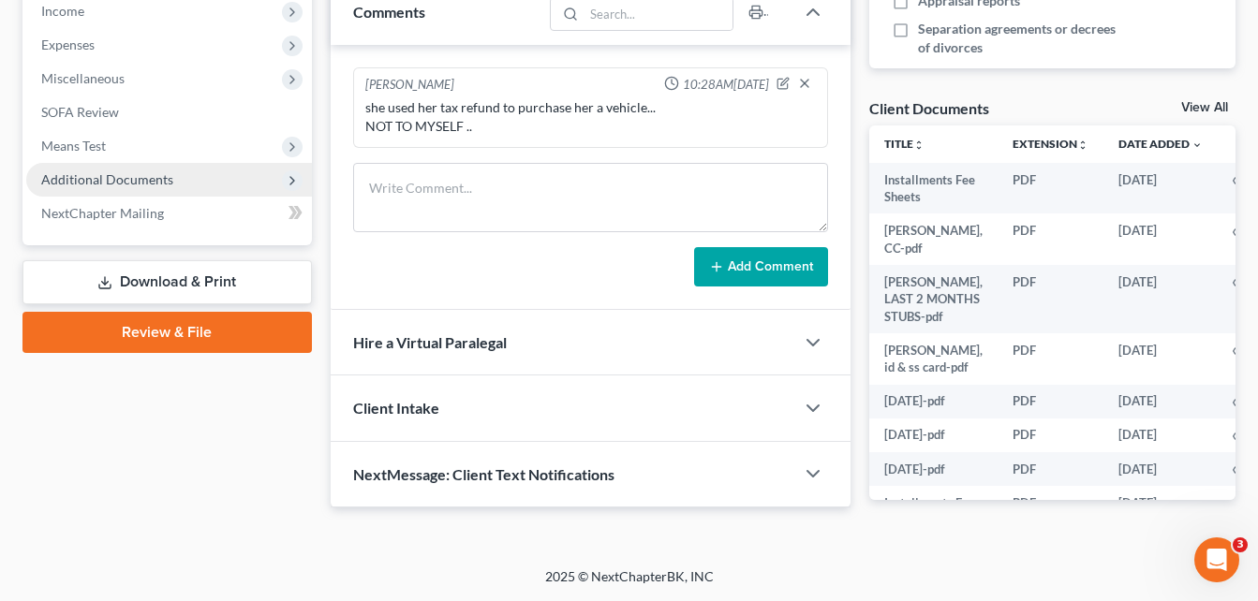
click at [100, 175] on span "Additional Documents" at bounding box center [107, 179] width 132 height 16
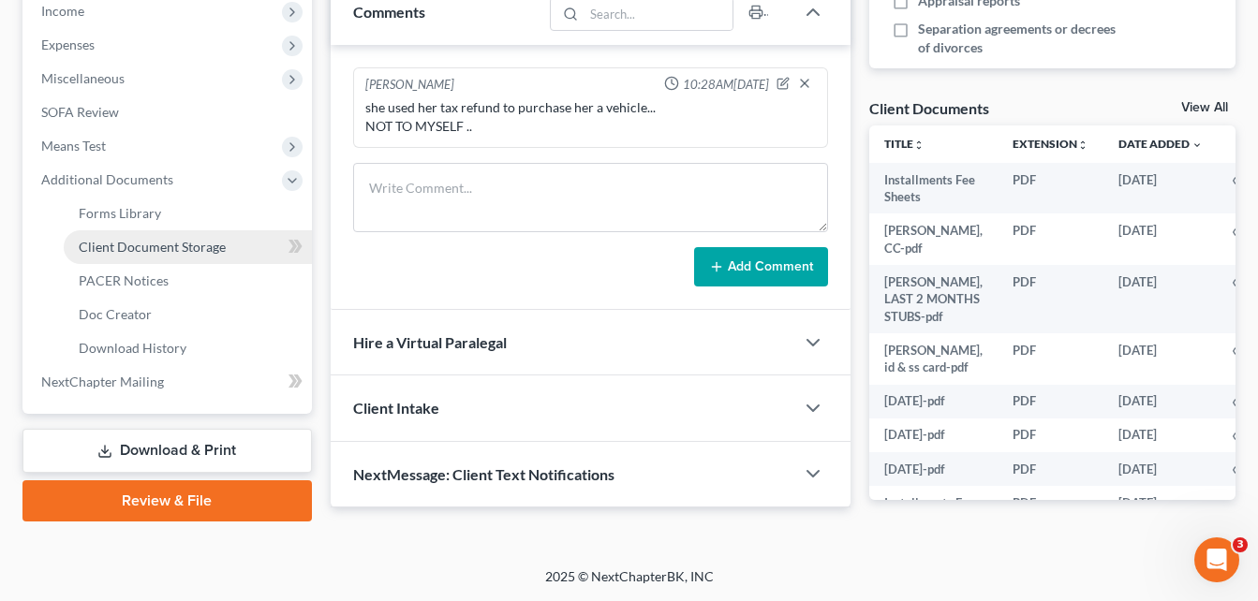
click at [180, 244] on span "Client Document Storage" at bounding box center [152, 247] width 147 height 16
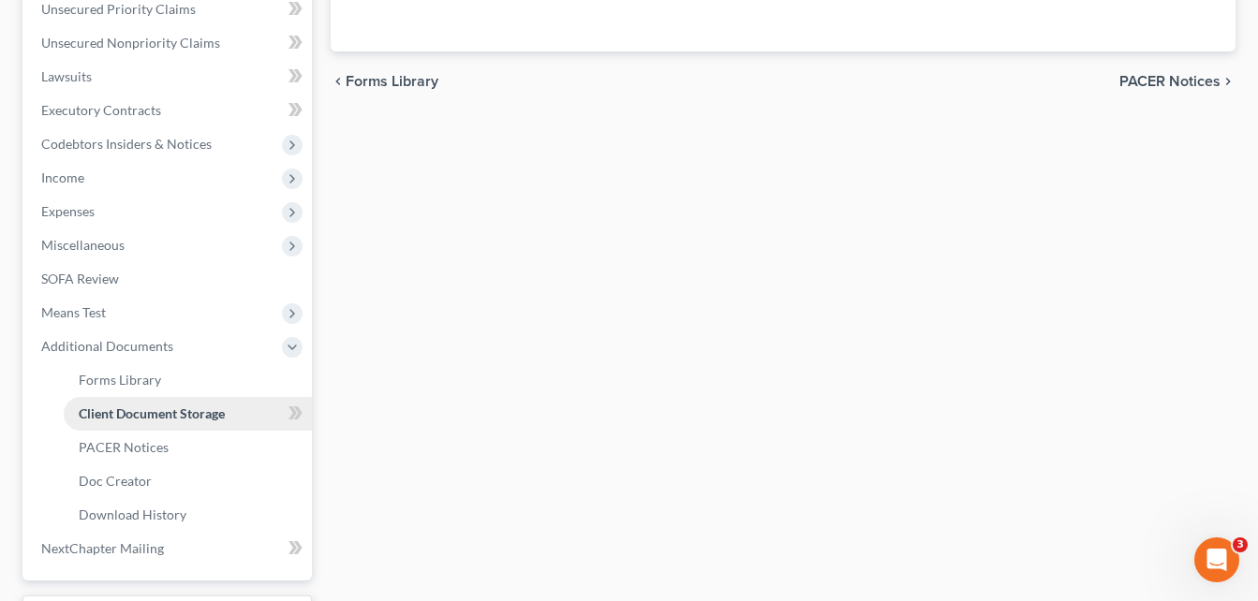
scroll to position [167, 0]
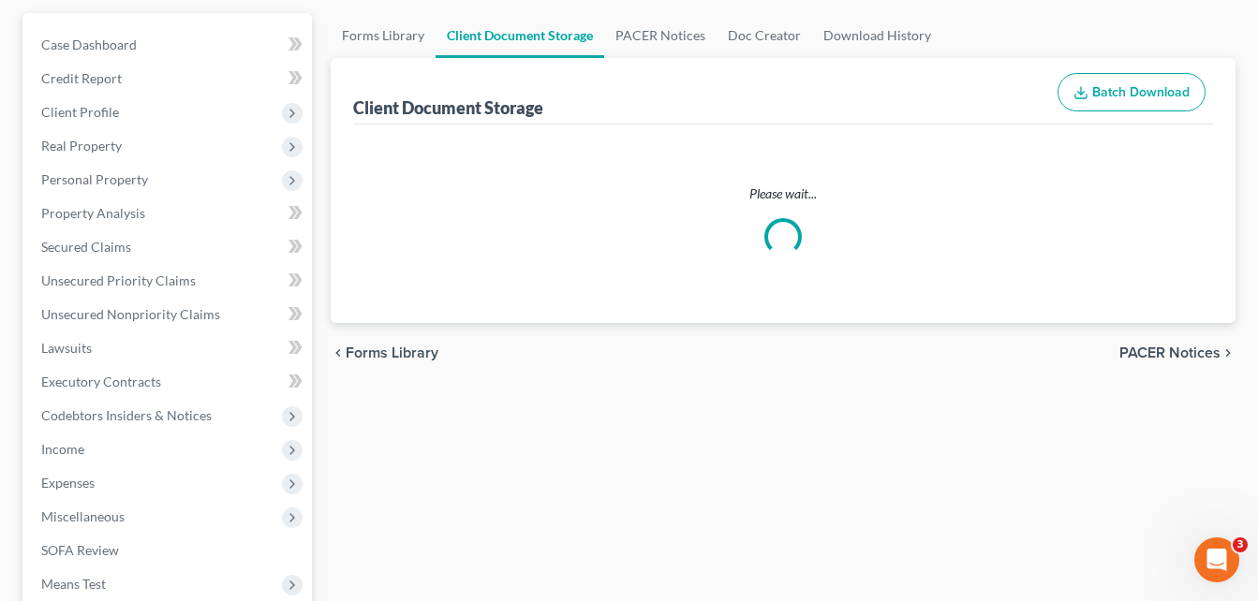
select select "0"
select select "1"
select select "5"
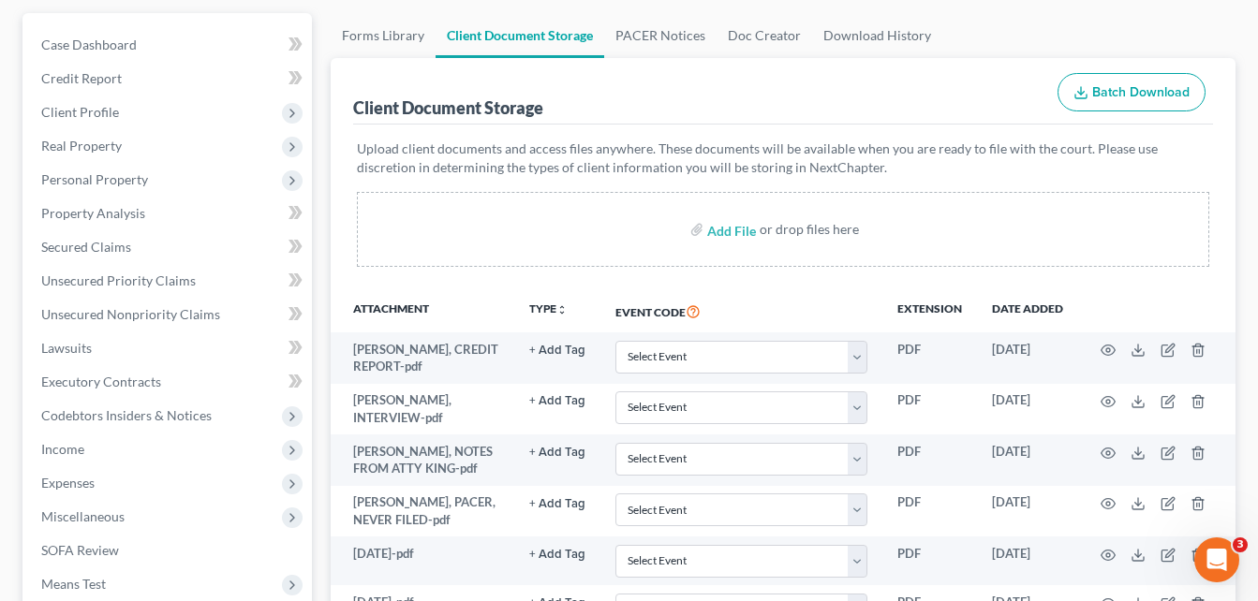
scroll to position [0, 0]
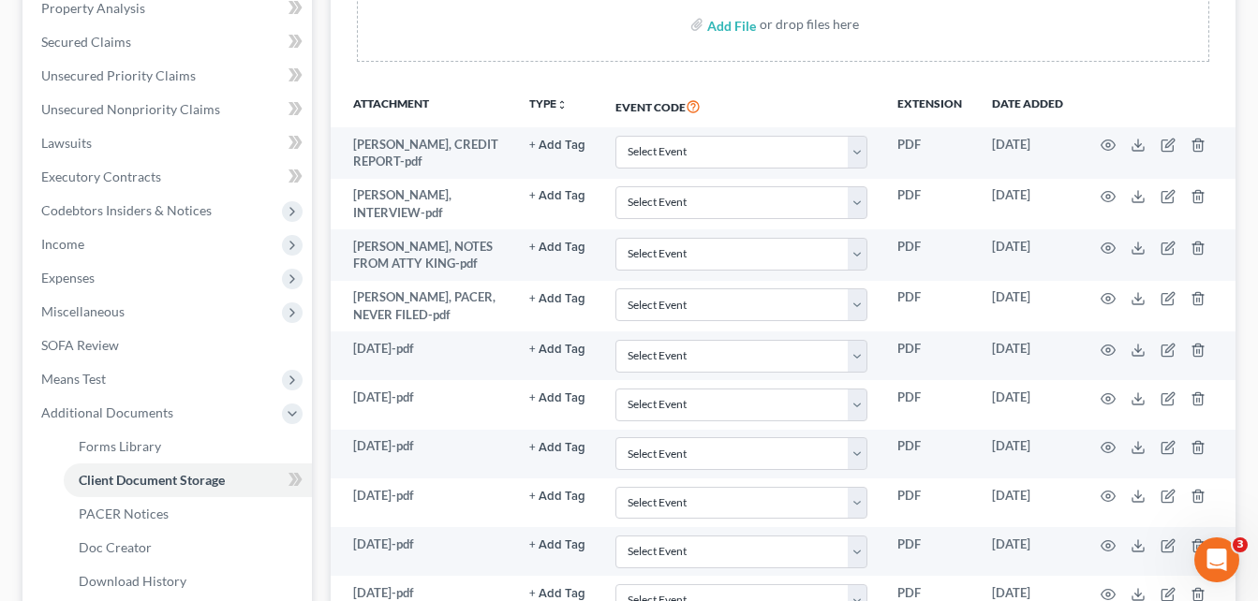
scroll to position [375, 0]
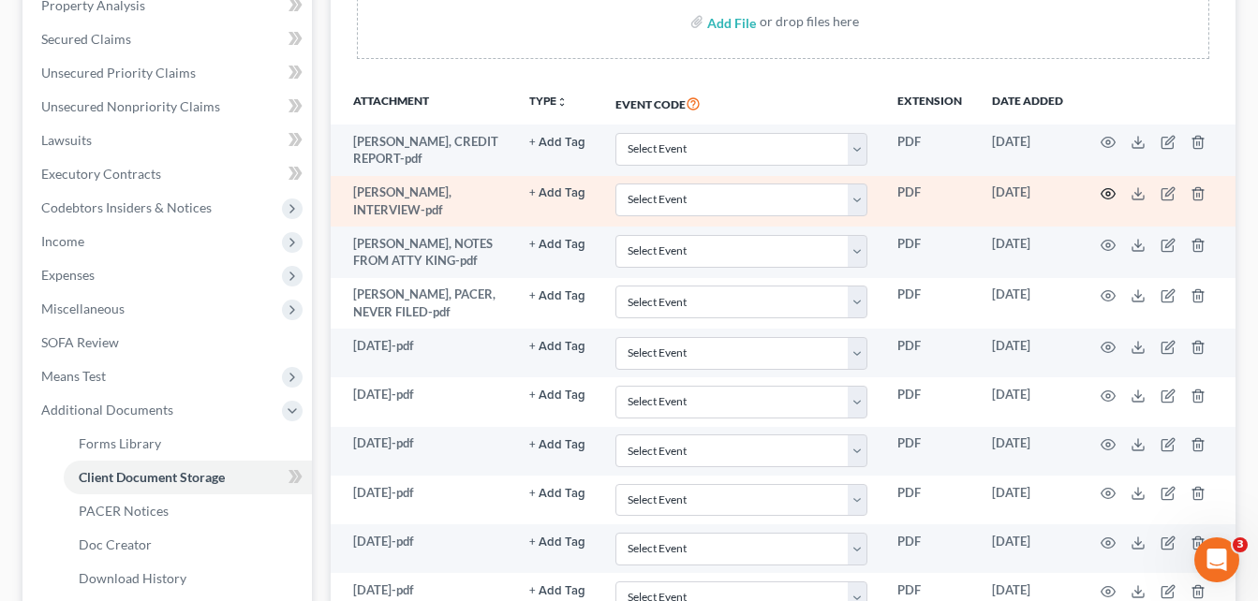
click at [1107, 196] on circle "button" at bounding box center [1108, 194] width 4 height 4
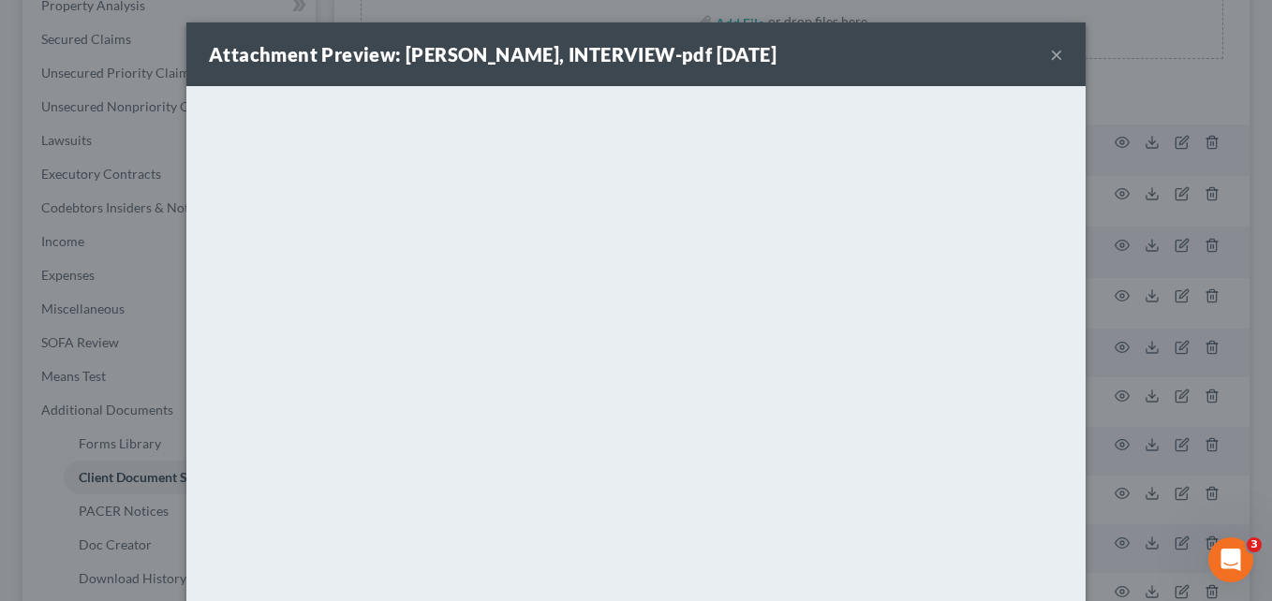
click at [1052, 55] on button "×" at bounding box center [1056, 54] width 13 height 22
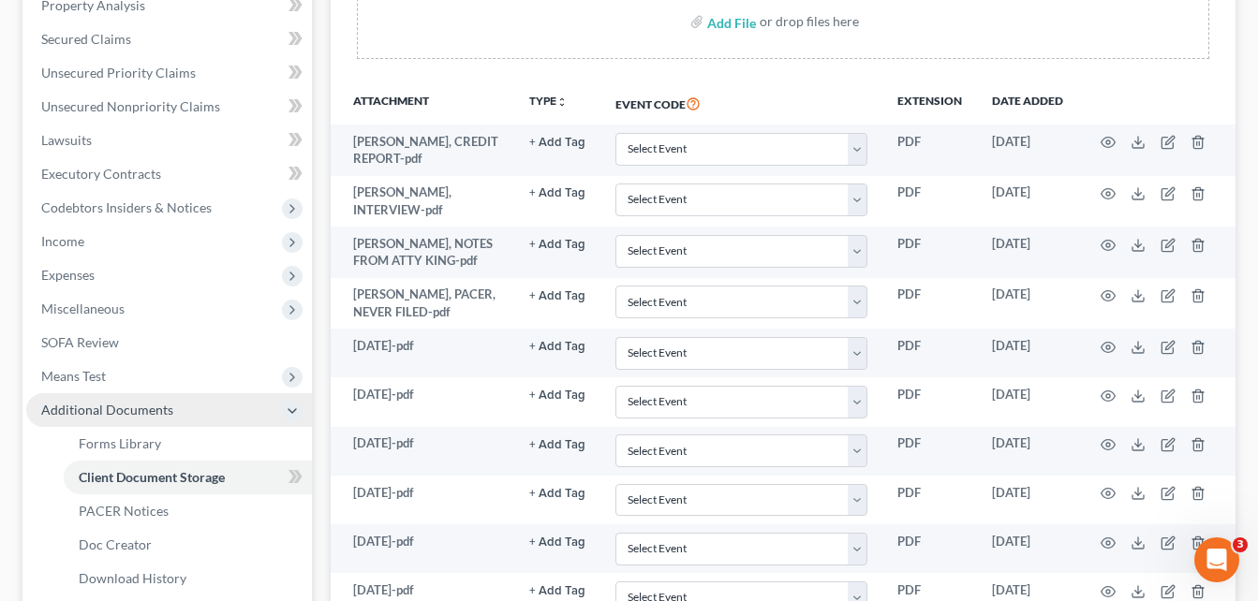
click at [68, 421] on span "Additional Documents" at bounding box center [169, 410] width 286 height 34
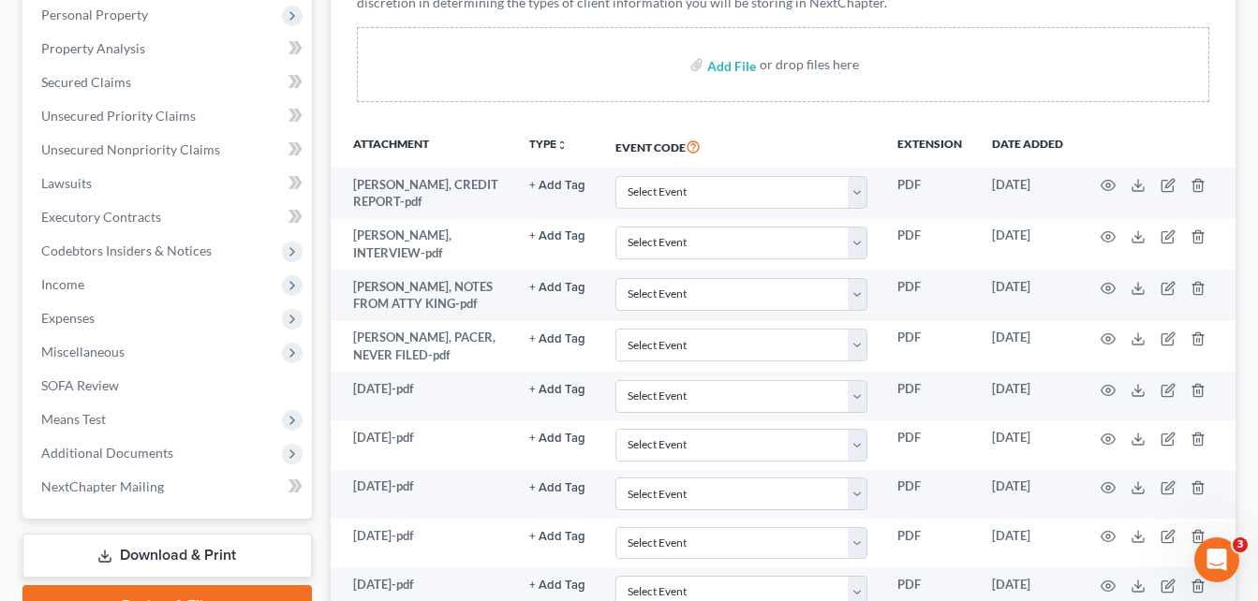
scroll to position [300, 0]
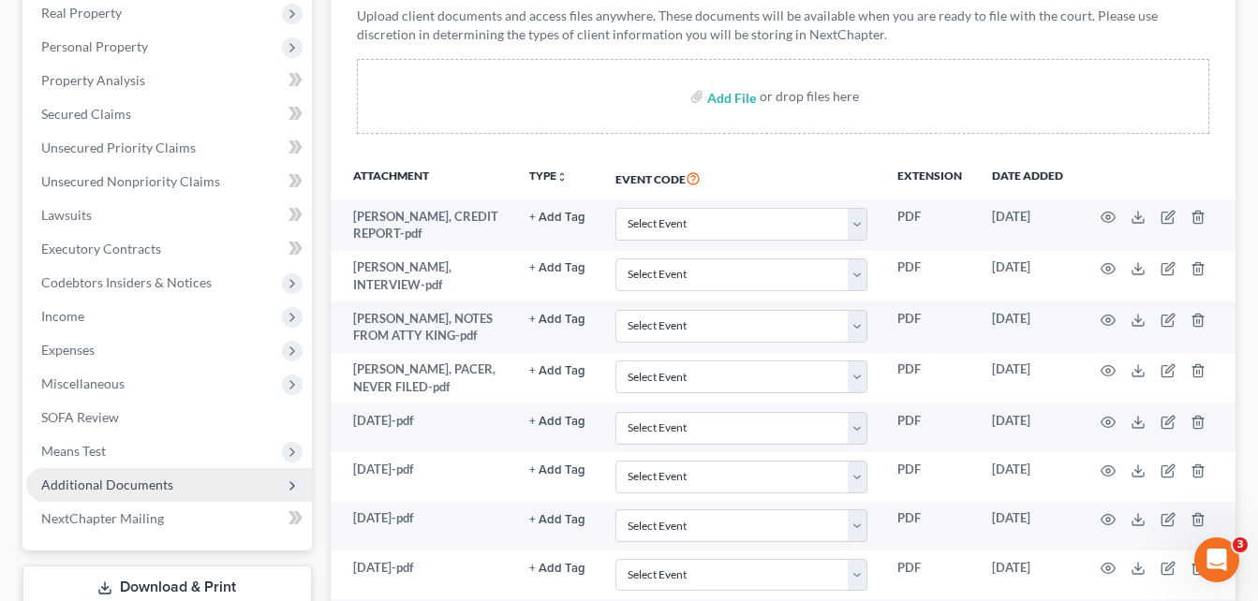
click at [125, 491] on span "Additional Documents" at bounding box center [107, 485] width 132 height 16
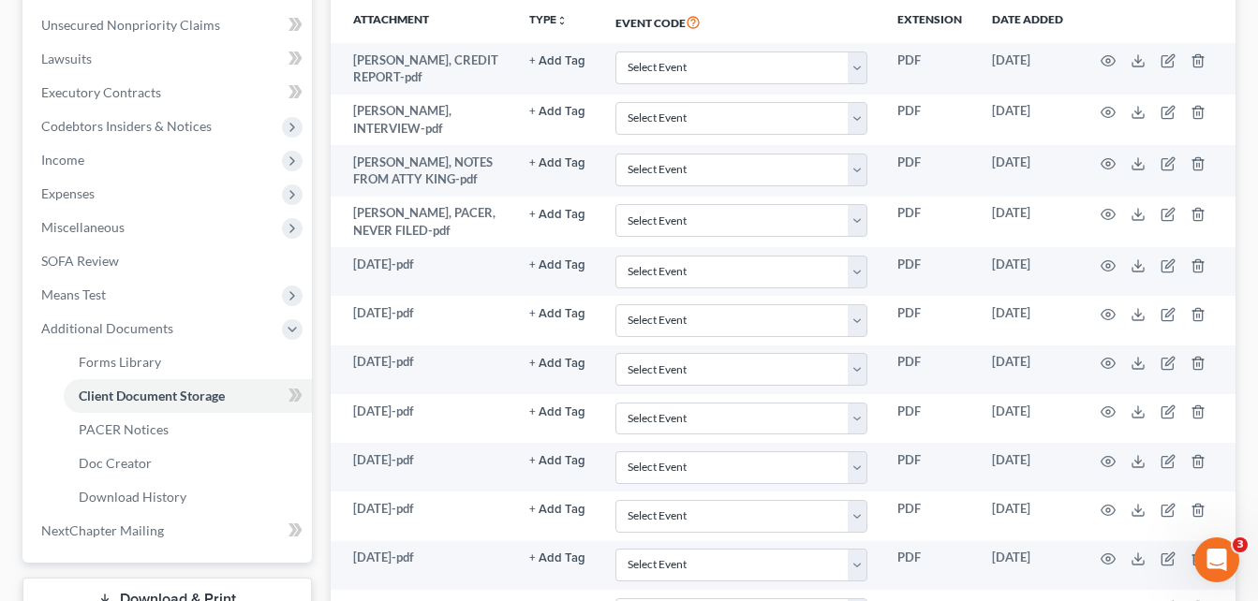
scroll to position [450, 0]
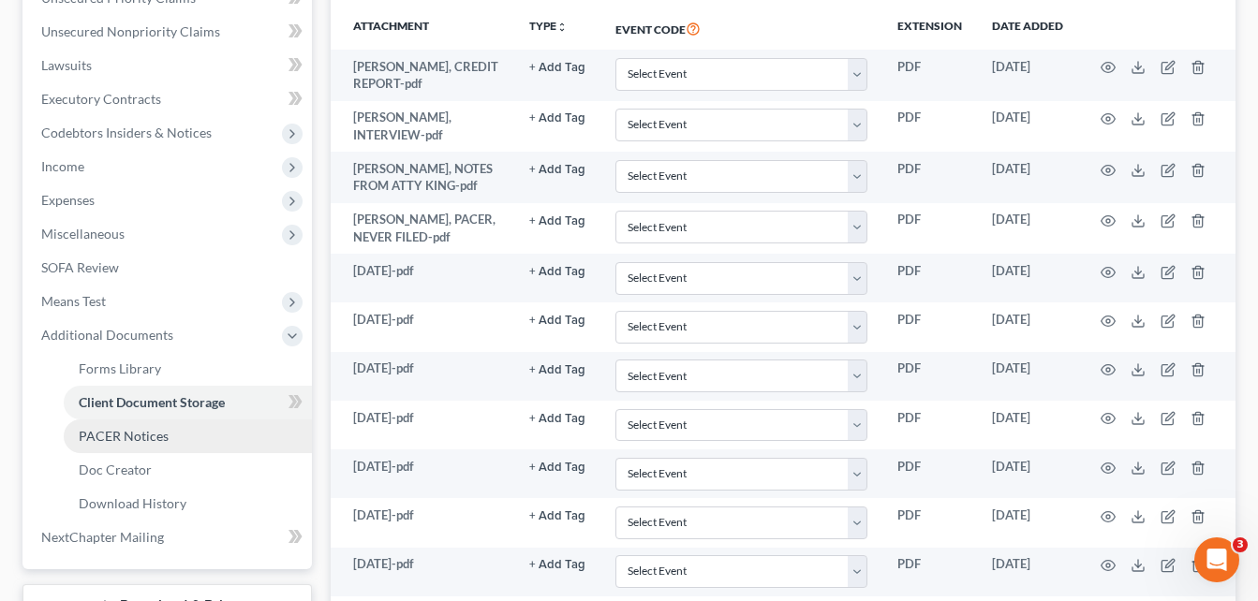
click at [151, 439] on span "PACER Notices" at bounding box center [124, 436] width 90 height 16
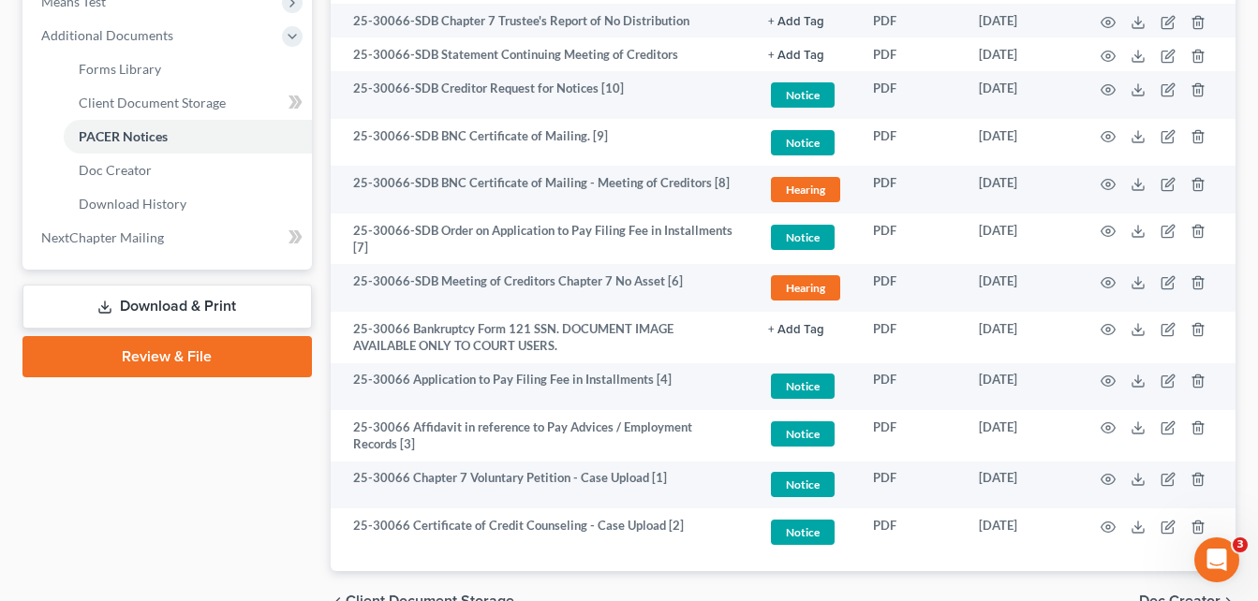
scroll to position [787, 0]
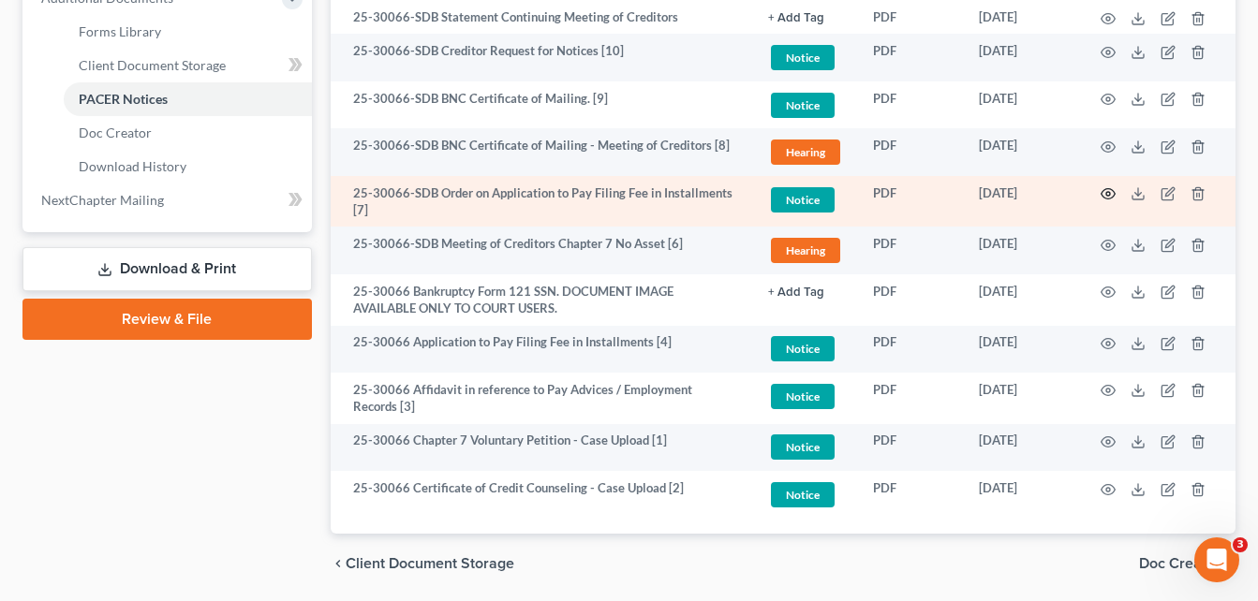
click at [1107, 192] on circle "button" at bounding box center [1108, 194] width 4 height 4
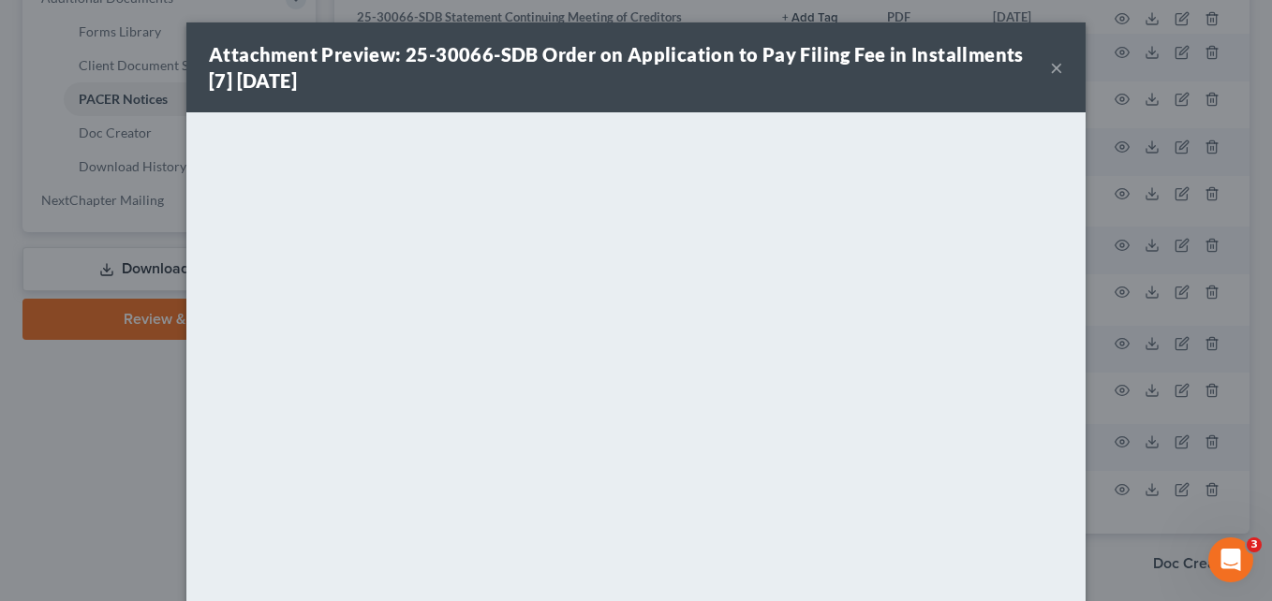
click at [1055, 67] on button "×" at bounding box center [1056, 67] width 13 height 22
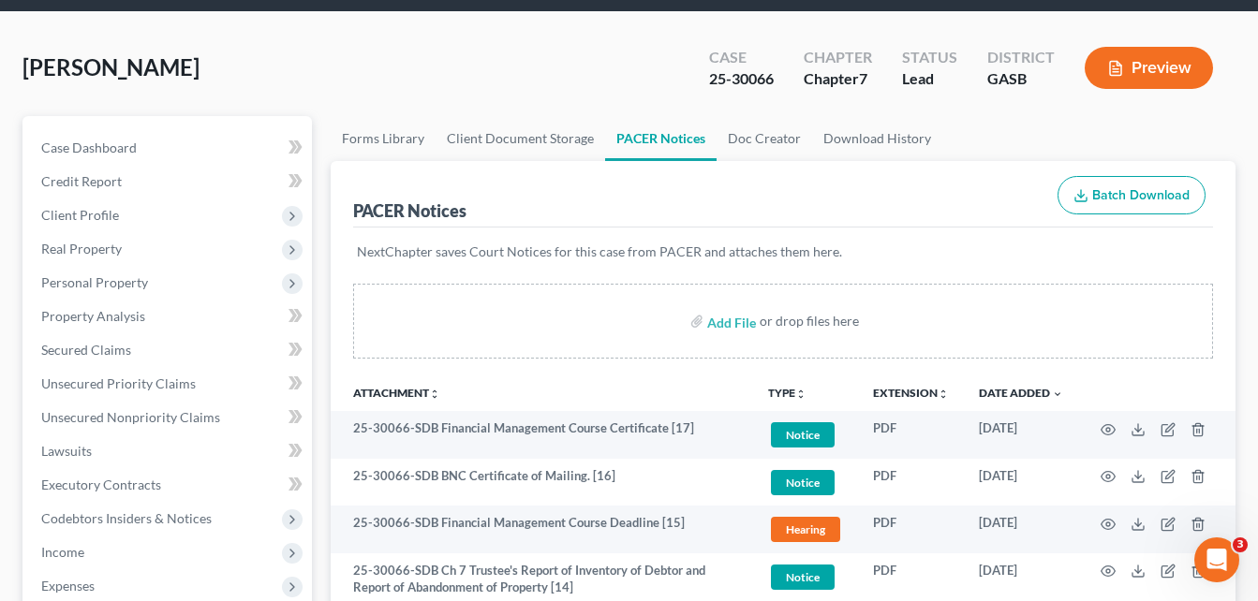
scroll to position [81, 0]
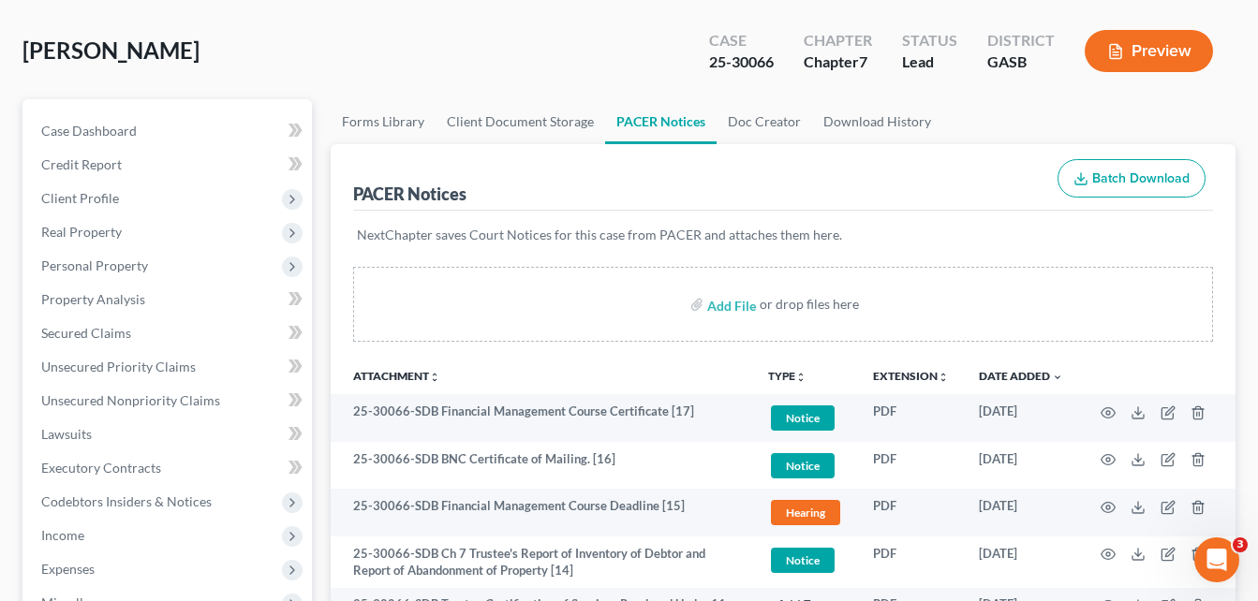
click at [347, 50] on div "[PERSON_NAME] Upgraded Case 25-30066 Chapter Chapter 7 Status Lead District GAS…" at bounding box center [628, 58] width 1213 height 81
